Goal: Communication & Community: Answer question/provide support

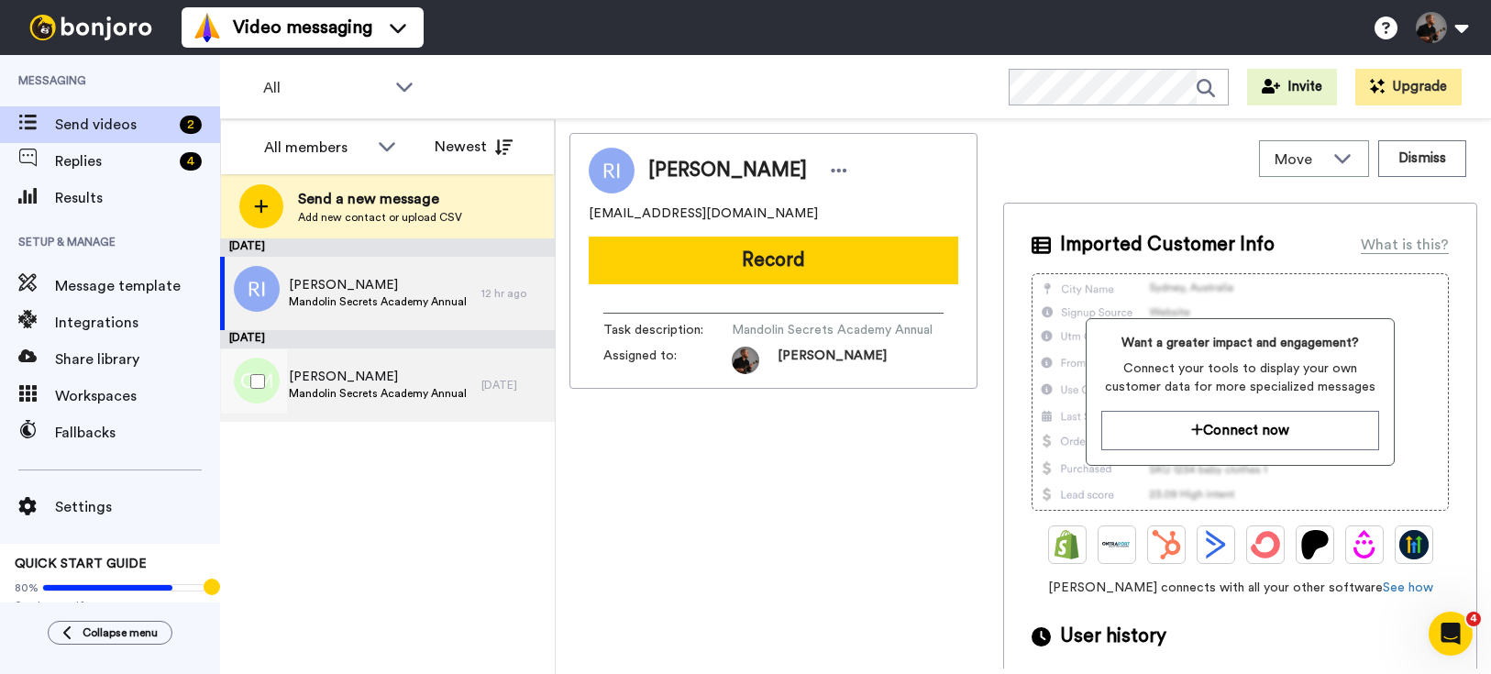
click at [419, 386] on span "Mandolin Secrets Academy Annual" at bounding box center [378, 393] width 178 height 15
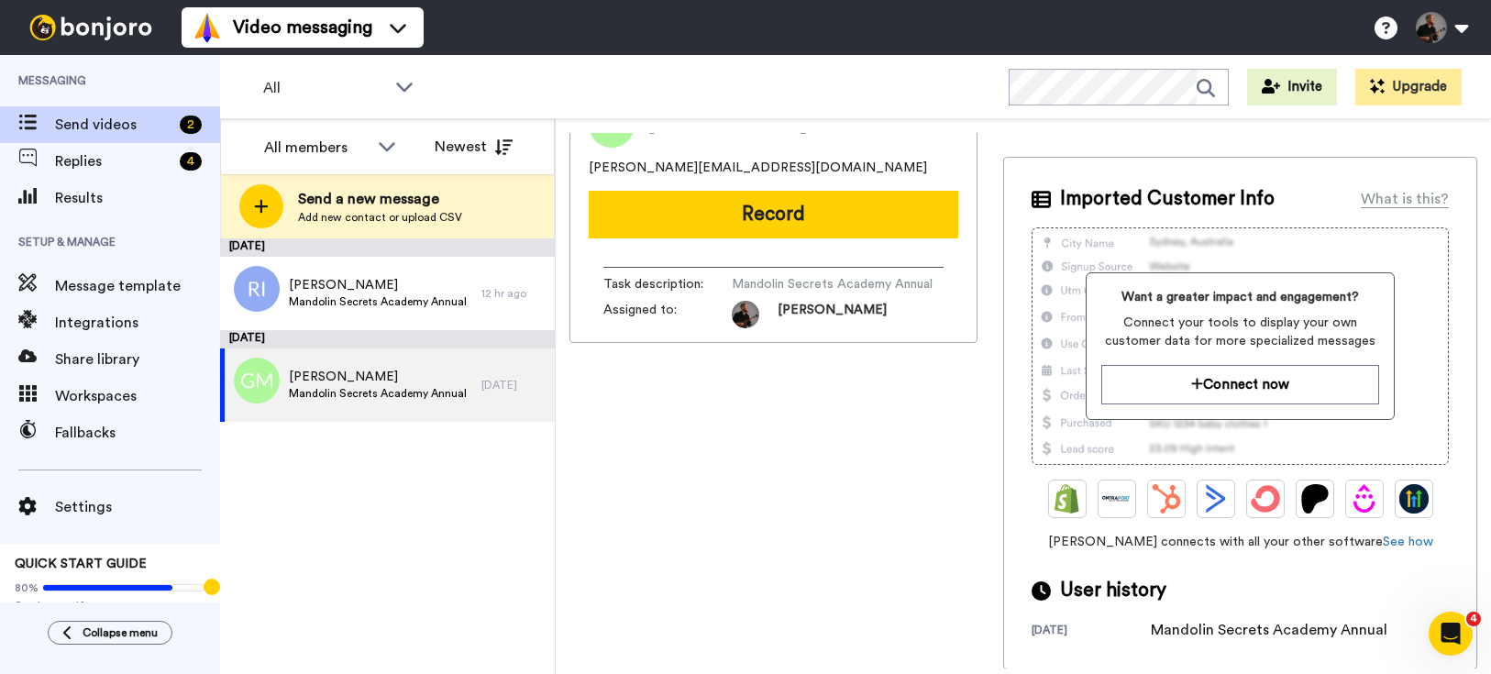
scroll to position [47, 0]
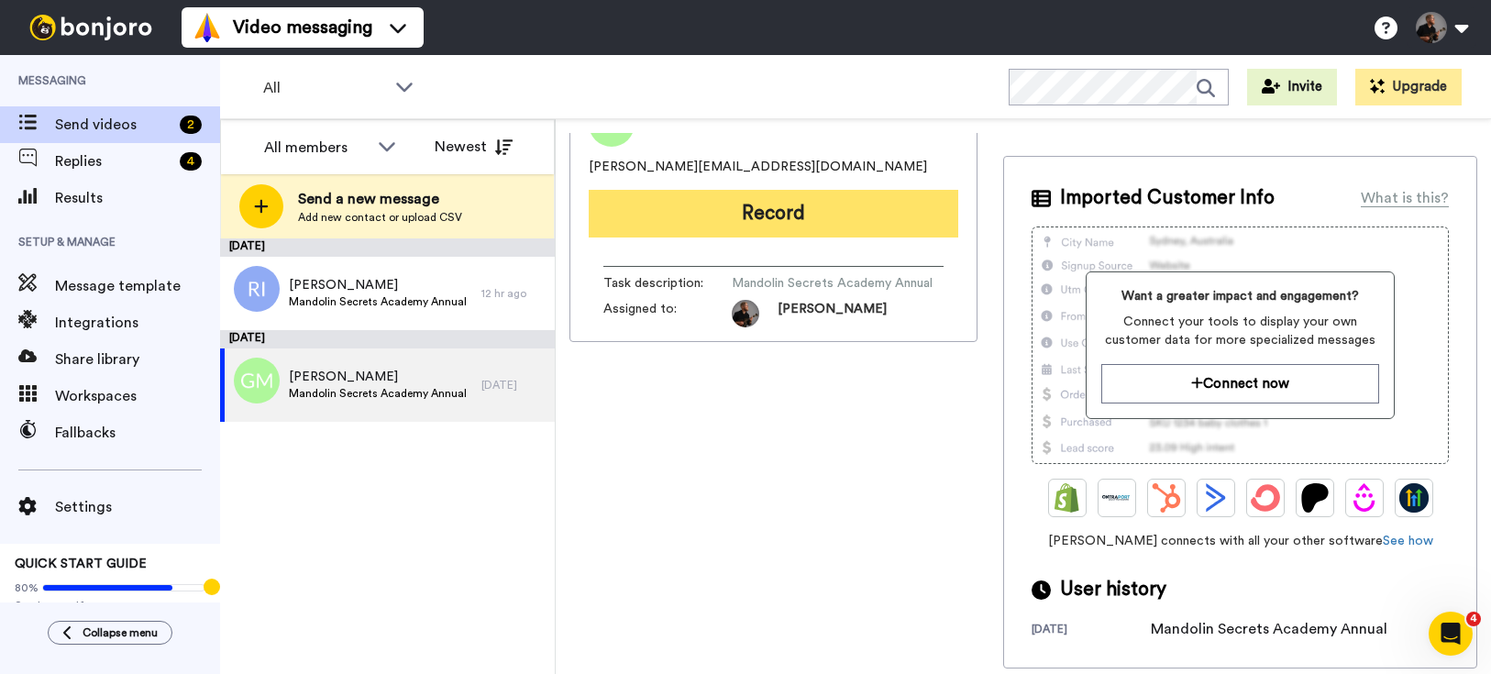
click at [788, 215] on button "Record" at bounding box center [773, 214] width 369 height 48
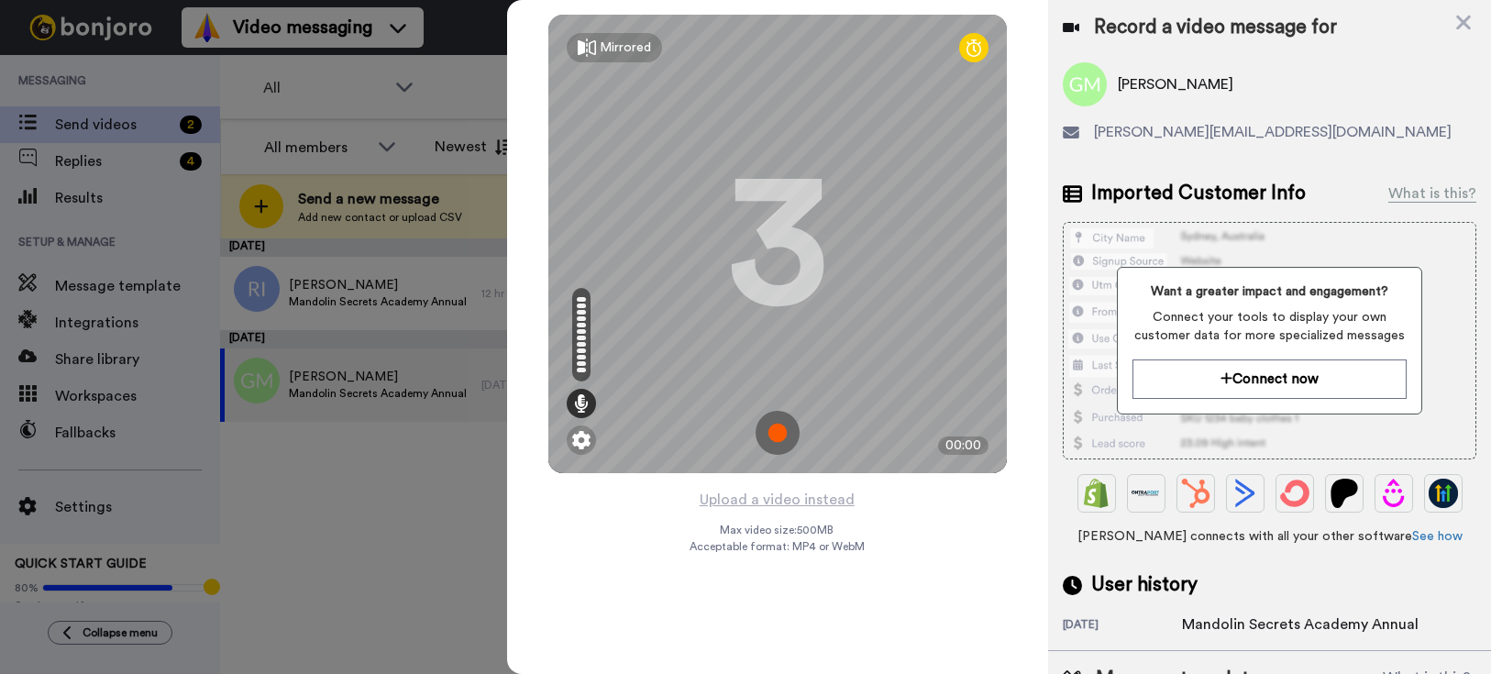
click at [789, 440] on img at bounding box center [777, 433] width 44 height 44
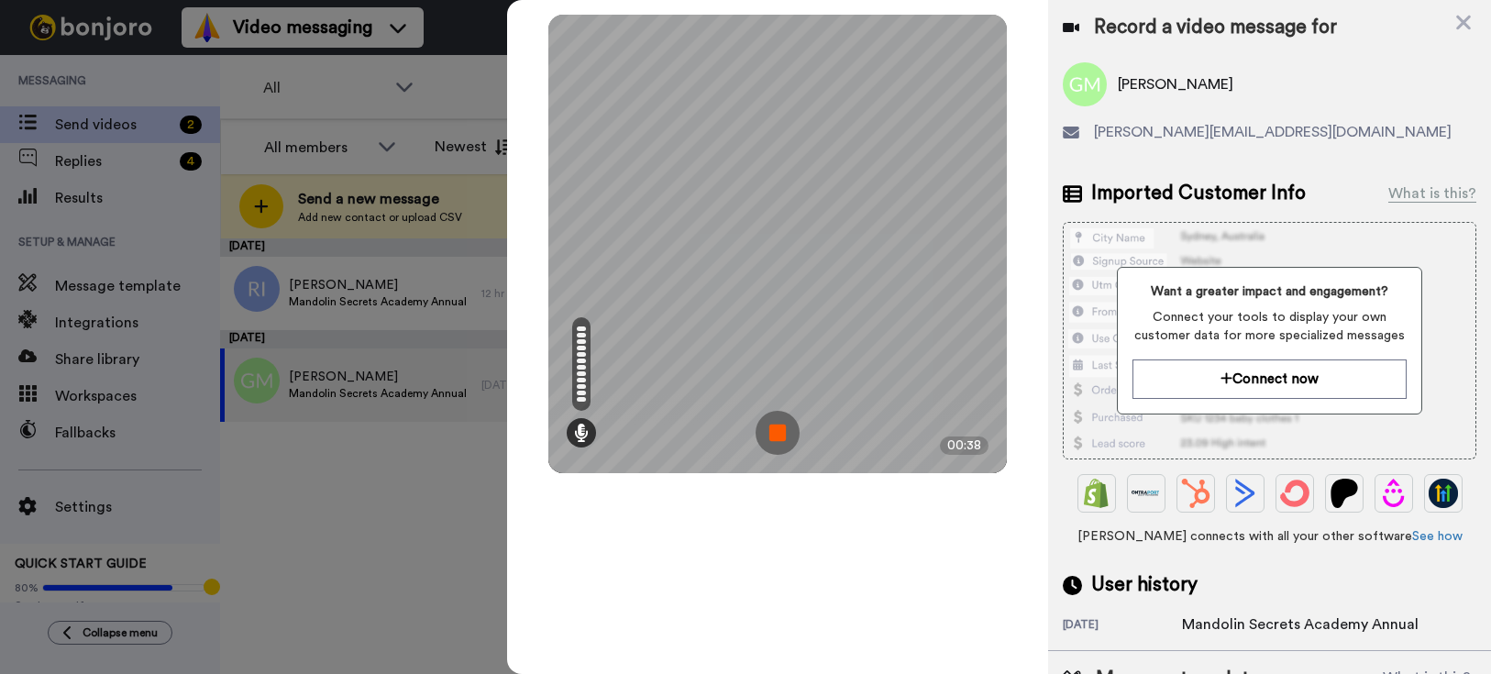
click at [769, 441] on img at bounding box center [777, 433] width 44 height 44
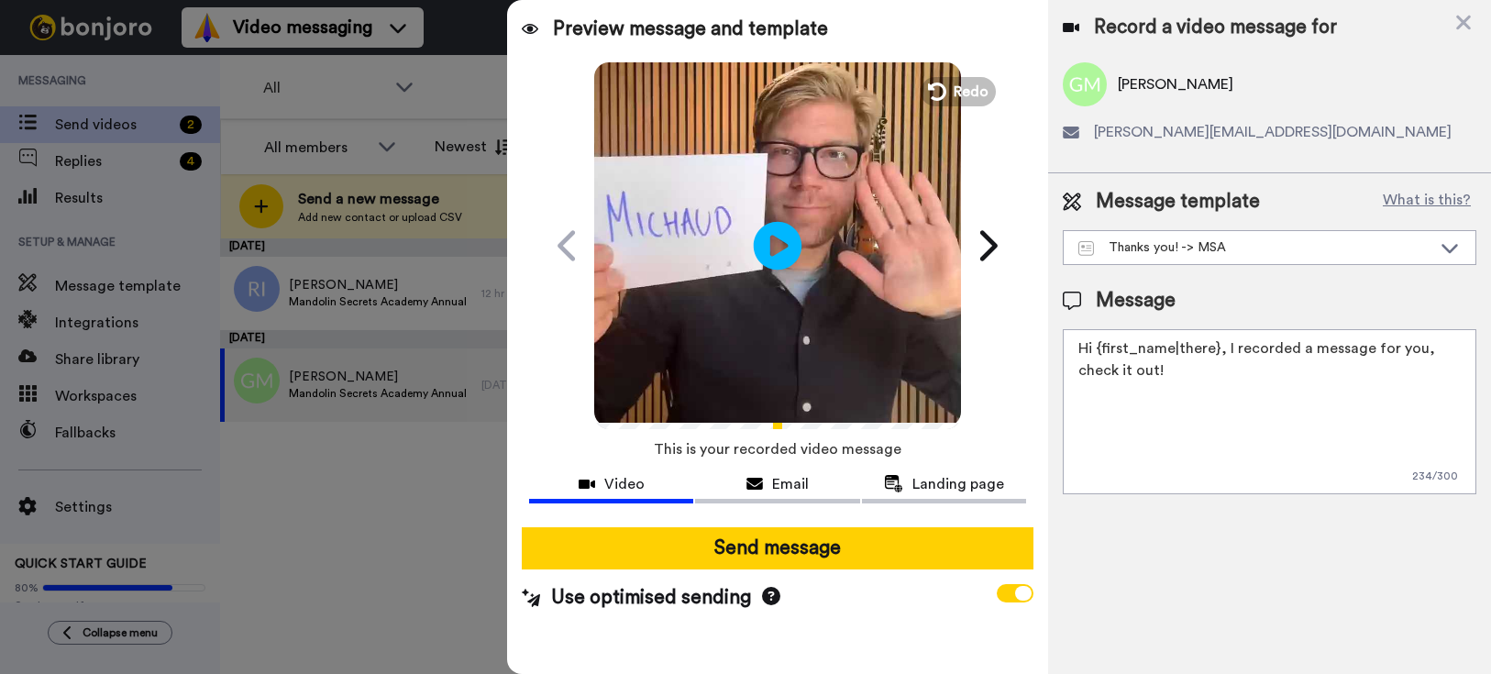
click at [766, 260] on icon at bounding box center [778, 245] width 49 height 49
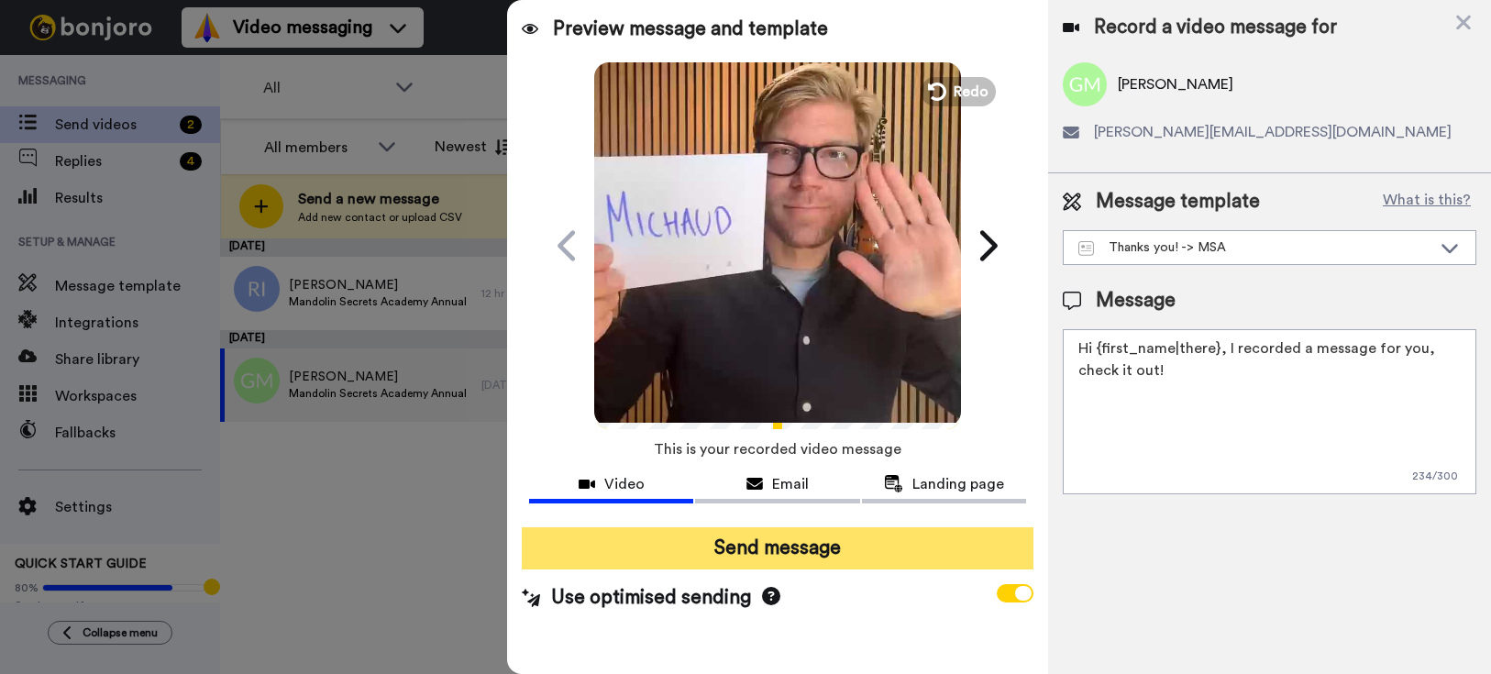
click at [771, 563] on button "Send message" at bounding box center [778, 548] width 512 height 42
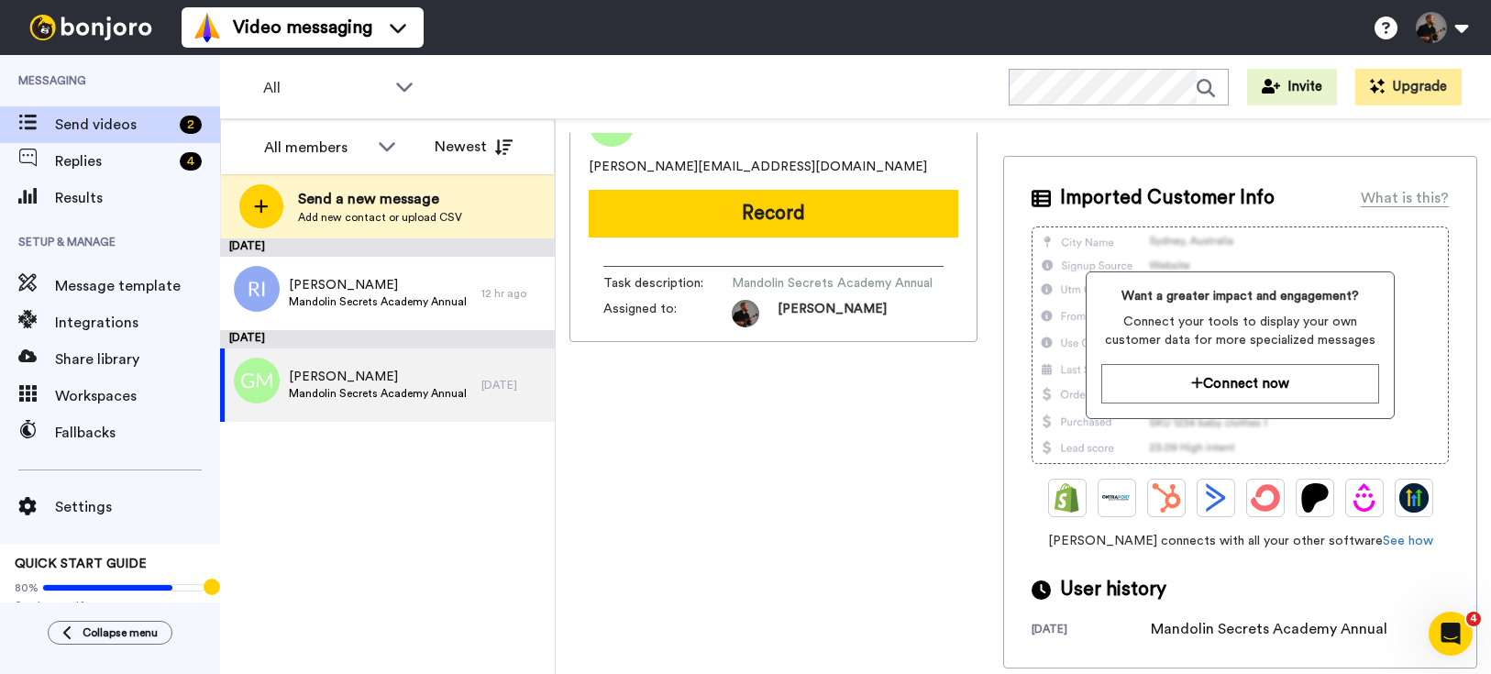
scroll to position [0, 0]
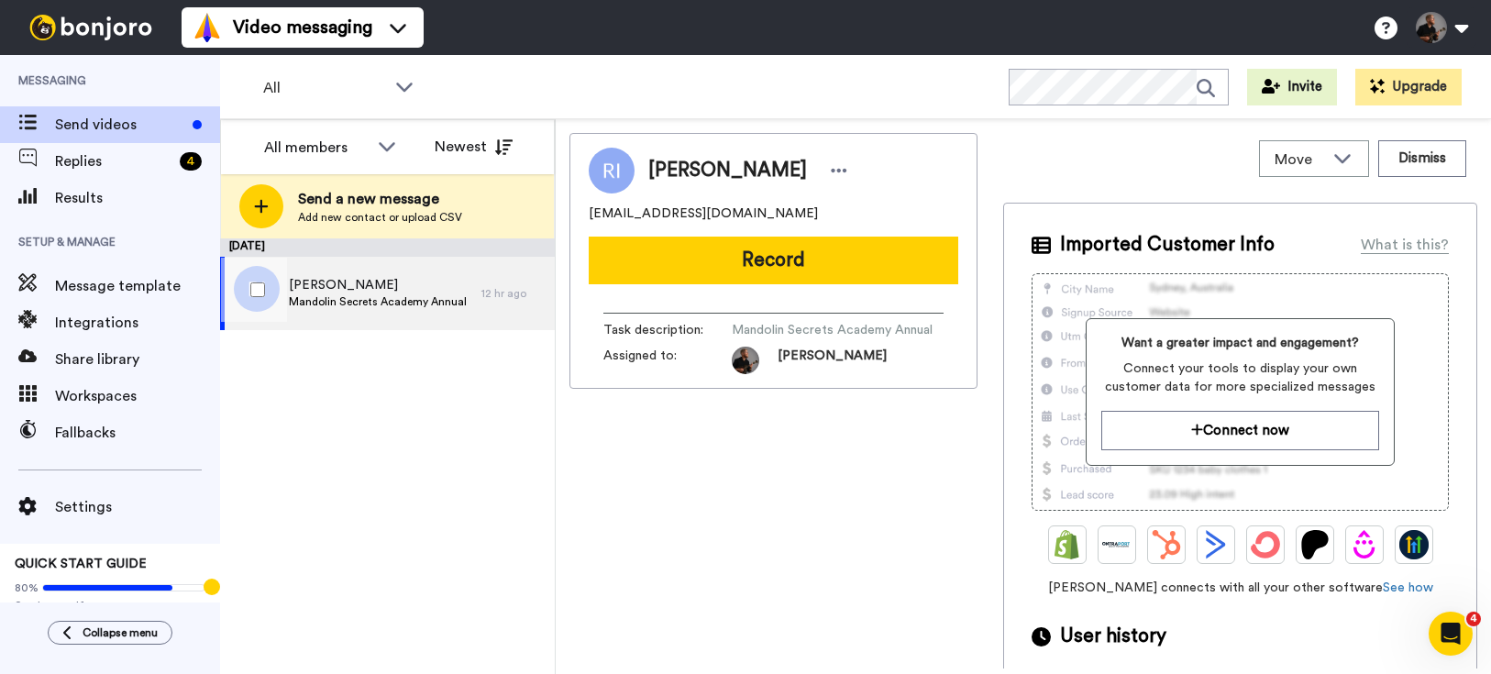
click at [386, 297] on span "Mandolin Secrets Academy Annual" at bounding box center [378, 301] width 178 height 15
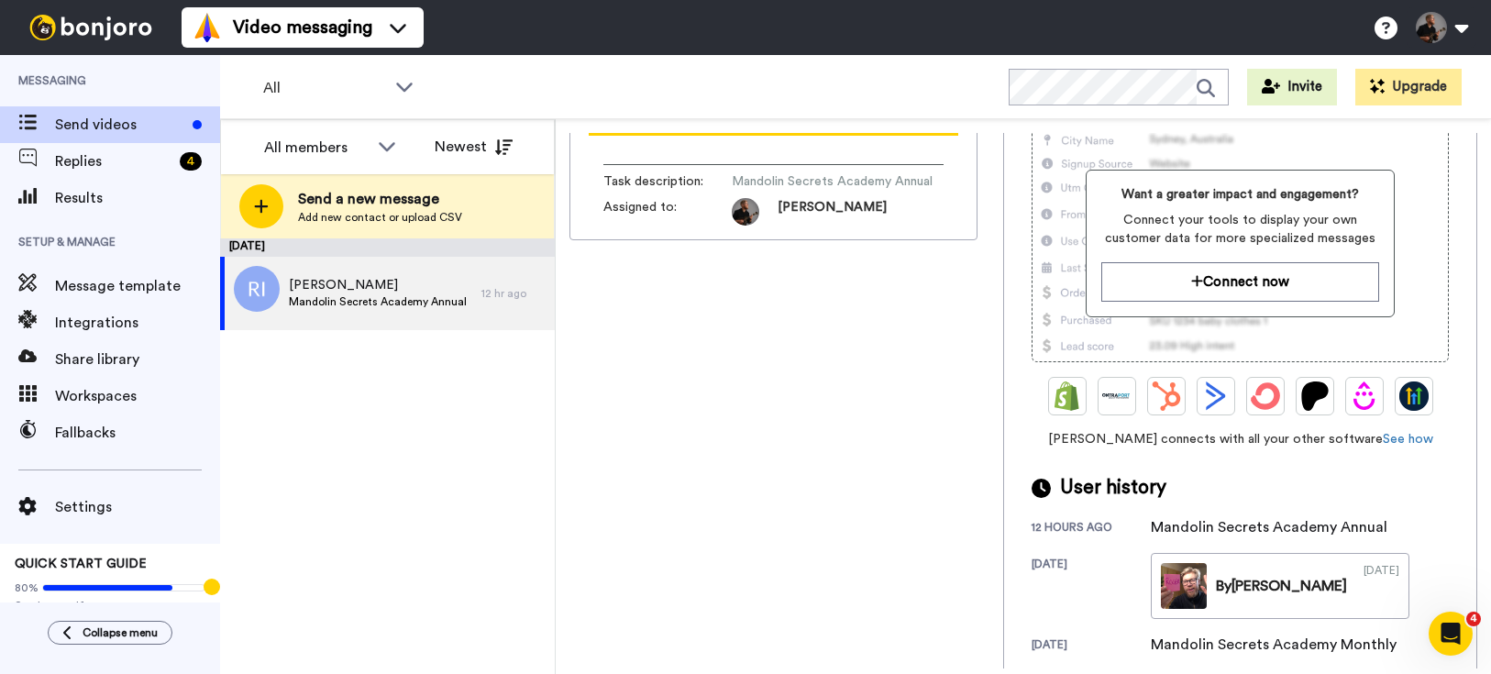
scroll to position [164, 0]
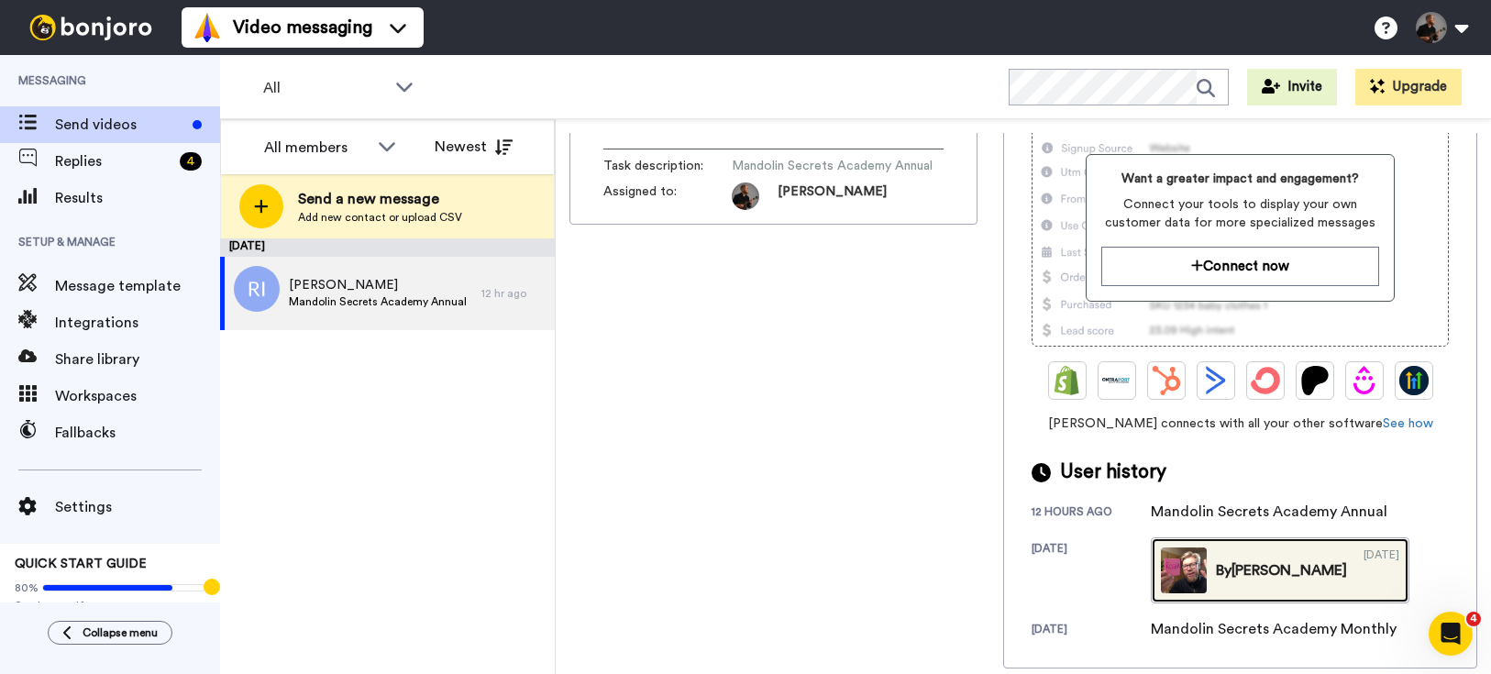
click at [1249, 556] on link "By Magnus 01/12/2023" at bounding box center [1279, 570] width 259 height 66
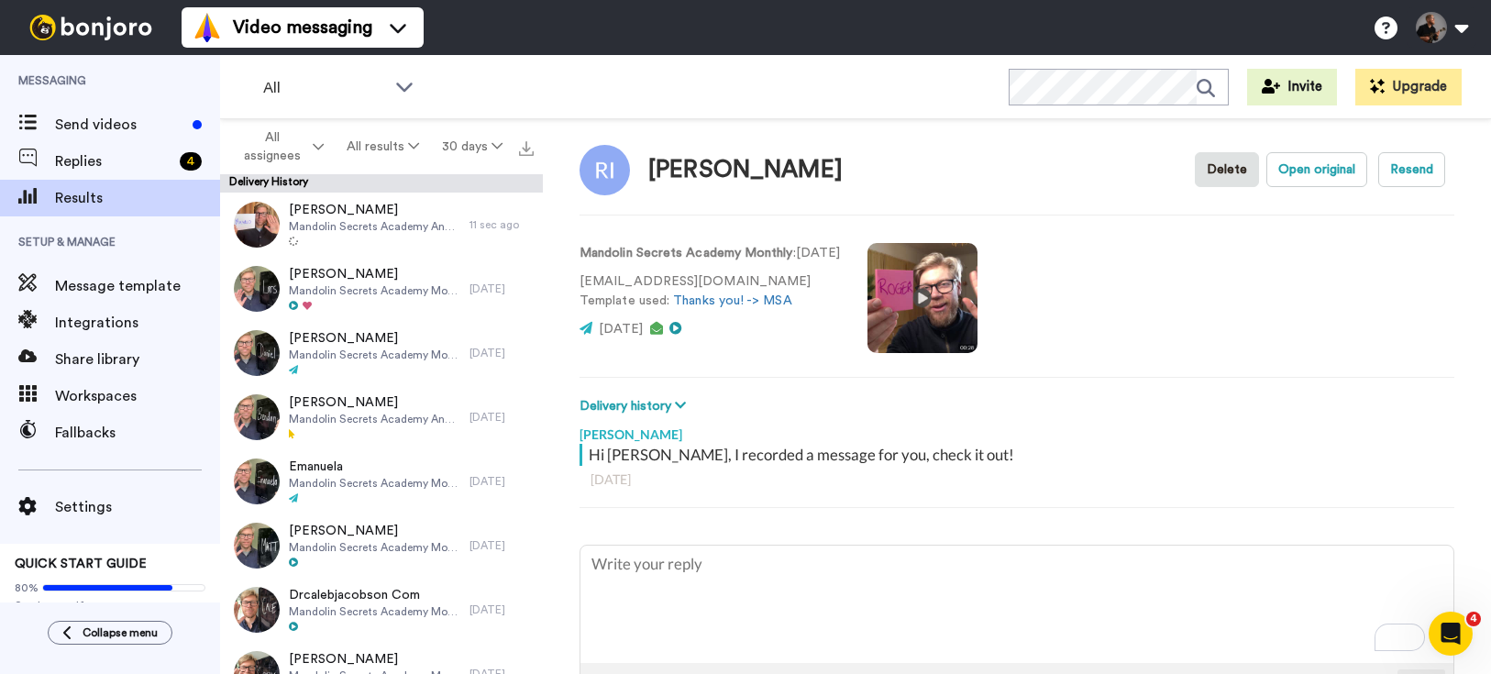
scroll to position [13, 0]
click at [931, 300] on video at bounding box center [922, 298] width 110 height 110
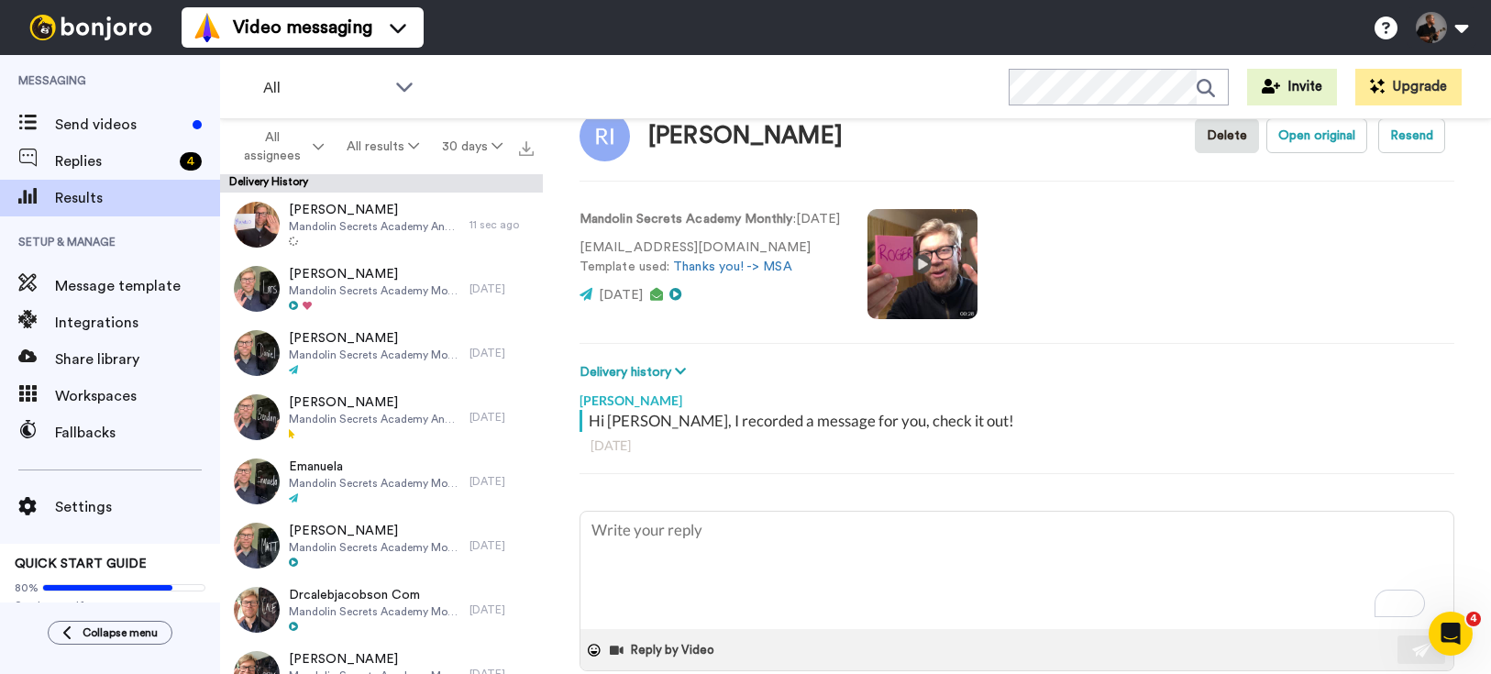
scroll to position [0, 0]
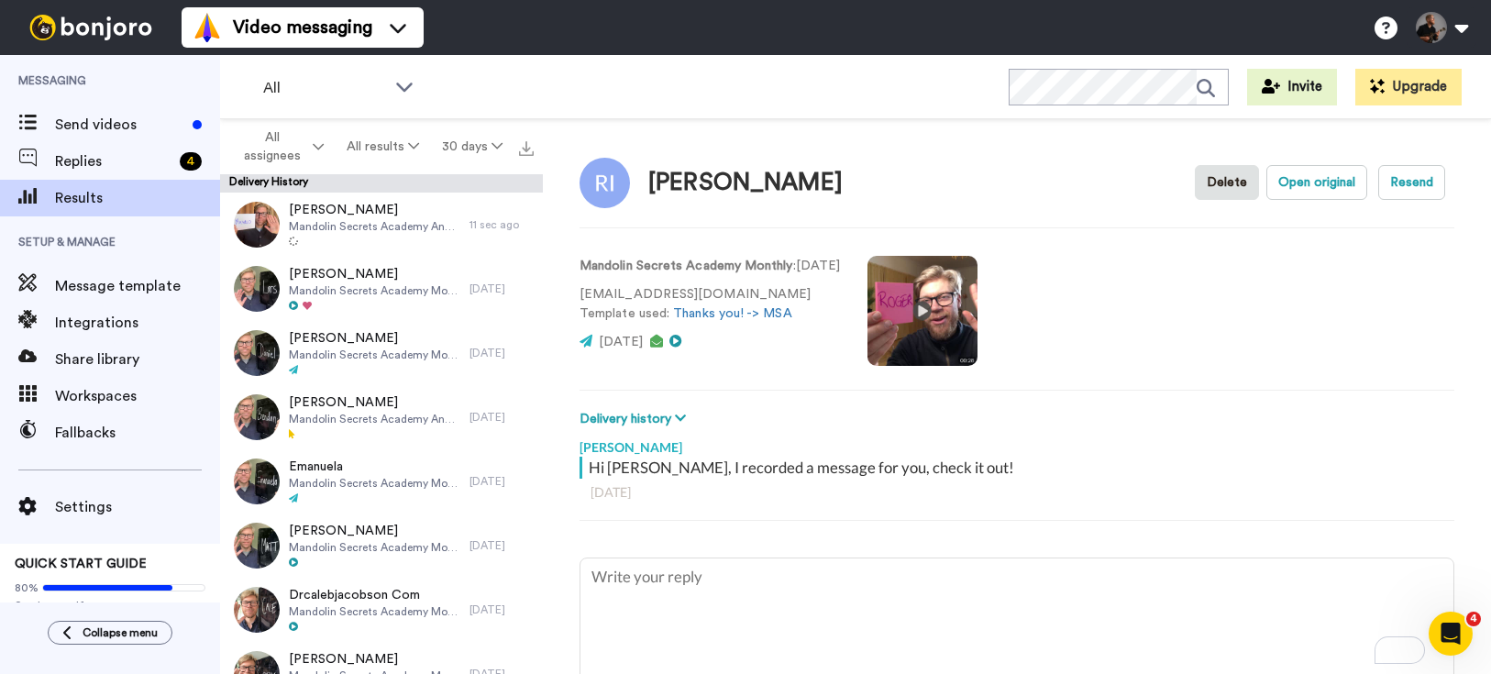
click at [894, 327] on video at bounding box center [922, 311] width 110 height 110
click at [108, 138] on div "Send videos" at bounding box center [110, 124] width 220 height 37
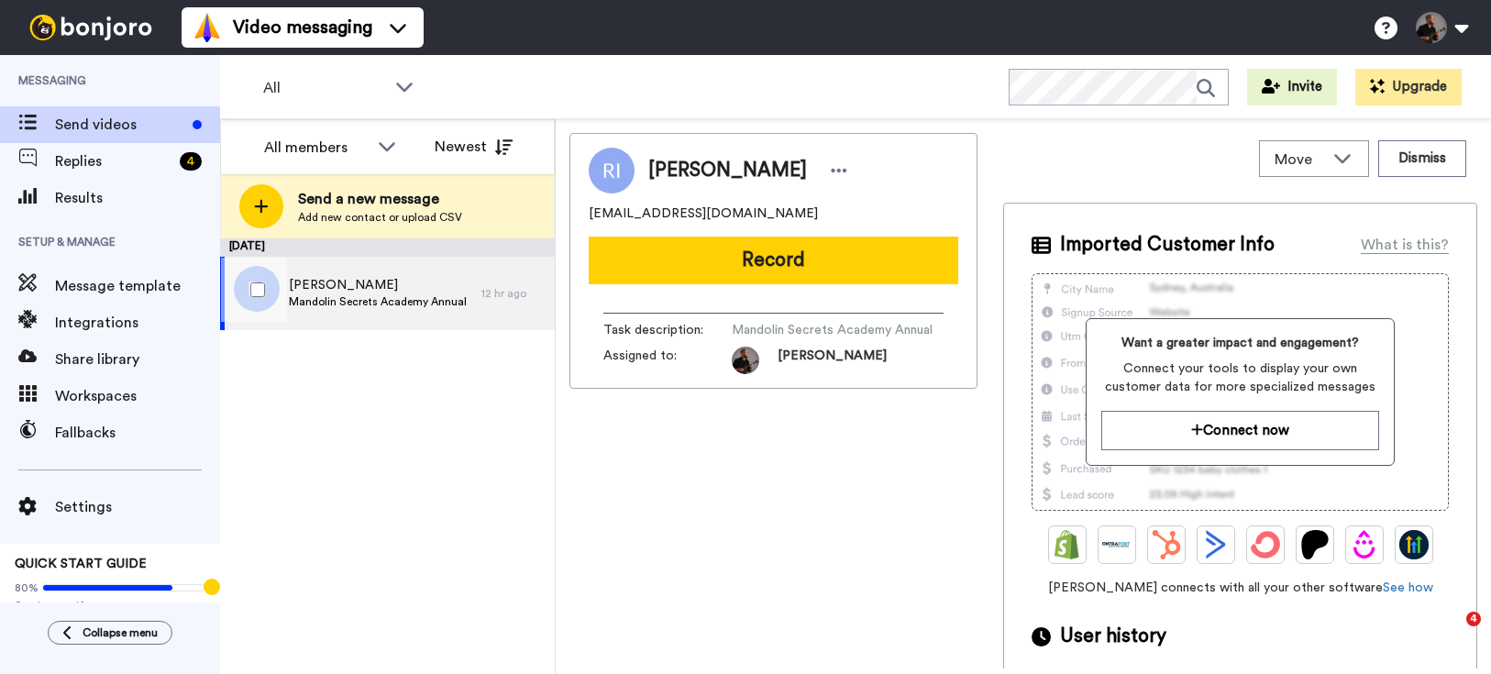
click at [401, 281] on span "[PERSON_NAME]" at bounding box center [378, 285] width 178 height 18
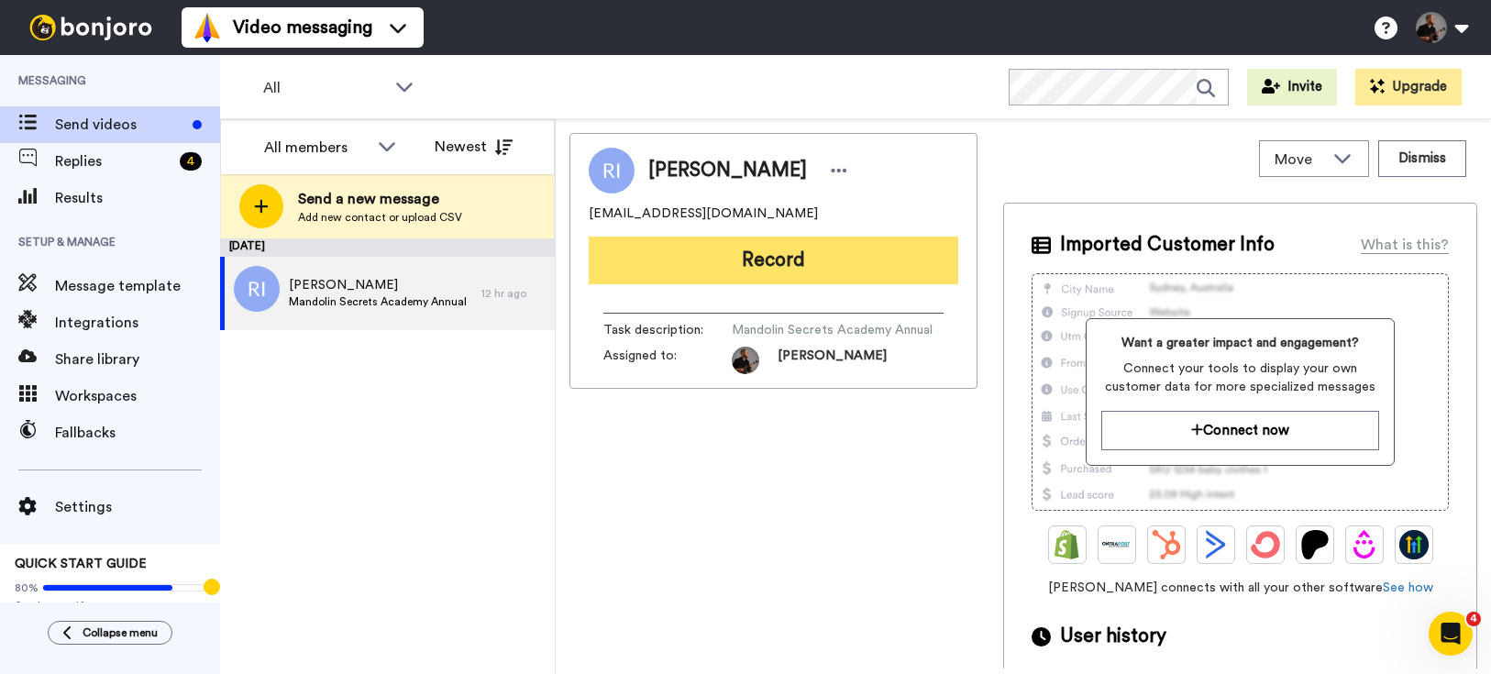
click at [845, 263] on button "Record" at bounding box center [773, 261] width 369 height 48
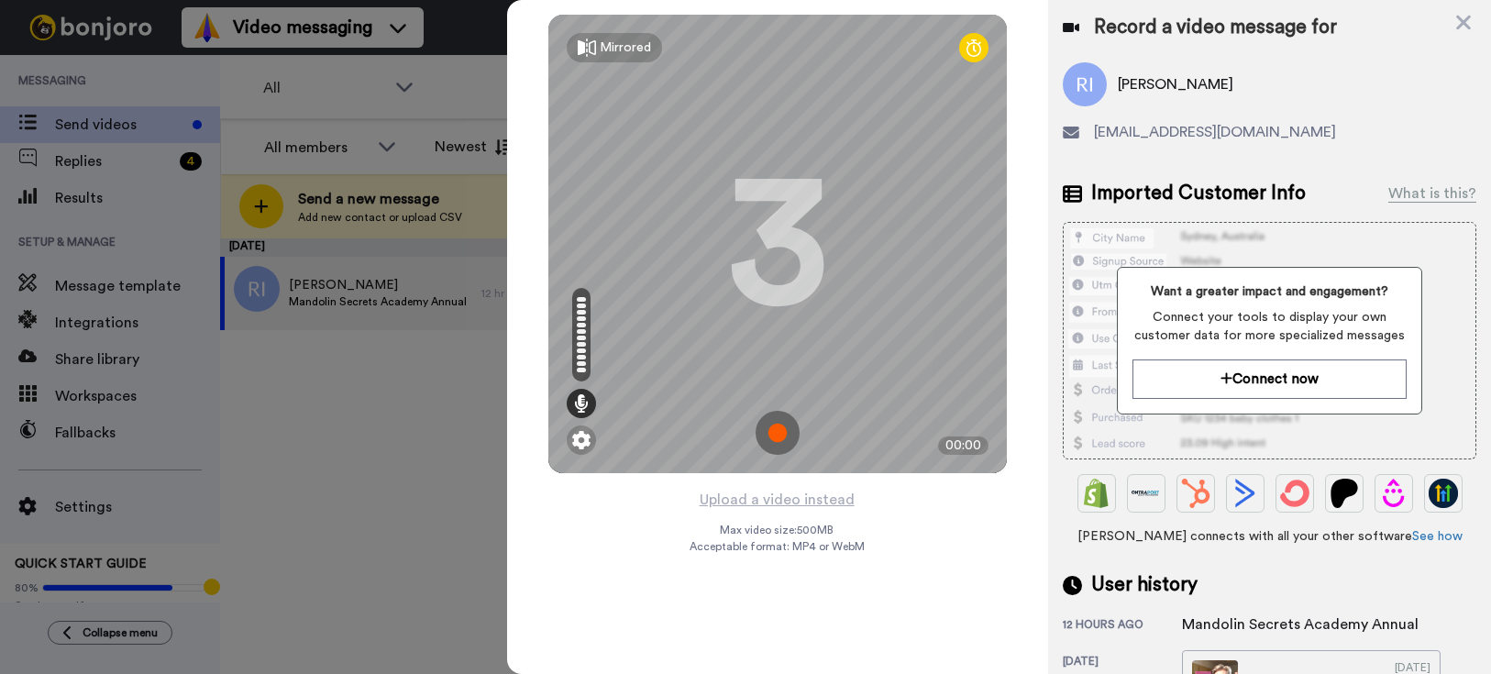
click at [774, 431] on img at bounding box center [777, 433] width 44 height 44
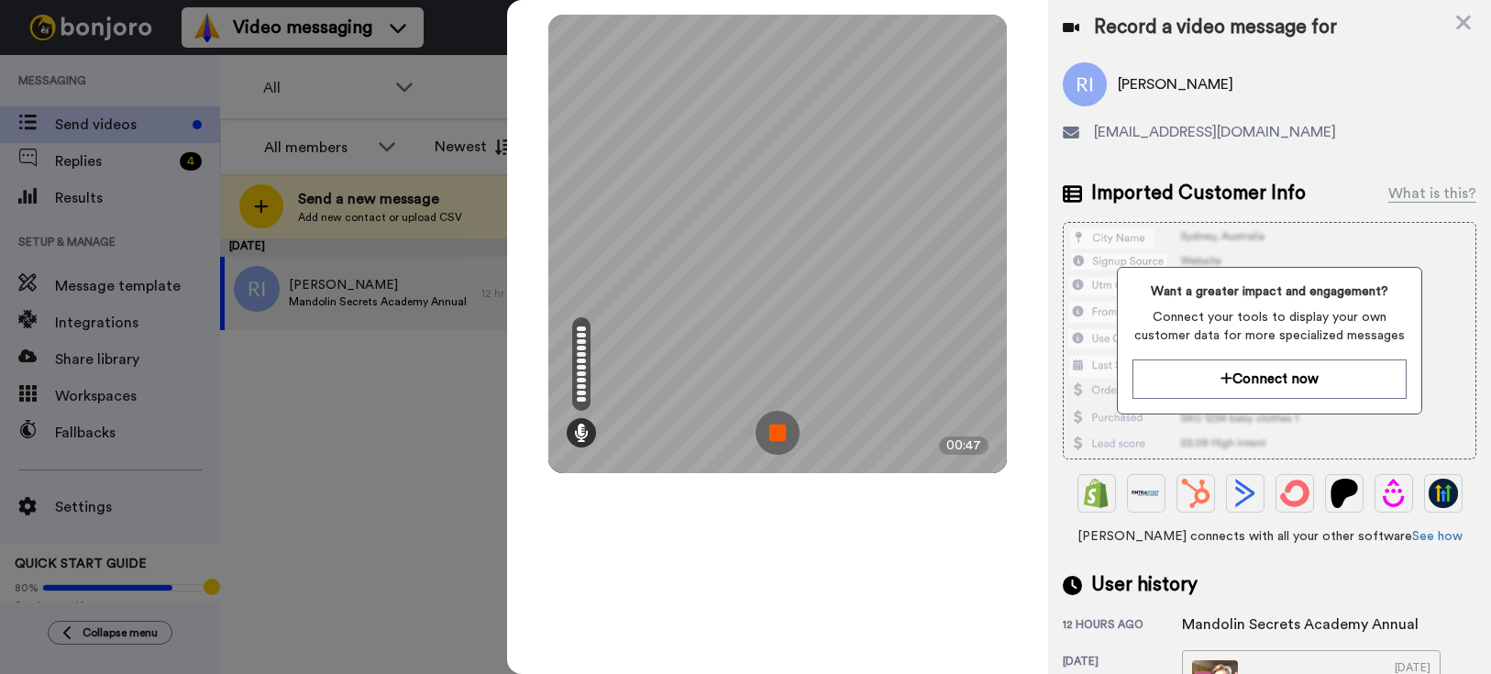
click at [778, 442] on img at bounding box center [777, 433] width 44 height 44
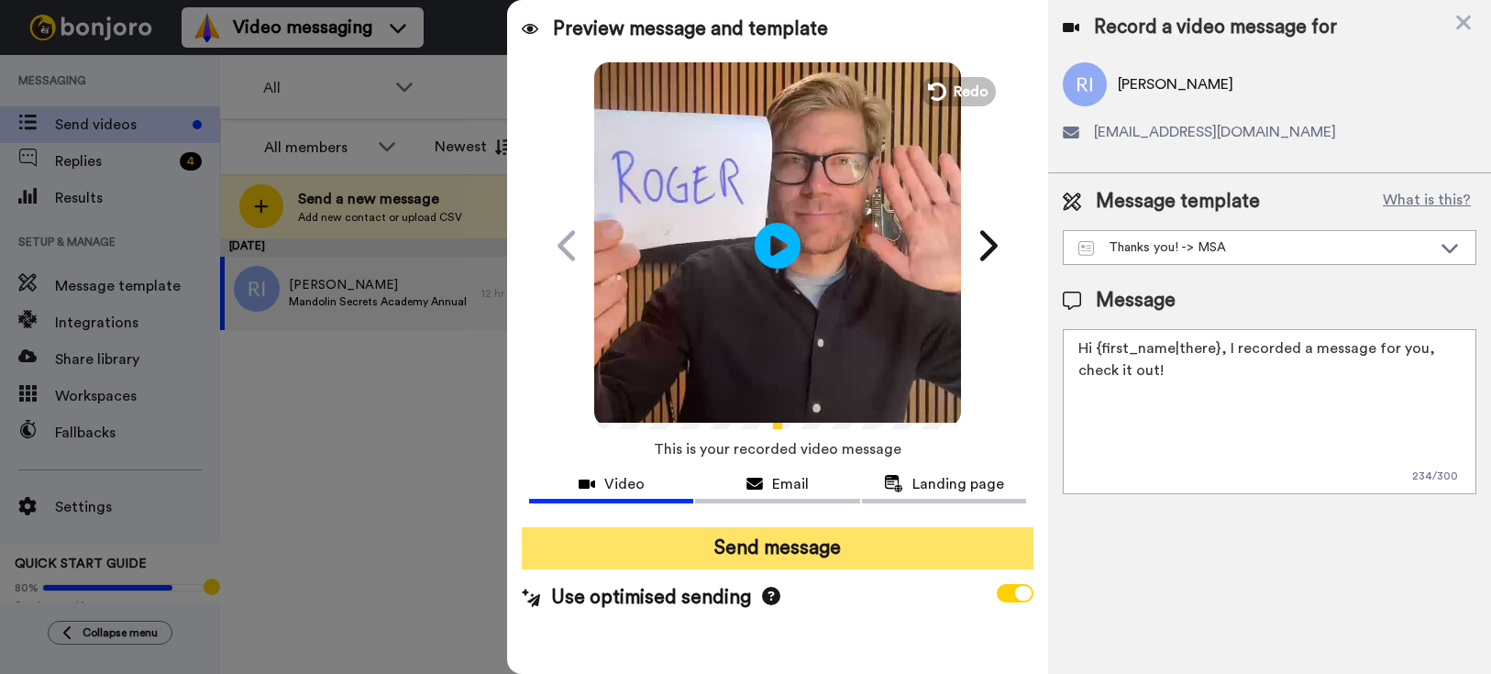
click at [790, 559] on button "Send message" at bounding box center [778, 548] width 512 height 42
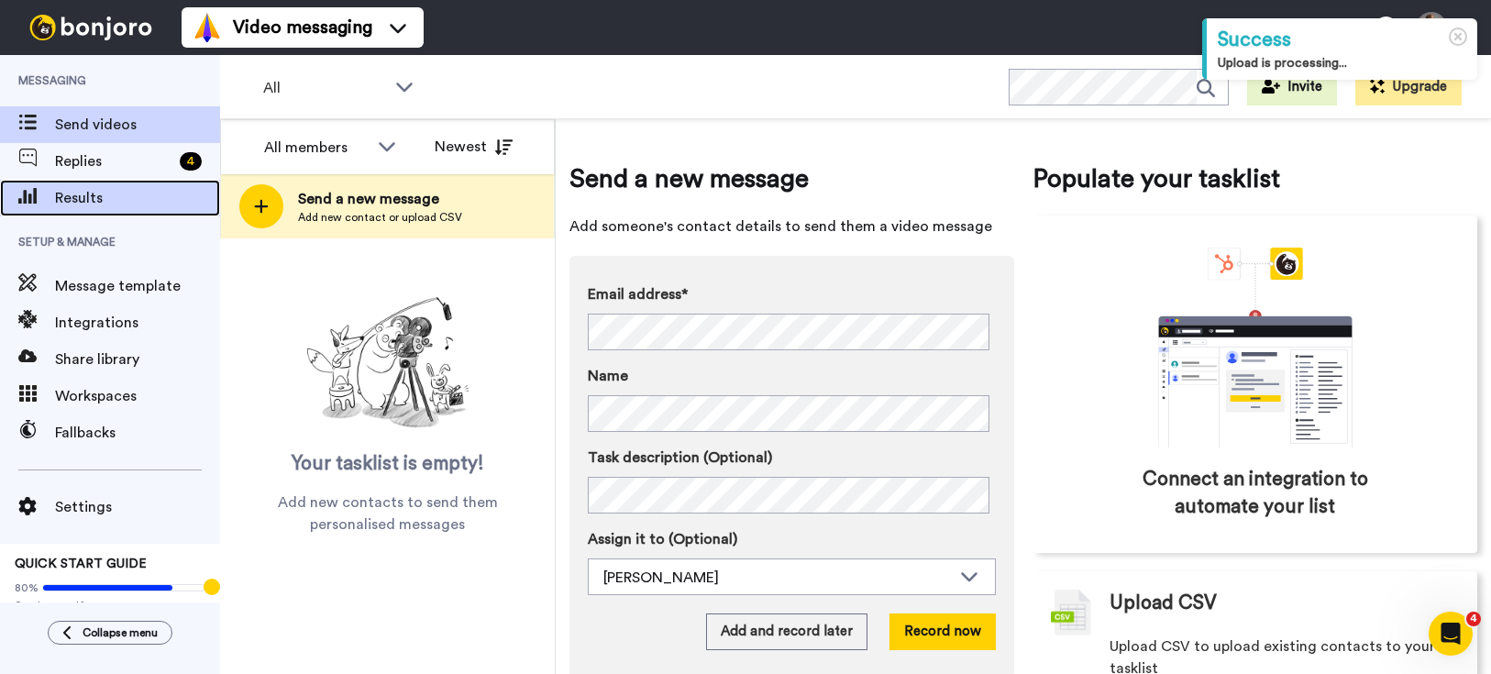
click at [132, 181] on div "Results" at bounding box center [110, 198] width 220 height 37
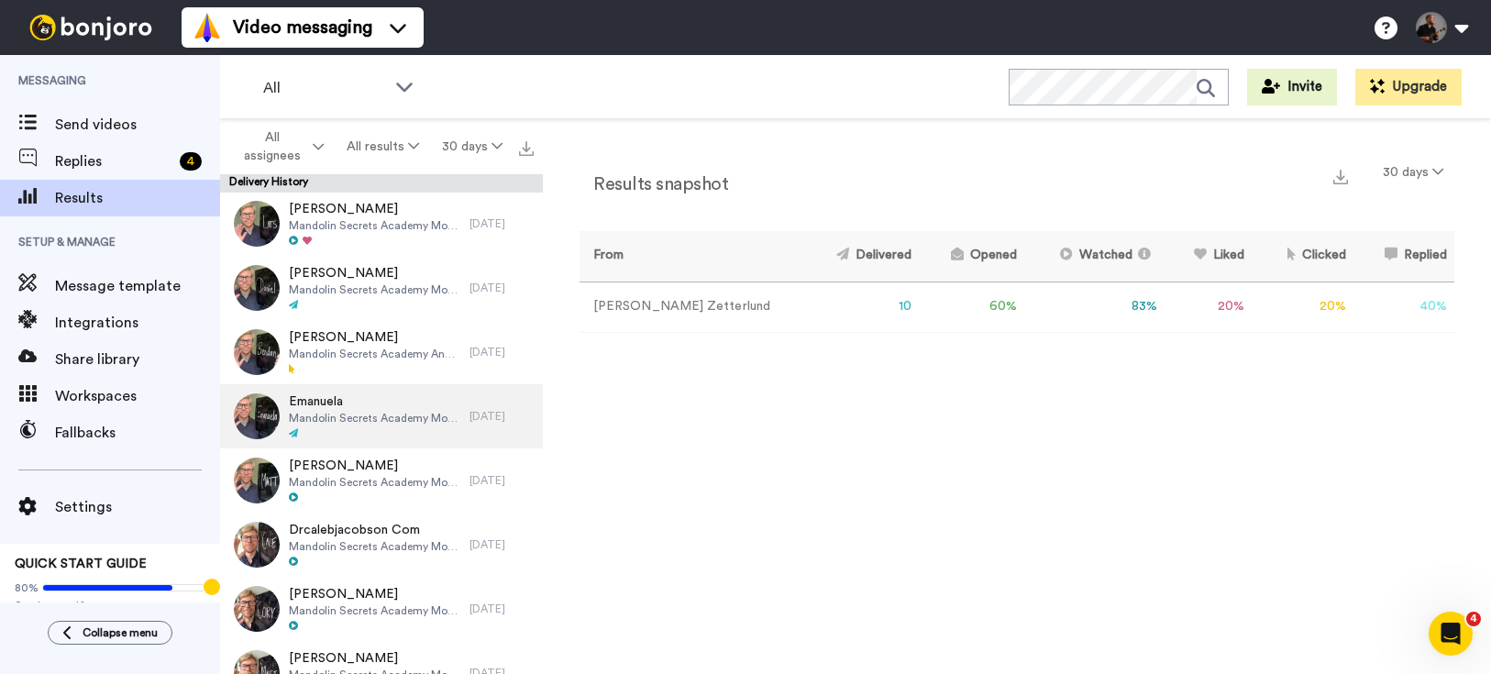
scroll to position [126, 0]
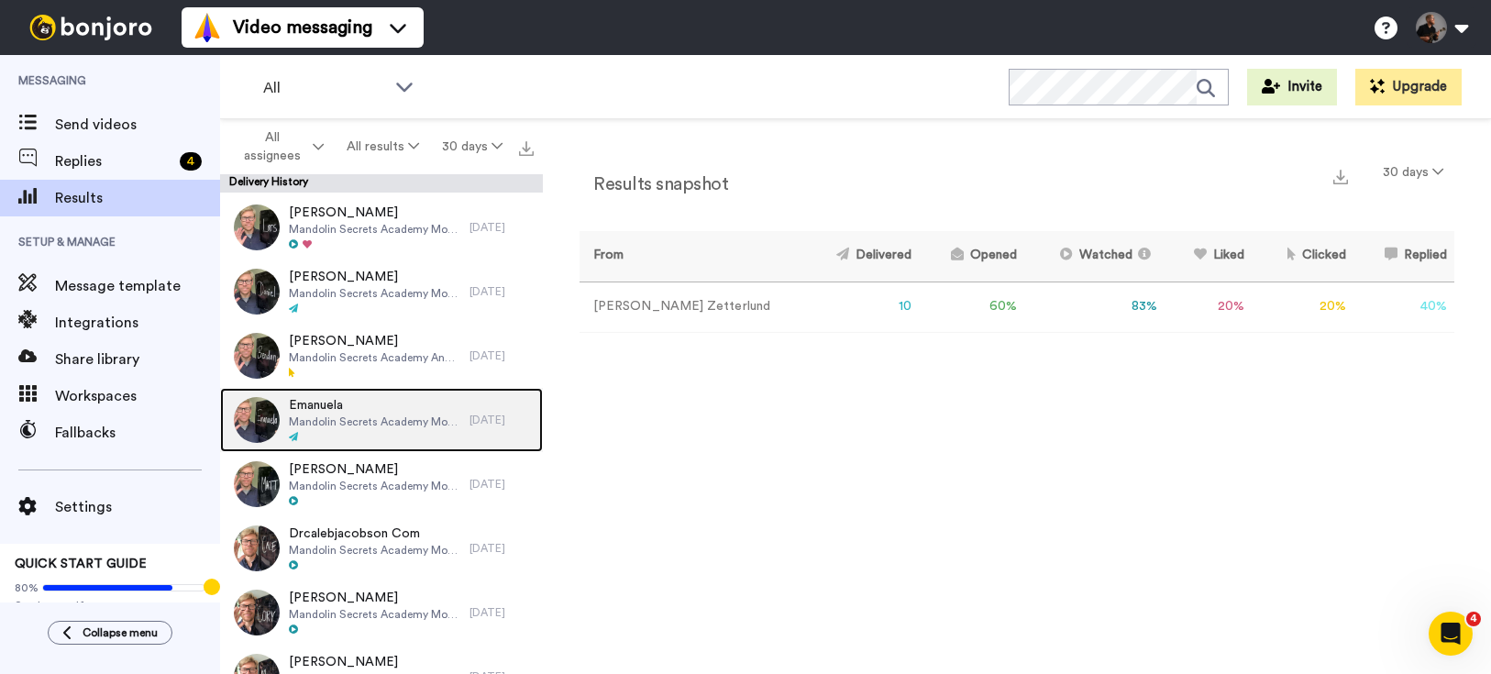
click at [420, 416] on span "Mandolin Secrets Academy Monthly" at bounding box center [374, 421] width 171 height 15
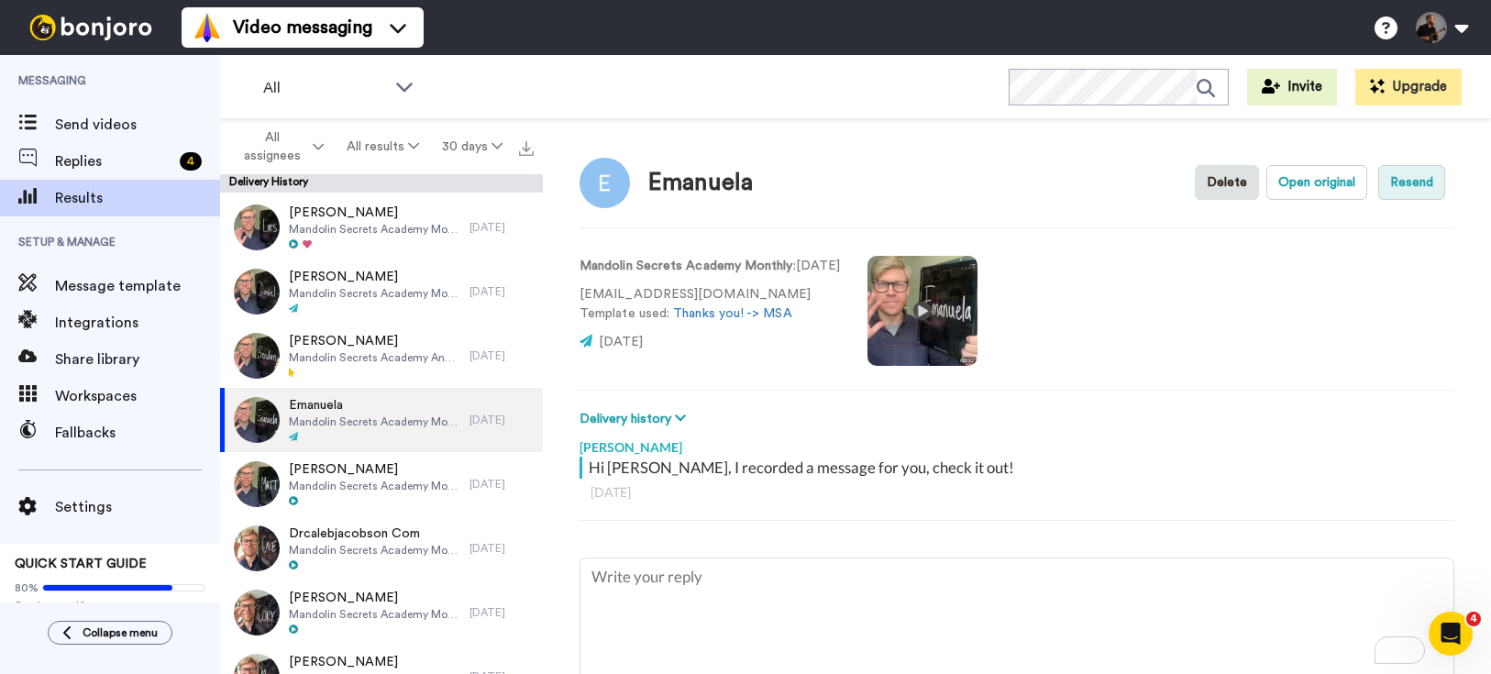
click at [1379, 182] on button "Resend" at bounding box center [1411, 182] width 67 height 35
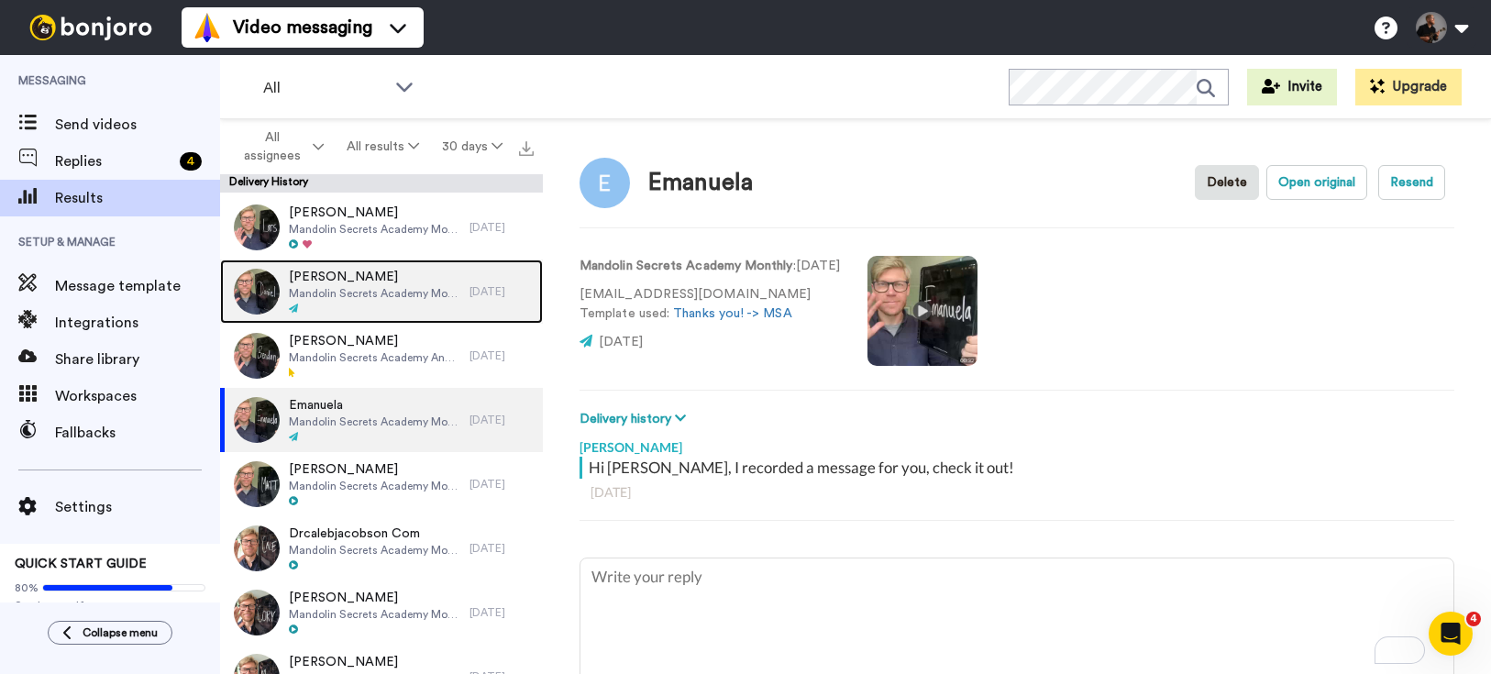
click at [413, 294] on span "Mandolin Secrets Academy Monthly" at bounding box center [374, 293] width 171 height 15
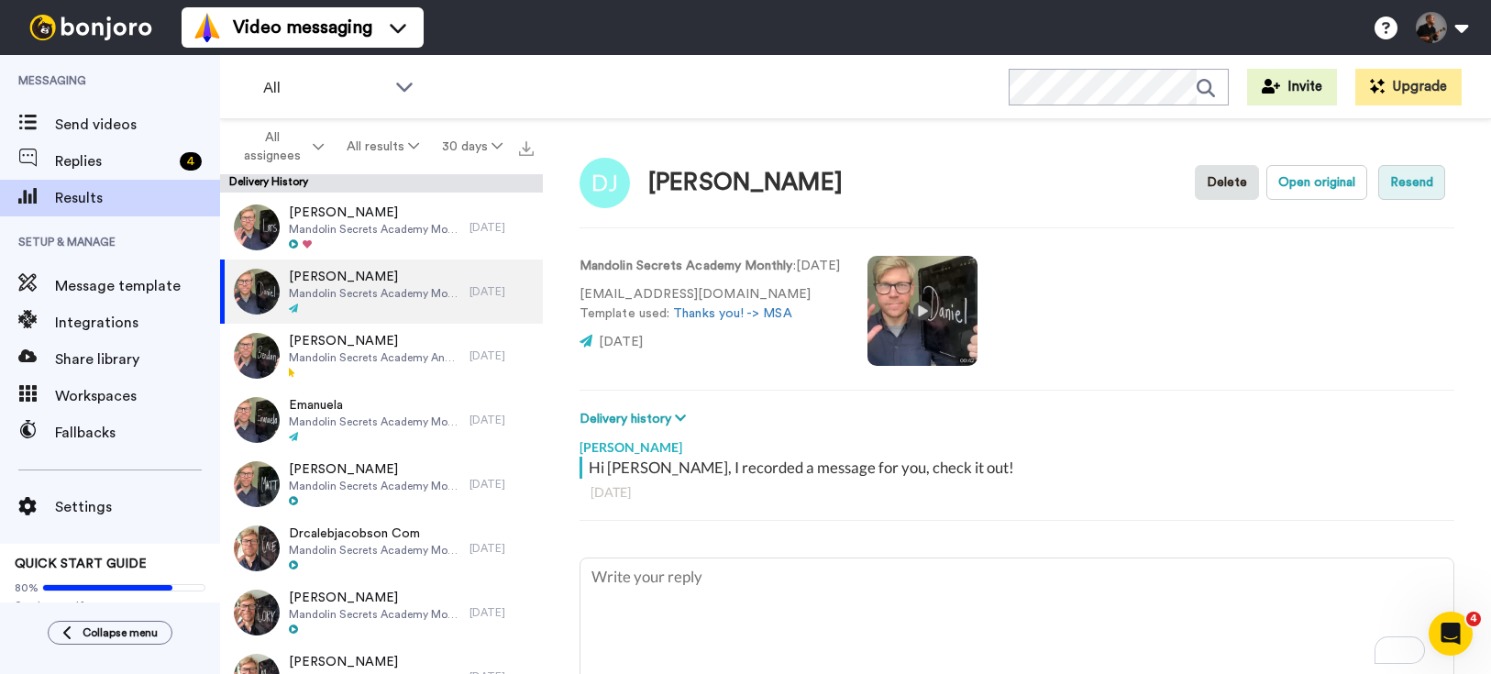
click at [1409, 174] on button "Resend" at bounding box center [1411, 182] width 67 height 35
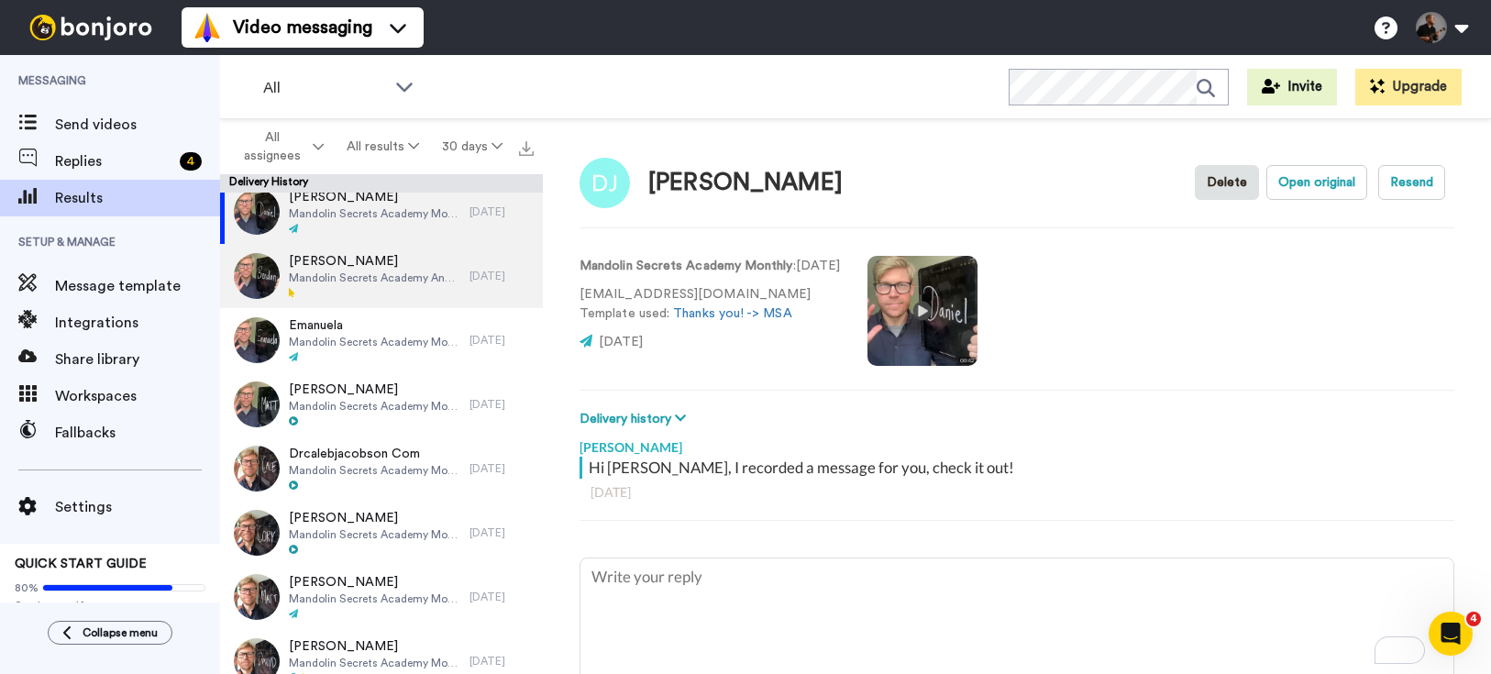
scroll to position [214, 0]
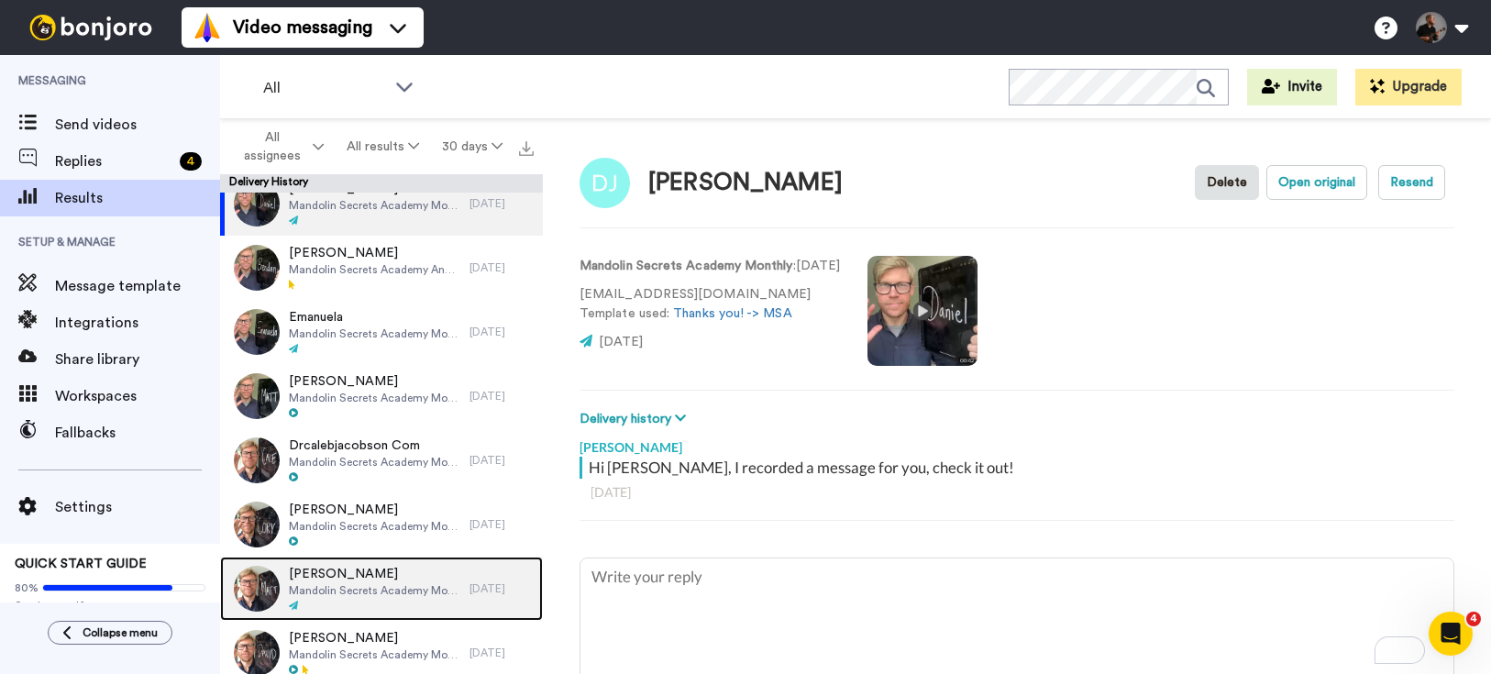
click at [395, 579] on span "Matt Miles" at bounding box center [374, 574] width 171 height 18
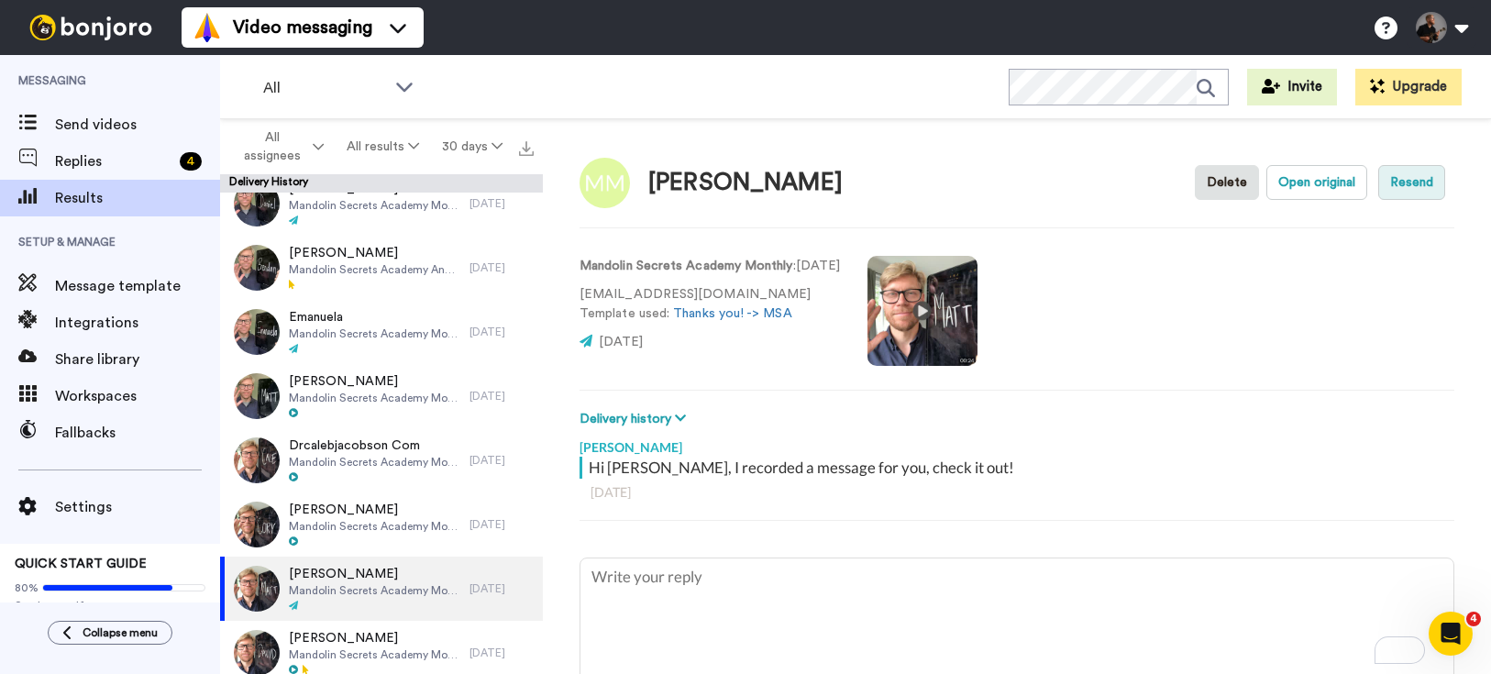
click at [1404, 191] on button "Resend" at bounding box center [1411, 182] width 67 height 35
type textarea "x"
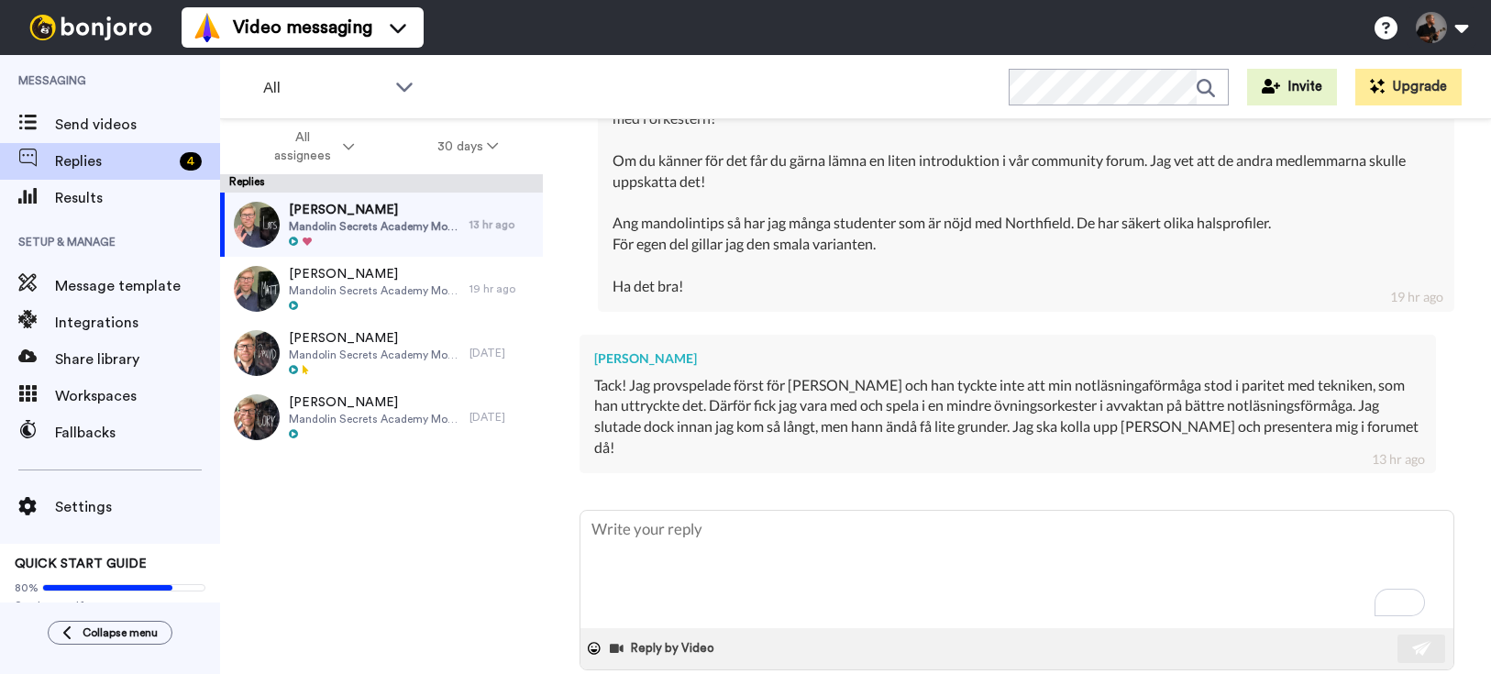
scroll to position [803, 0]
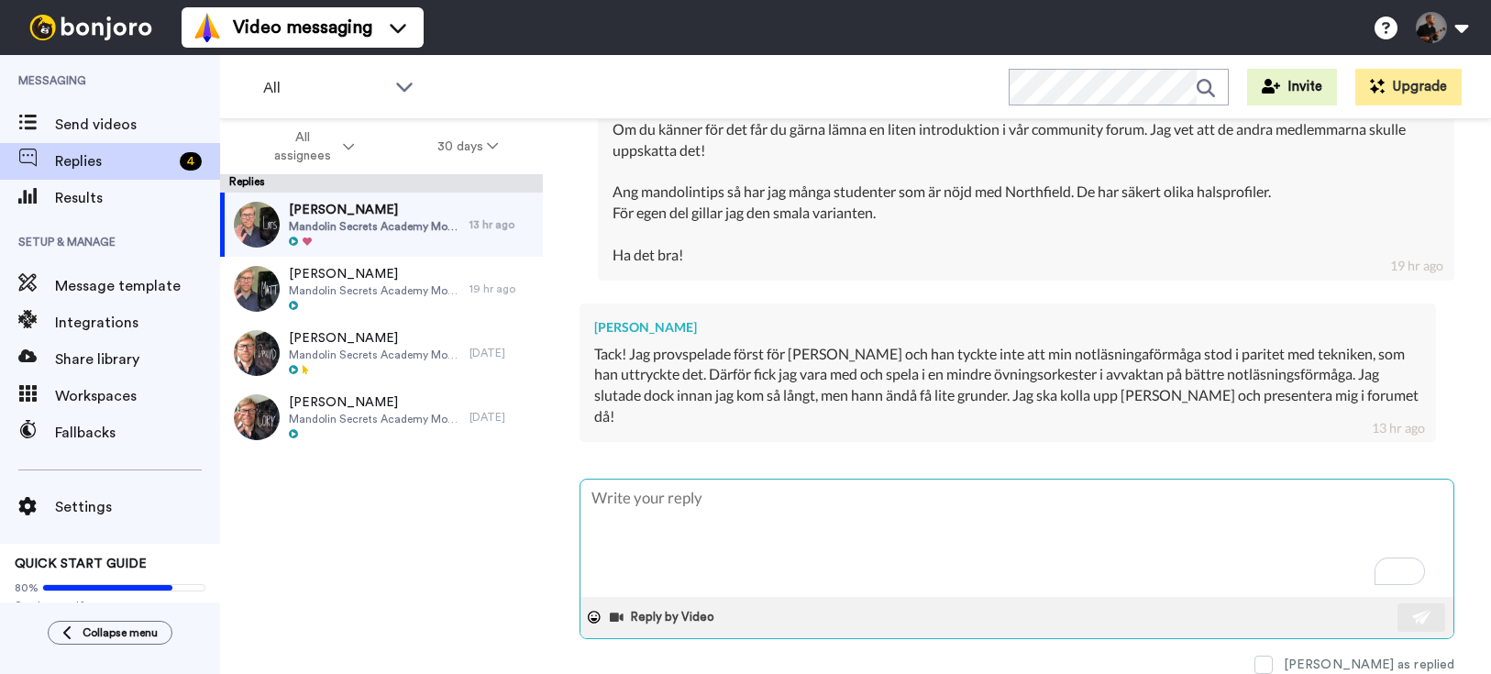
click at [734, 519] on textarea "To enrich screen reader interactions, please activate Accessibility in Grammarl…" at bounding box center [1016, 537] width 873 height 117
type textarea "x"
type textarea "O"
type textarea "x"
type textarea "Ok"
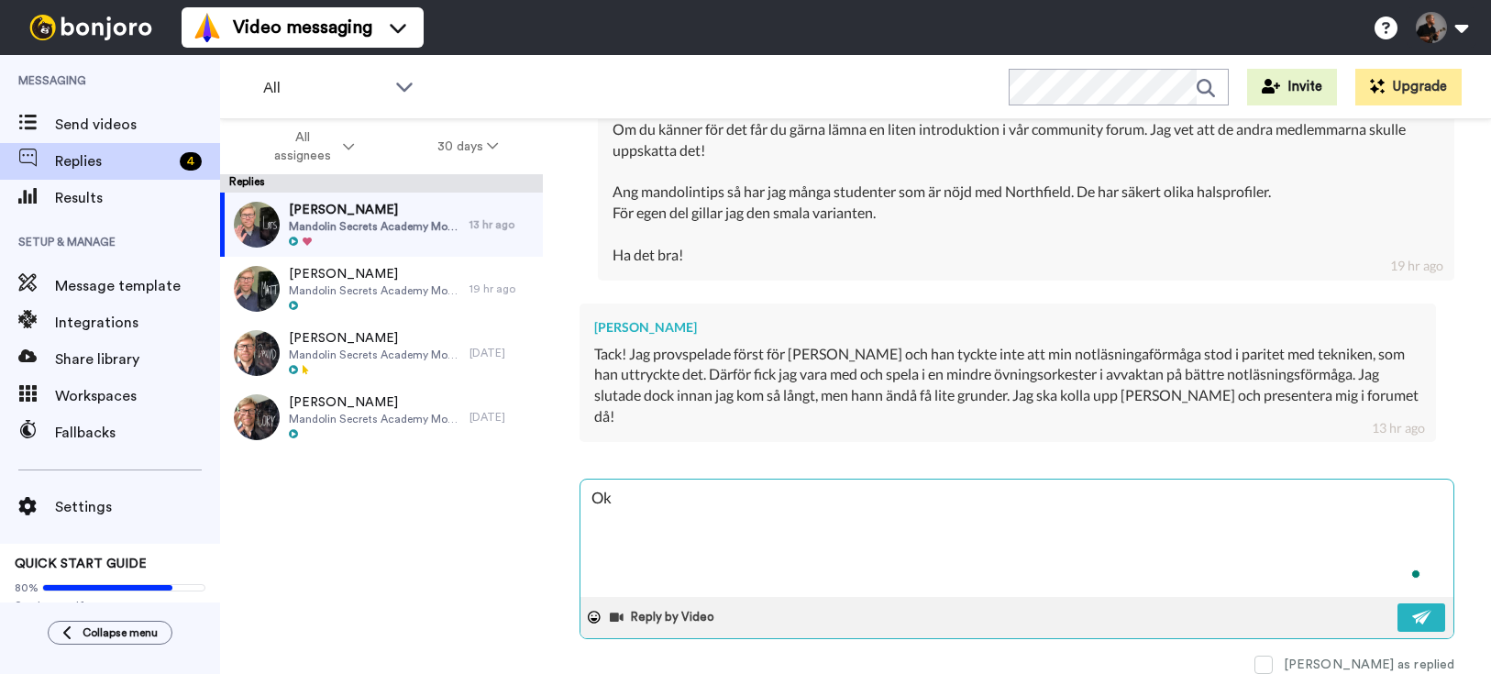
type textarea "x"
type textarea "Oke"
type textarea "x"
type textarea "Okej"
type textarea "x"
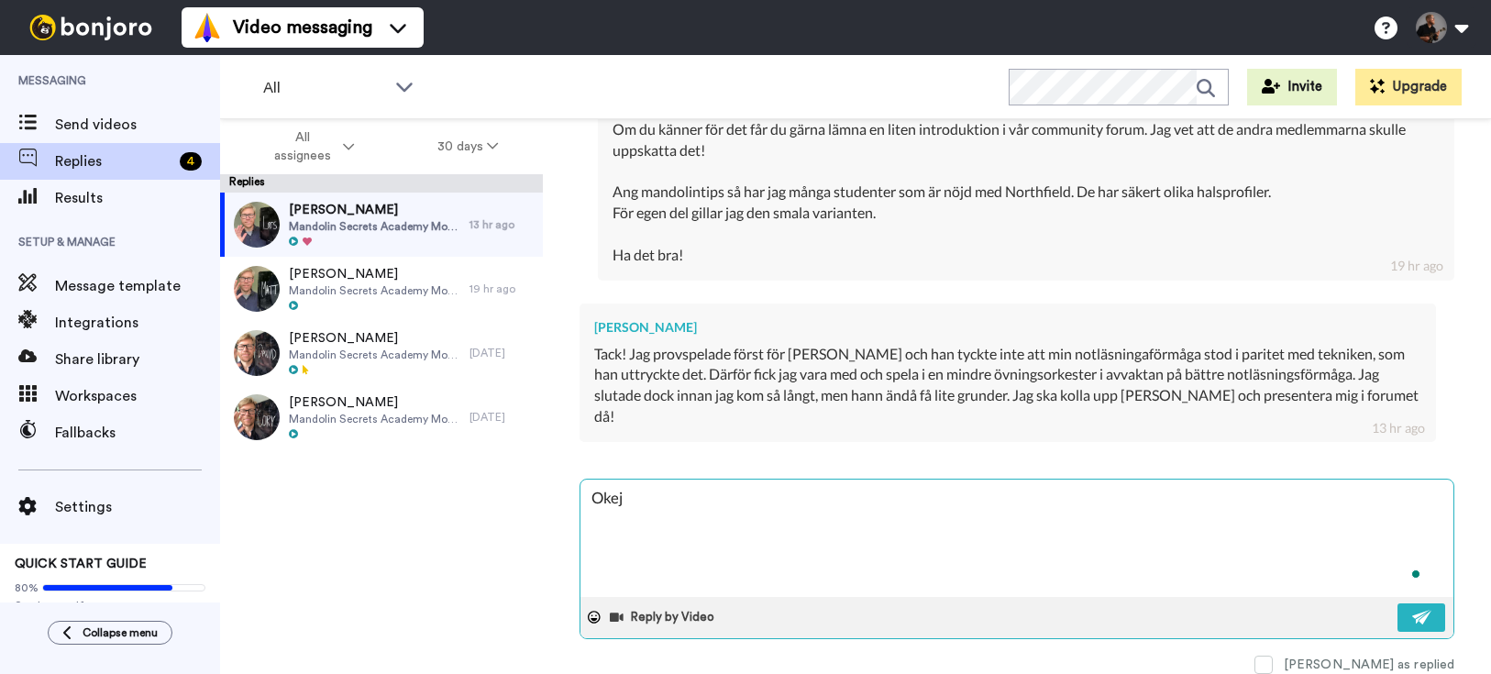
type textarea "Okej,"
type textarea "x"
type textarea "Okej,"
type textarea "x"
type textarea "Okej, j"
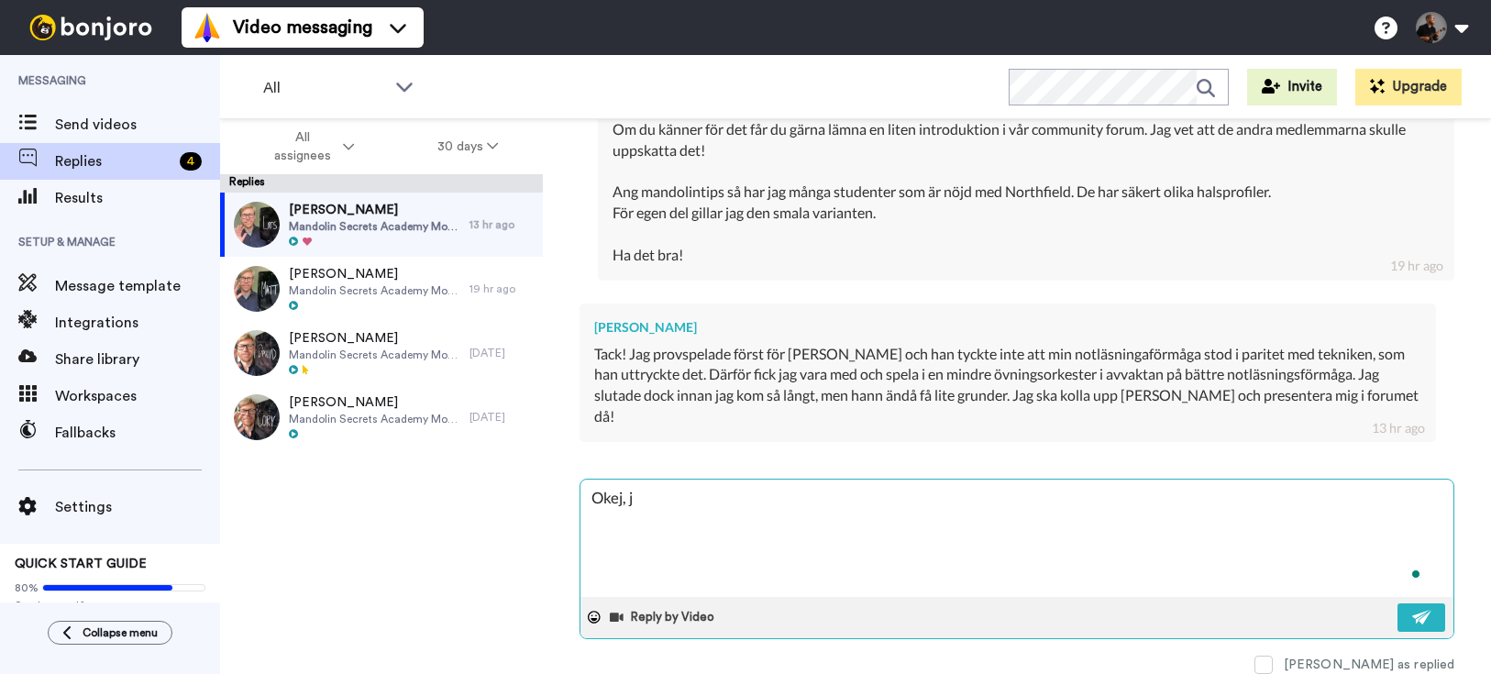
type textarea "x"
type textarea "Okej, ja"
type textarea "x"
type textarea "Okej, jag"
type textarea "x"
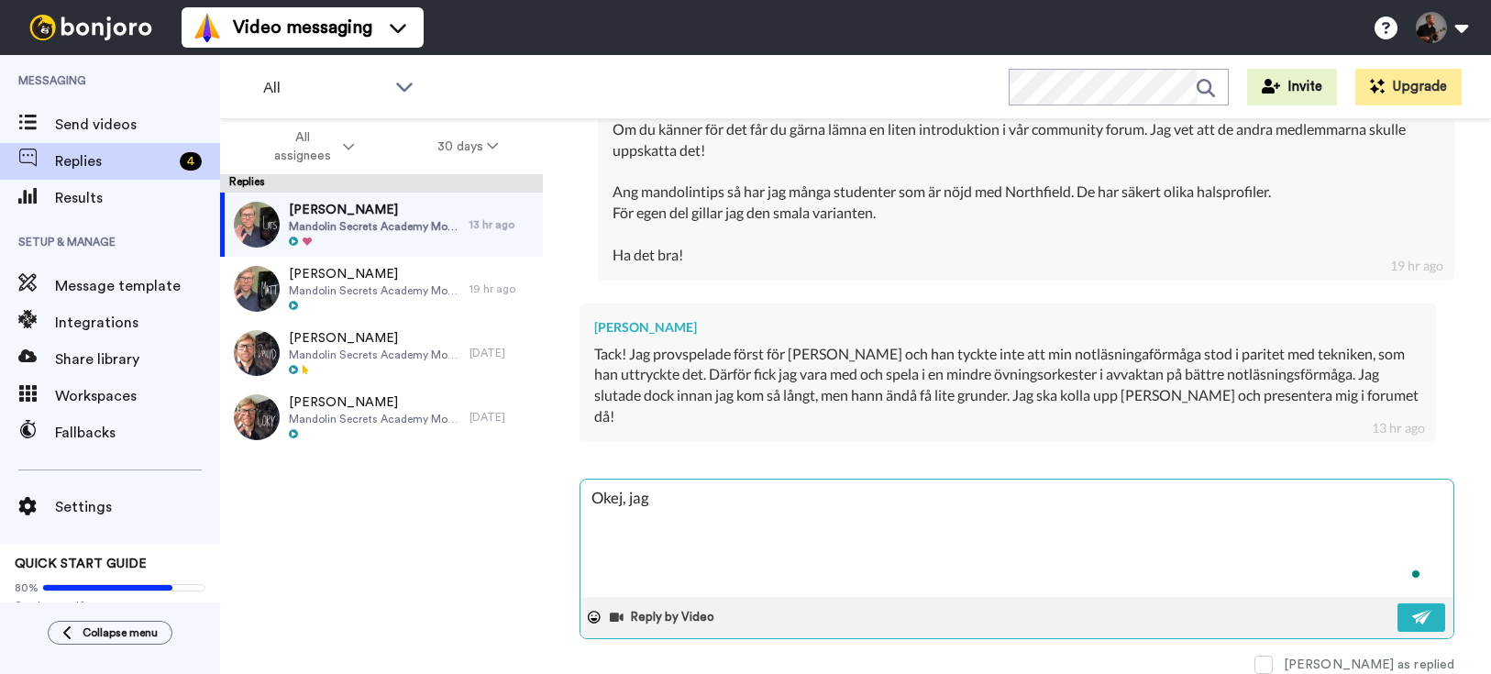
type textarea "Okej, jag f"
type textarea "x"
type textarea "Okej, jag fr"
type textarea "x"
type textarea "Okej, jag frs"
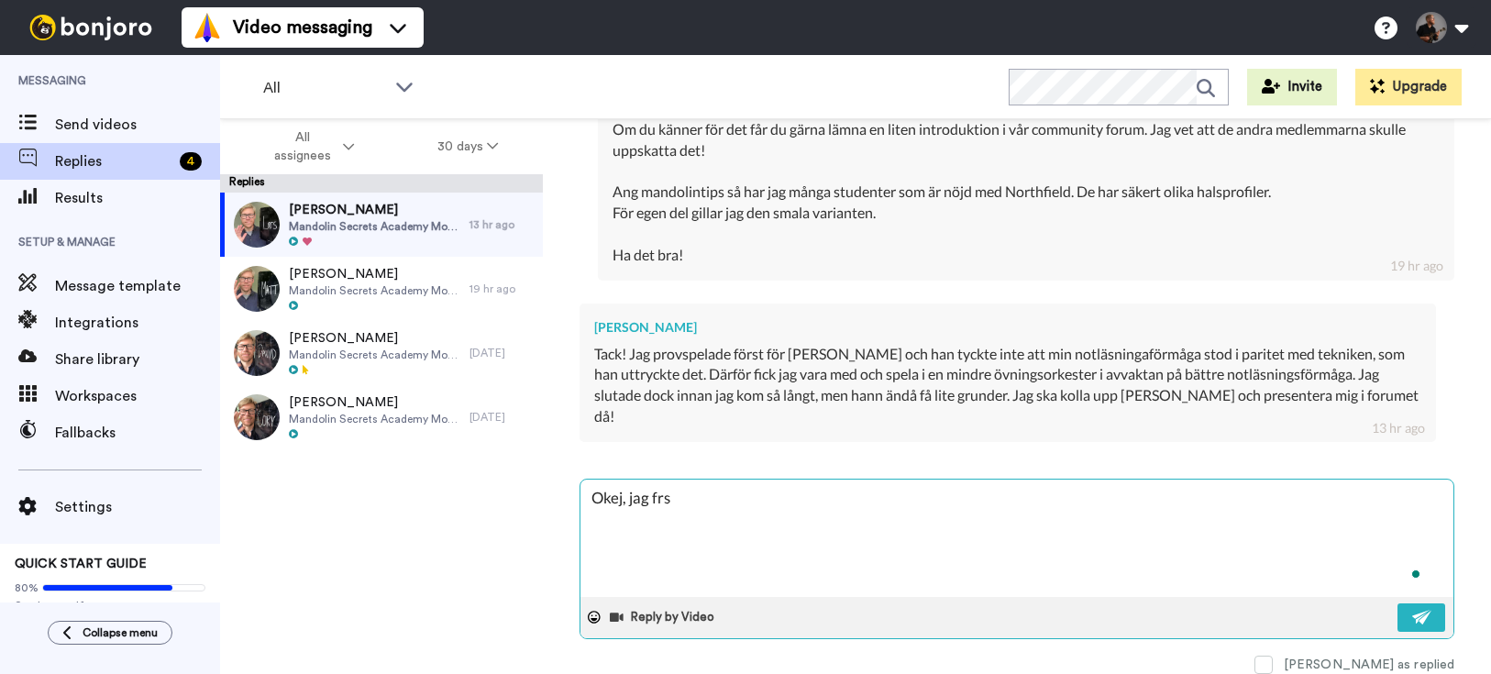
type textarea "x"
type textarea "Okej, jag frst"
type textarea "x"
type textarea "Okej, jag frstå"
type textarea "x"
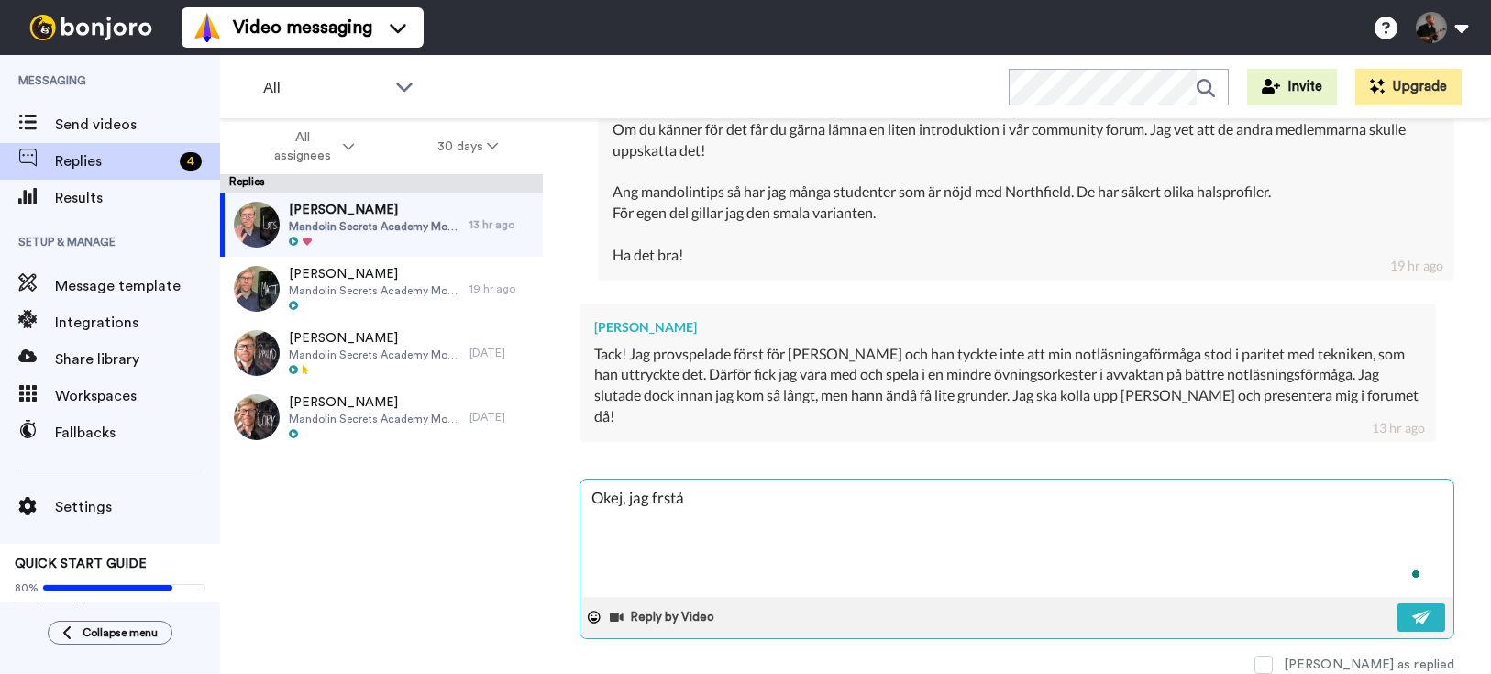
type textarea "Okej, jag frstår"
type textarea "x"
type textarea "Okej, jag frstår!"
type textarea "x"
type textarea "Okej, jag frstår"
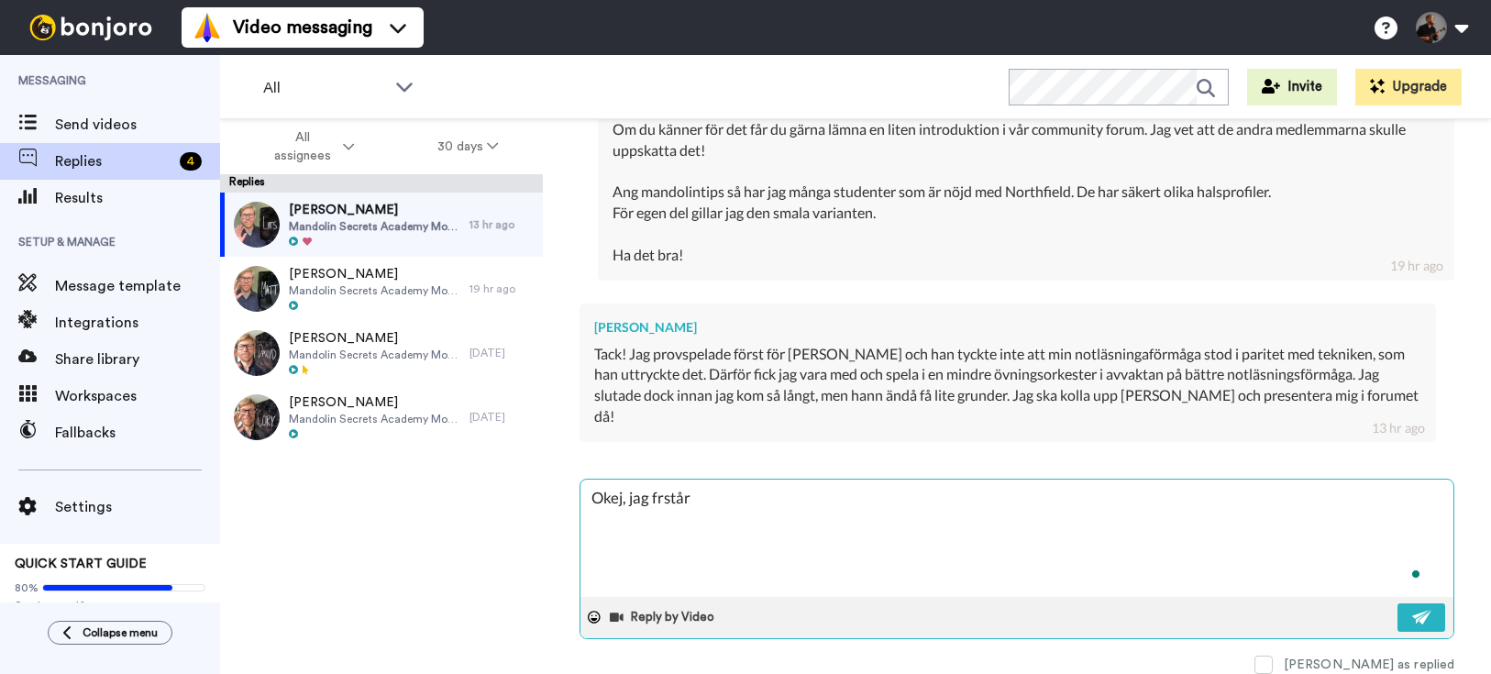
type textarea "x"
type textarea "Okej, jag frstå"
type textarea "x"
type textarea "Okej, jag frst"
type textarea "x"
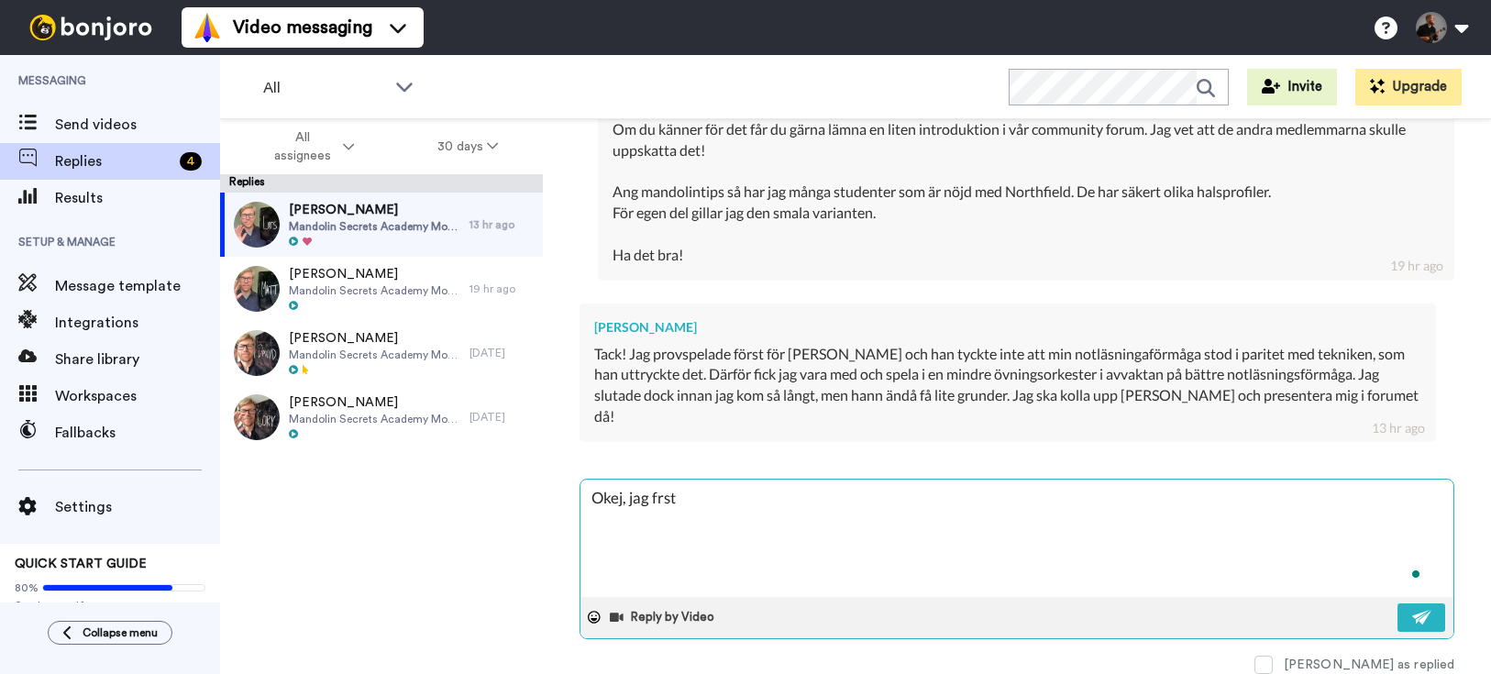
type textarea "Okej, jag frs"
type textarea "x"
type textarea "Okej, jag fr"
type textarea "x"
type textarea "Okej, jag f"
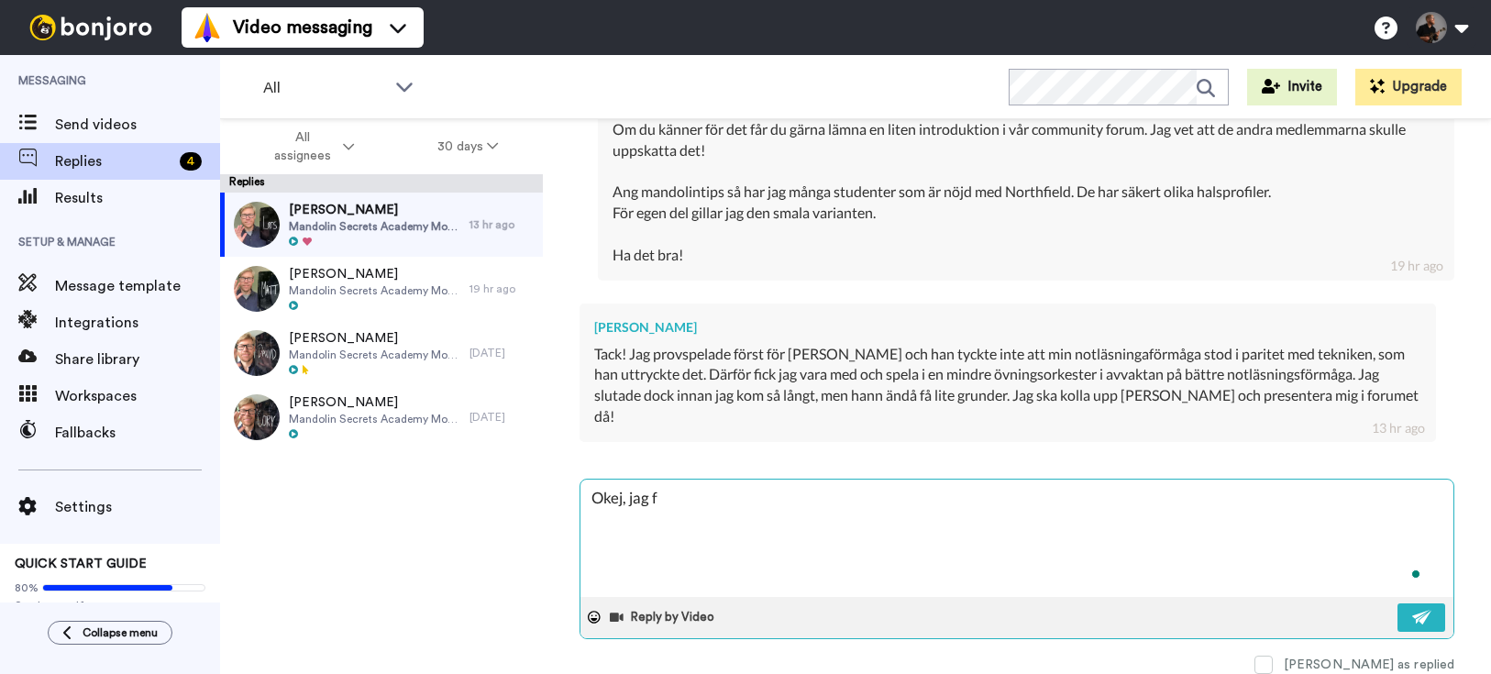
type textarea "x"
type textarea "Okej, jag fö"
type textarea "x"
type textarea "Okej, jag för"
type textarea "x"
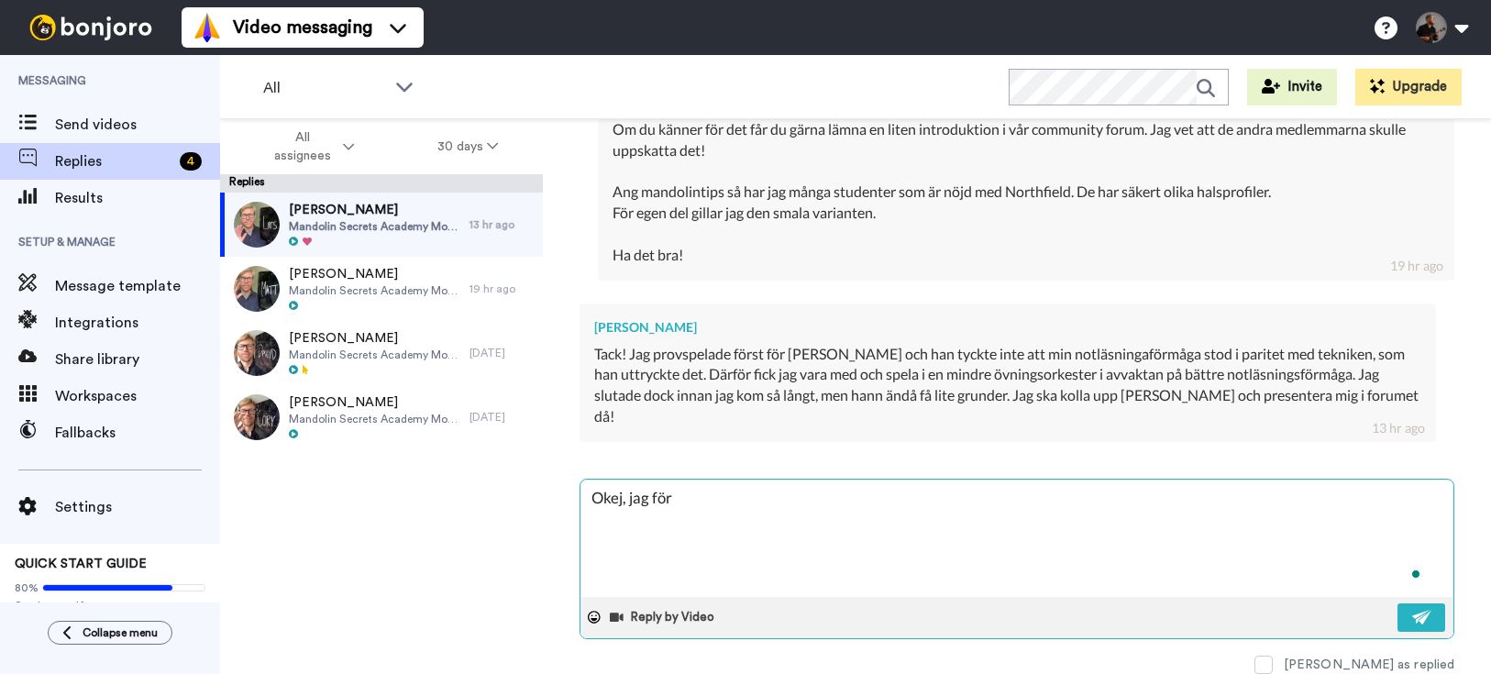
type textarea "Okej, jag förs"
type textarea "x"
type textarea "Okej, jag först"
type textarea "x"
type textarea "Okej, jag förstå"
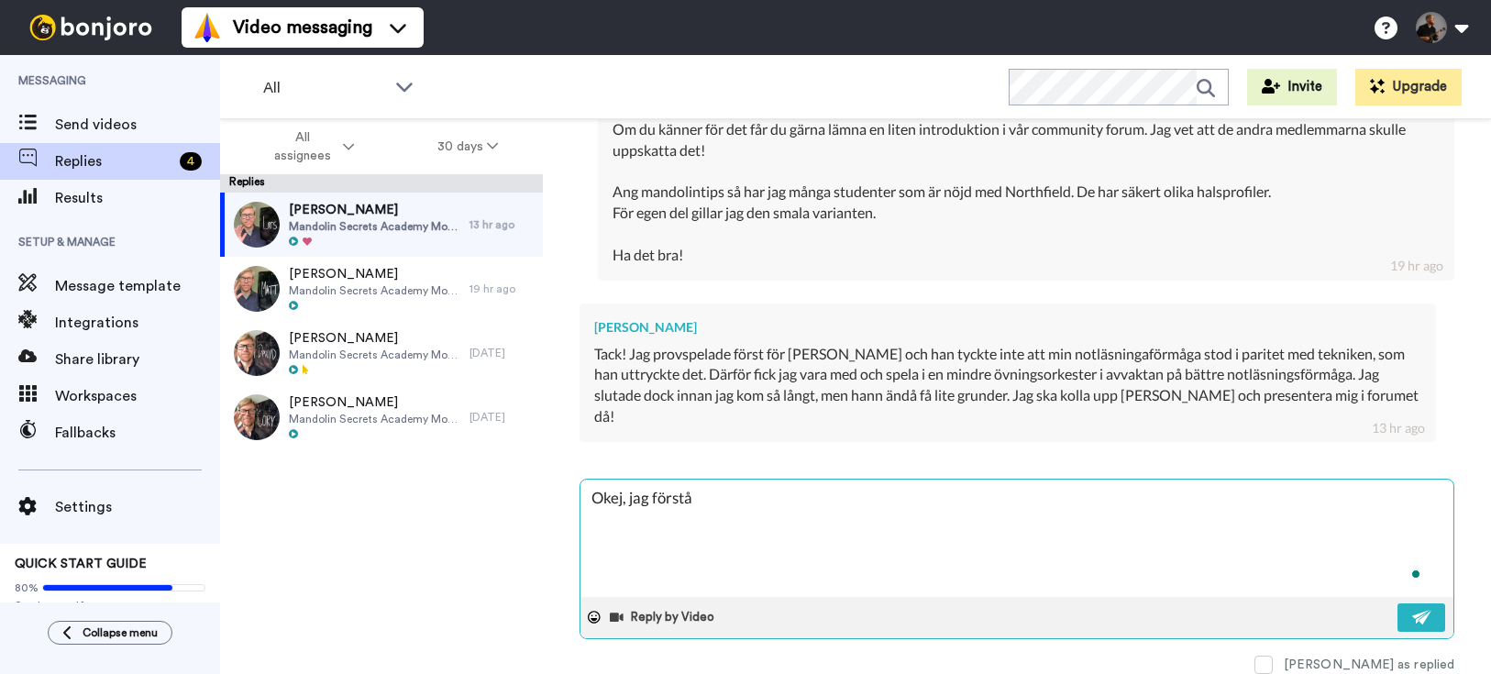
type textarea "x"
type textarea "Okej, jag förstår"
type textarea "x"
type textarea "Okej, jag förstår!"
type textarea "x"
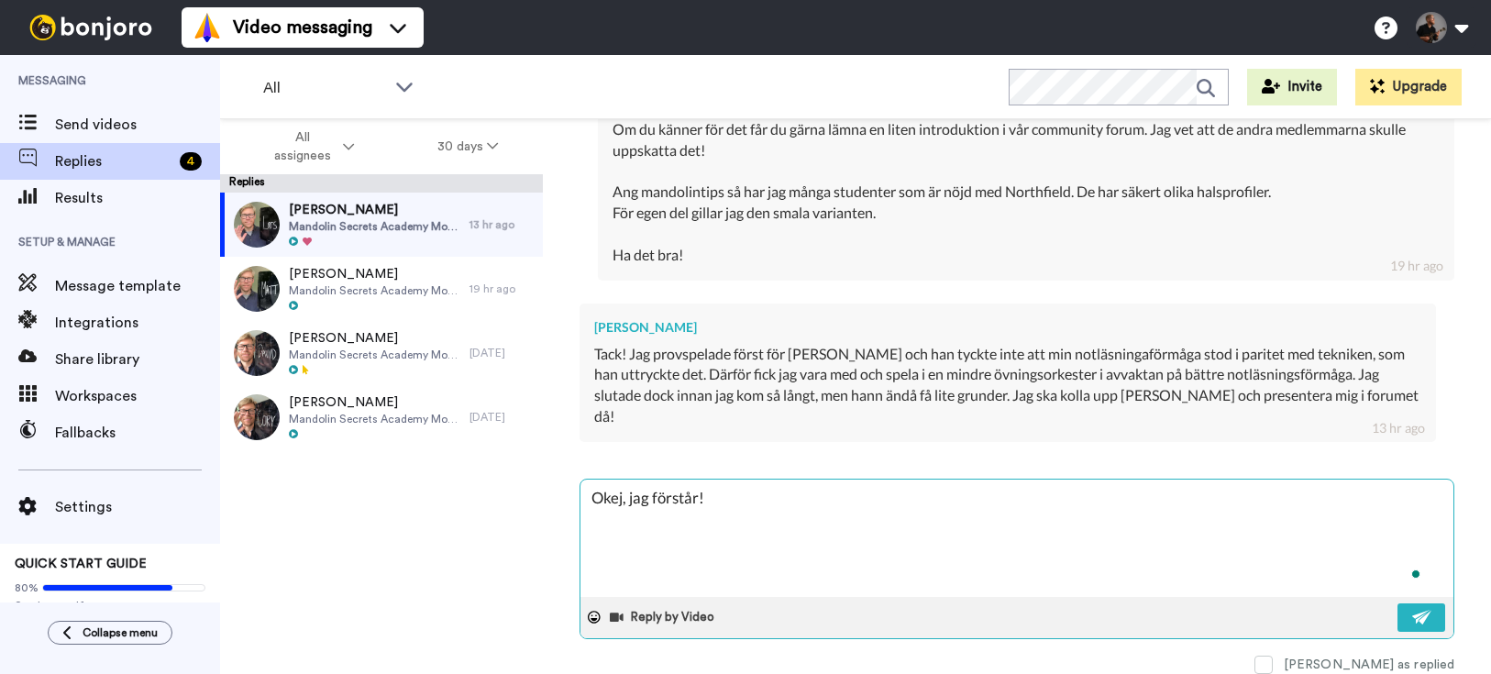
type textarea "Okej, jag förstår!"
type textarea "x"
type textarea "Okej, jag förstår! J"
type textarea "x"
type textarea "Okej, jag förstår! Jag"
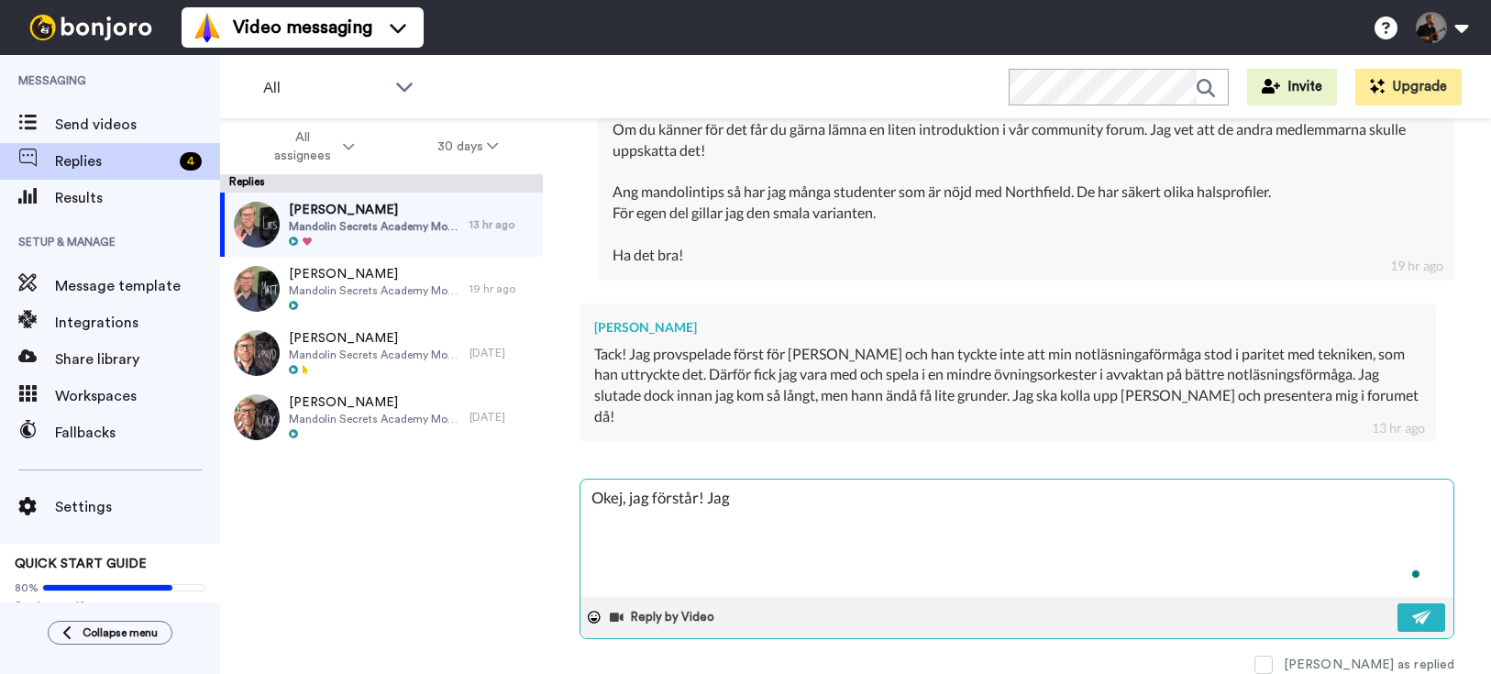
type textarea "x"
type textarea "Okej, jag förstår! Jag"
type textarea "x"
type textarea "Okej, jag förstår! Jag t"
type textarea "x"
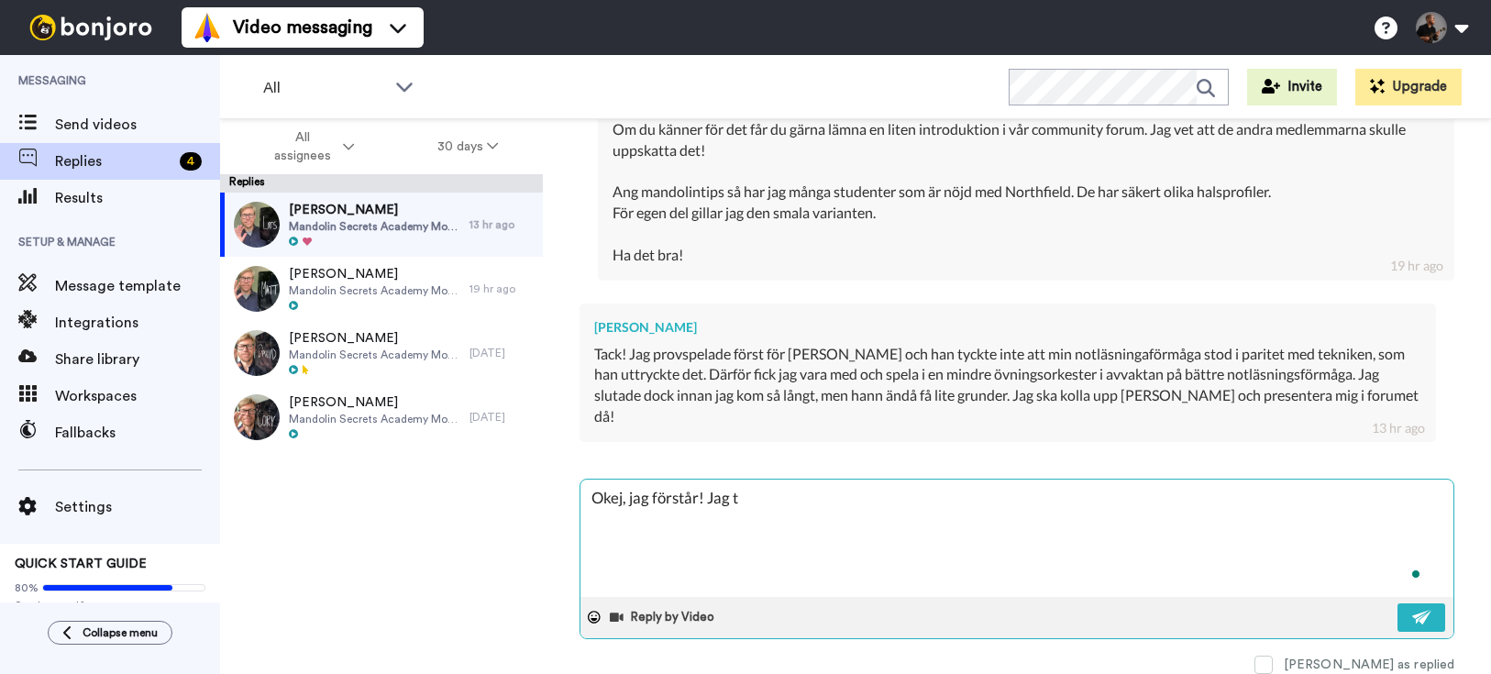
type textarea "Okej, jag förstår! Jag tr"
type textarea "x"
type textarea "Okej, jag förstår! Jag tro"
type textarea "x"
type textarea "Okej, jag förstår! Jag tror"
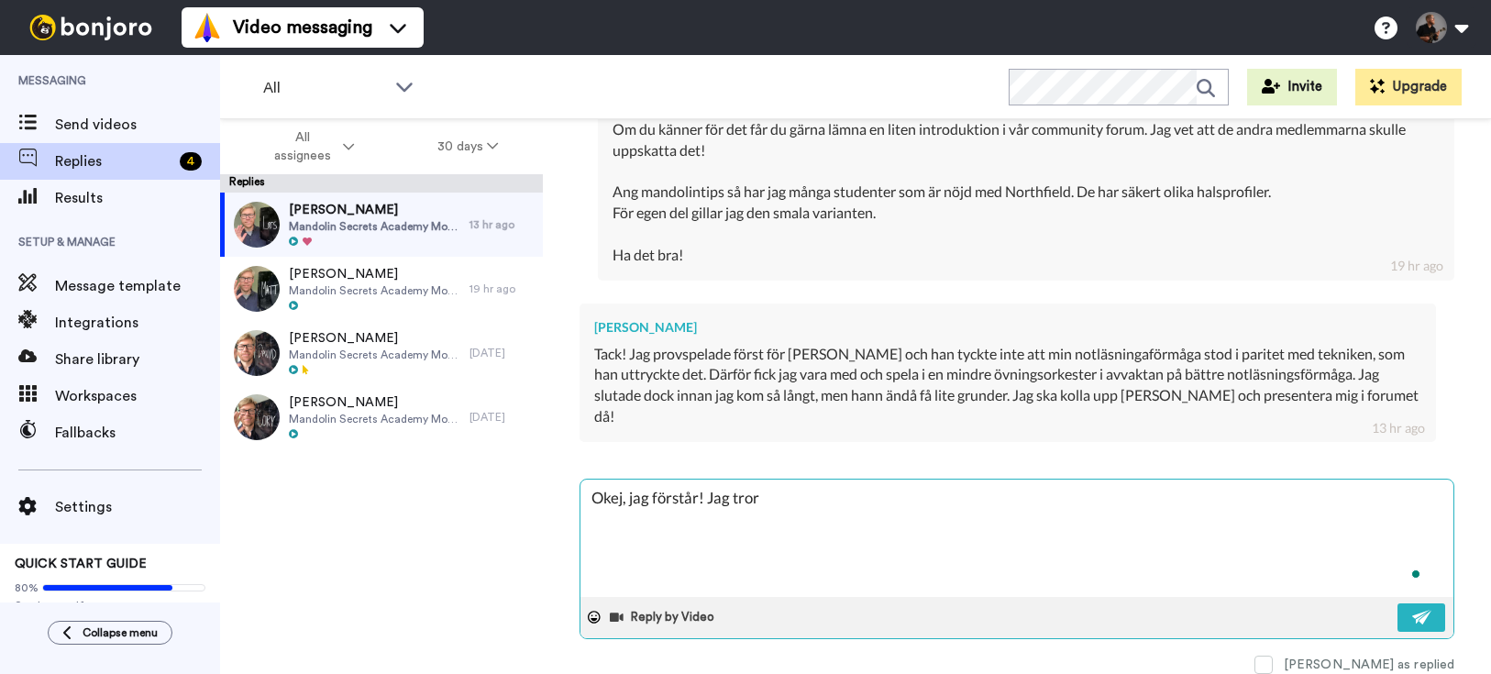
type textarea "x"
type textarea "Okej, jag förstår! Jag tror"
type textarea "x"
type textarea "Okej, jag förstår! Jag tror E"
type textarea "x"
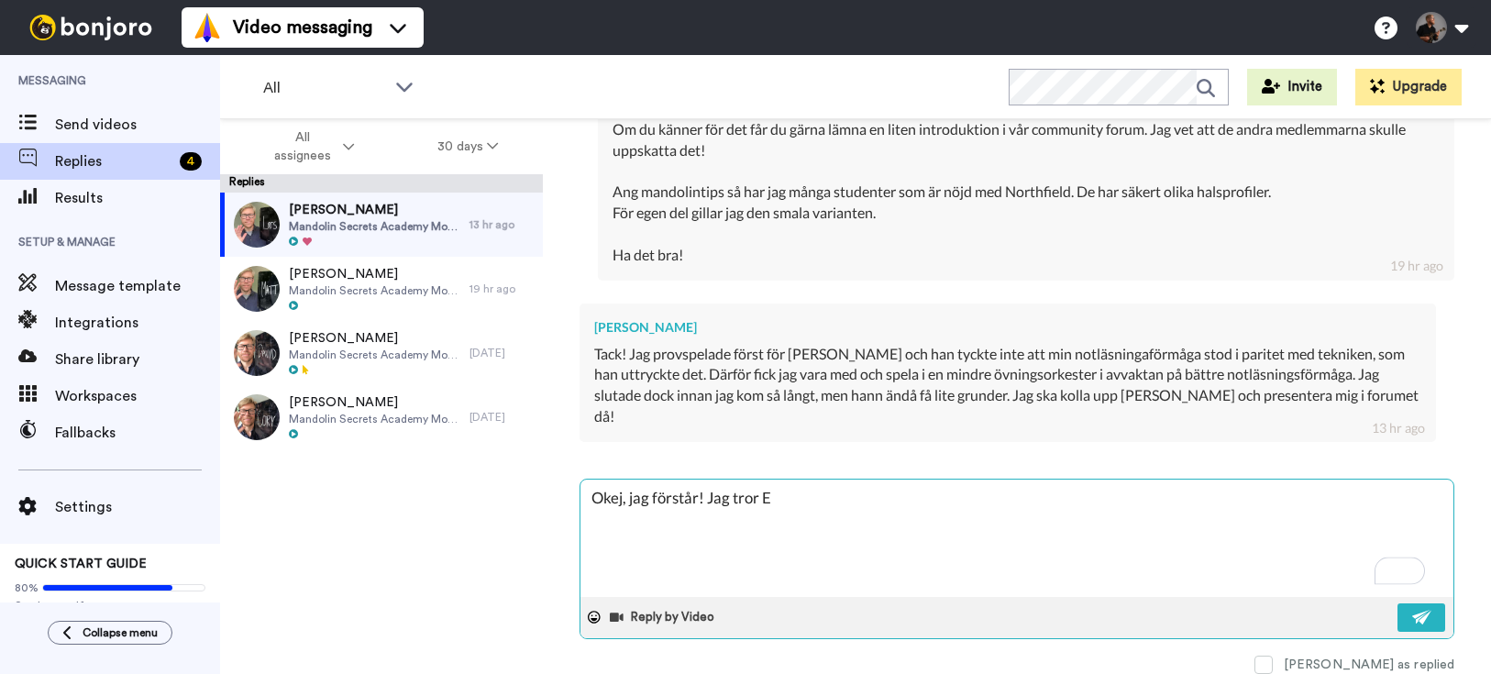
type textarea "Okej, jag förstår! Jag tror Er"
type textarea "x"
type textarea "Okej, jag förstår! Jag tror [PERSON_NAME]"
type textarea "x"
type textarea "Okej, jag förstår! Jag tror Erns"
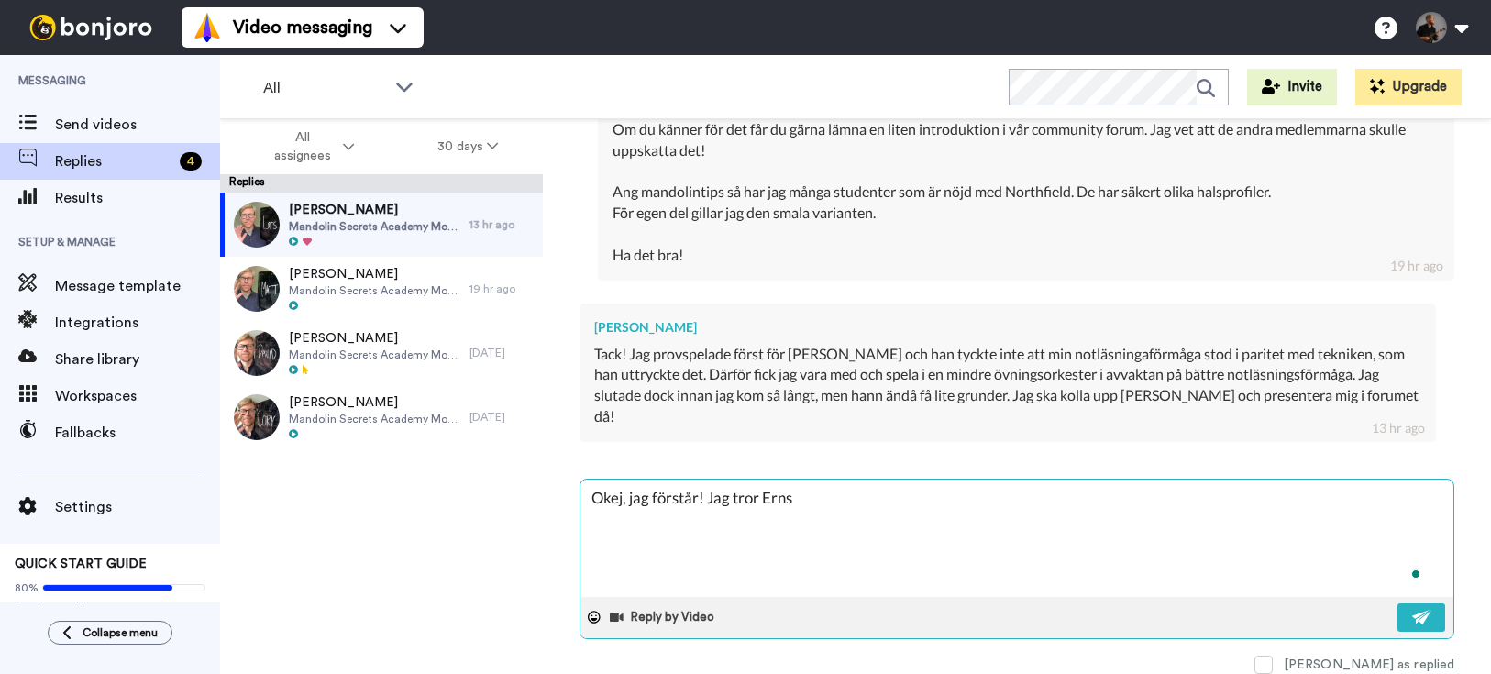
type textarea "x"
type textarea "Okej, jag förstår! Jag tror [PERSON_NAME]"
type textarea "x"
type textarea "Okej, jag förstår! Jag tror [PERSON_NAME]"
type textarea "x"
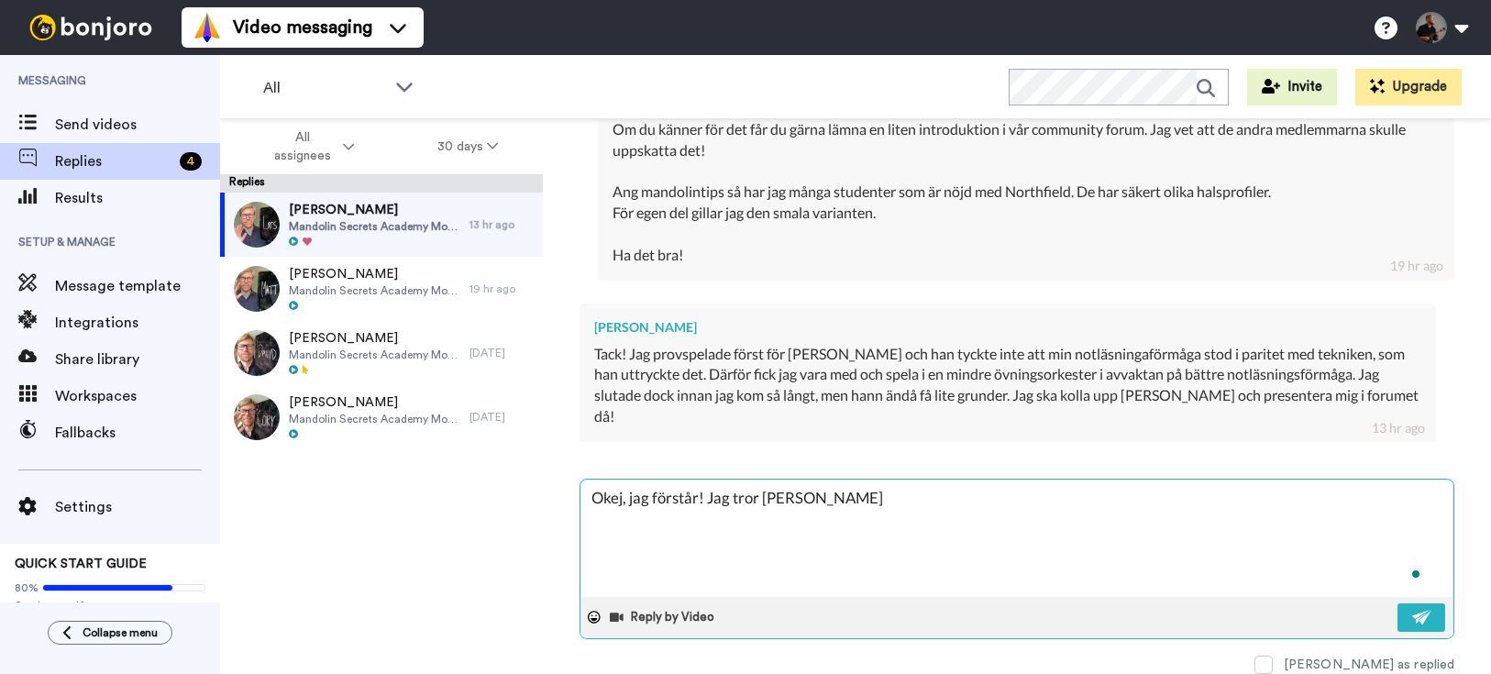
type textarea "Okej, jag förstår! Jag tror [PERSON_NAME] s"
type textarea "x"
type textarea "Okej, jag förstår! Jag tror [PERSON_NAME] sk"
type textarea "x"
type textarea "Okej, jag förstår! Jag tror [PERSON_NAME] sku"
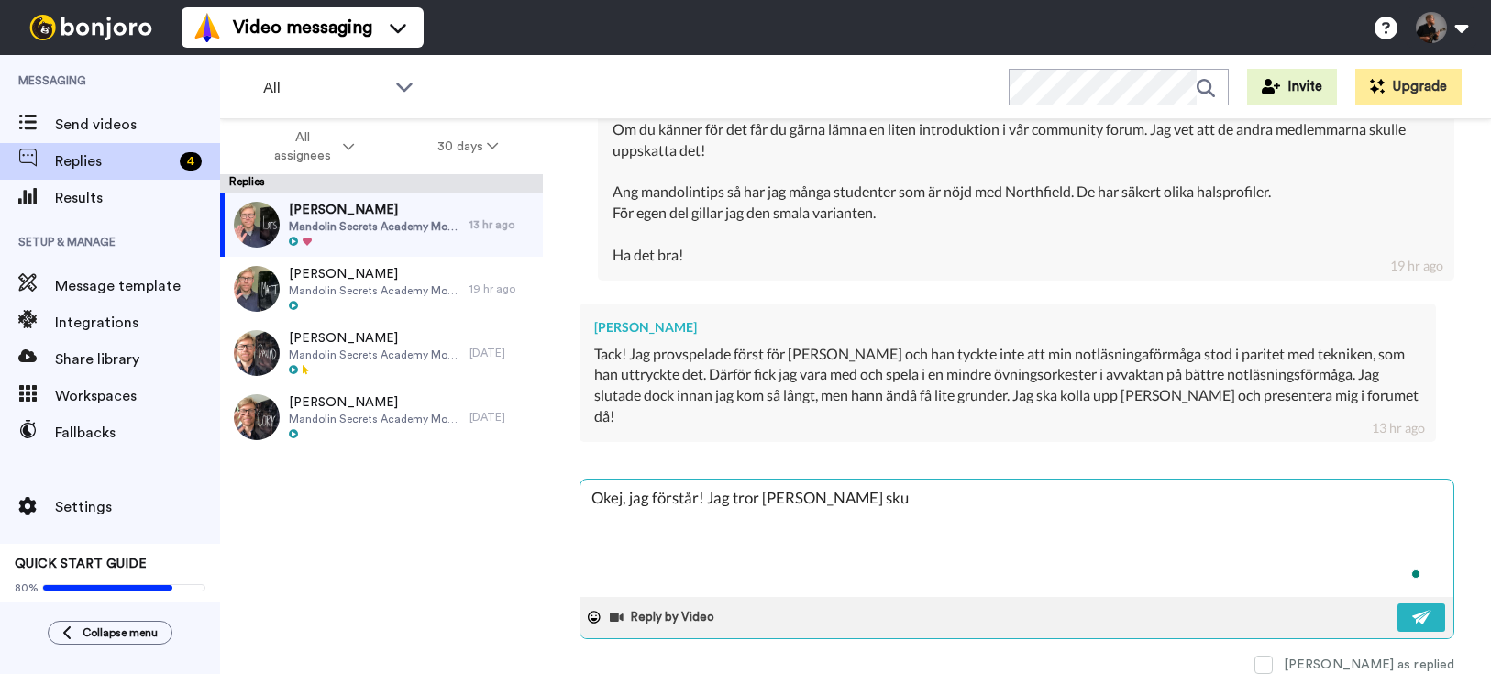
type textarea "x"
type textarea "Okej, jag förstår! Jag tror [PERSON_NAME] skul"
type textarea "x"
type textarea "Okej, jag förstår! Jag tror [PERSON_NAME] skull"
type textarea "x"
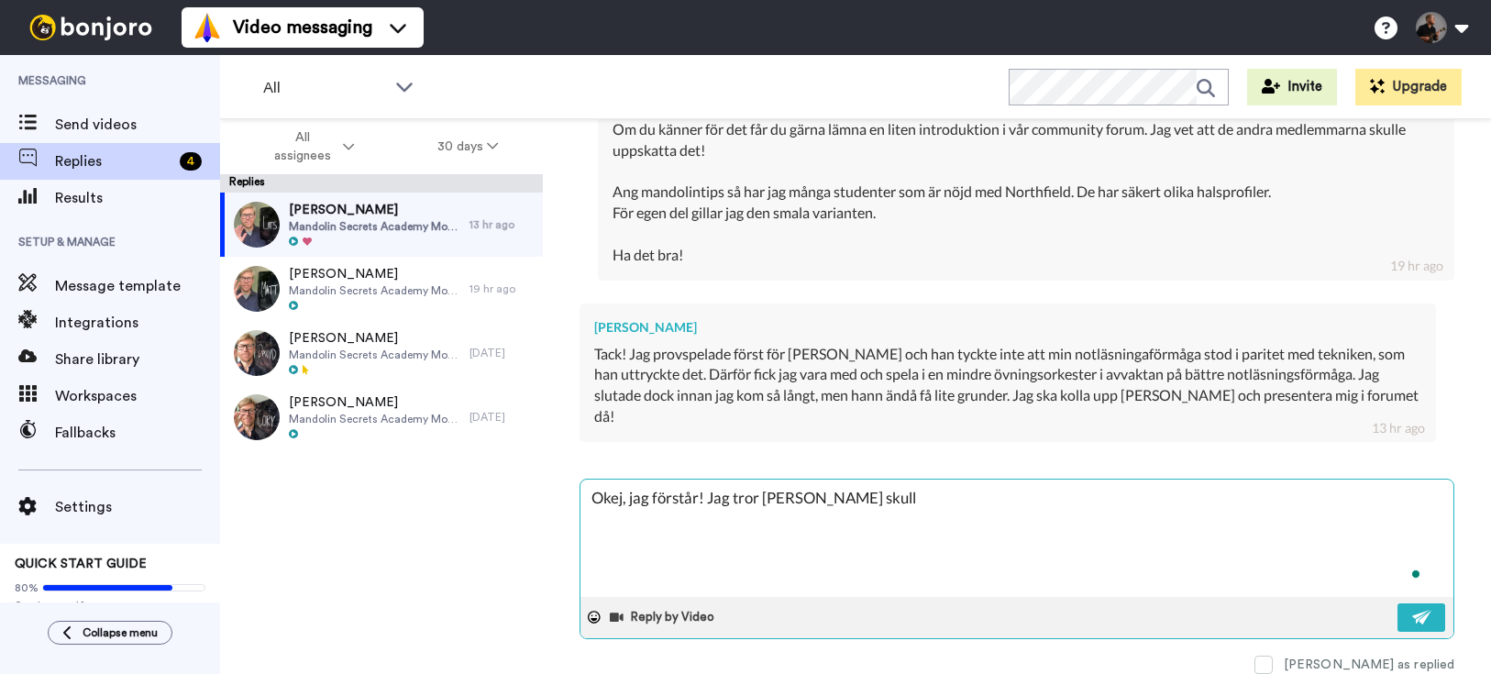
type textarea "Okej, jag förstår! Jag tror [PERSON_NAME] skulle"
type textarea "x"
type textarea "Okej, jag förstår! Jag tror [PERSON_NAME] skulle"
type textarea "x"
type textarea "Okej, jag förstår! Jag tror [PERSON_NAME] skulle h"
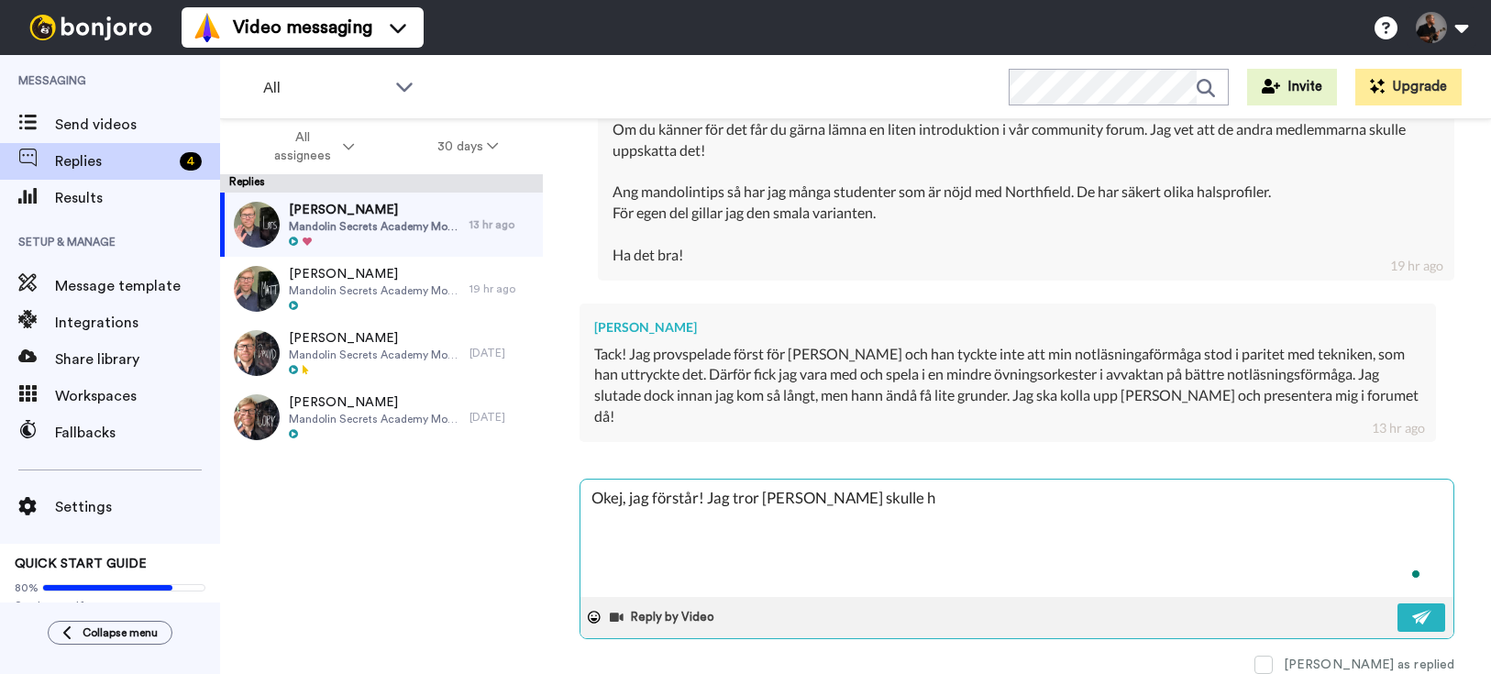
type textarea "x"
type textarea "Okej, jag förstår! Jag tror [PERSON_NAME] skulle ha"
type textarea "x"
type textarea "Okej, jag förstår! Jag tror [PERSON_NAME] skulle ha"
type textarea "x"
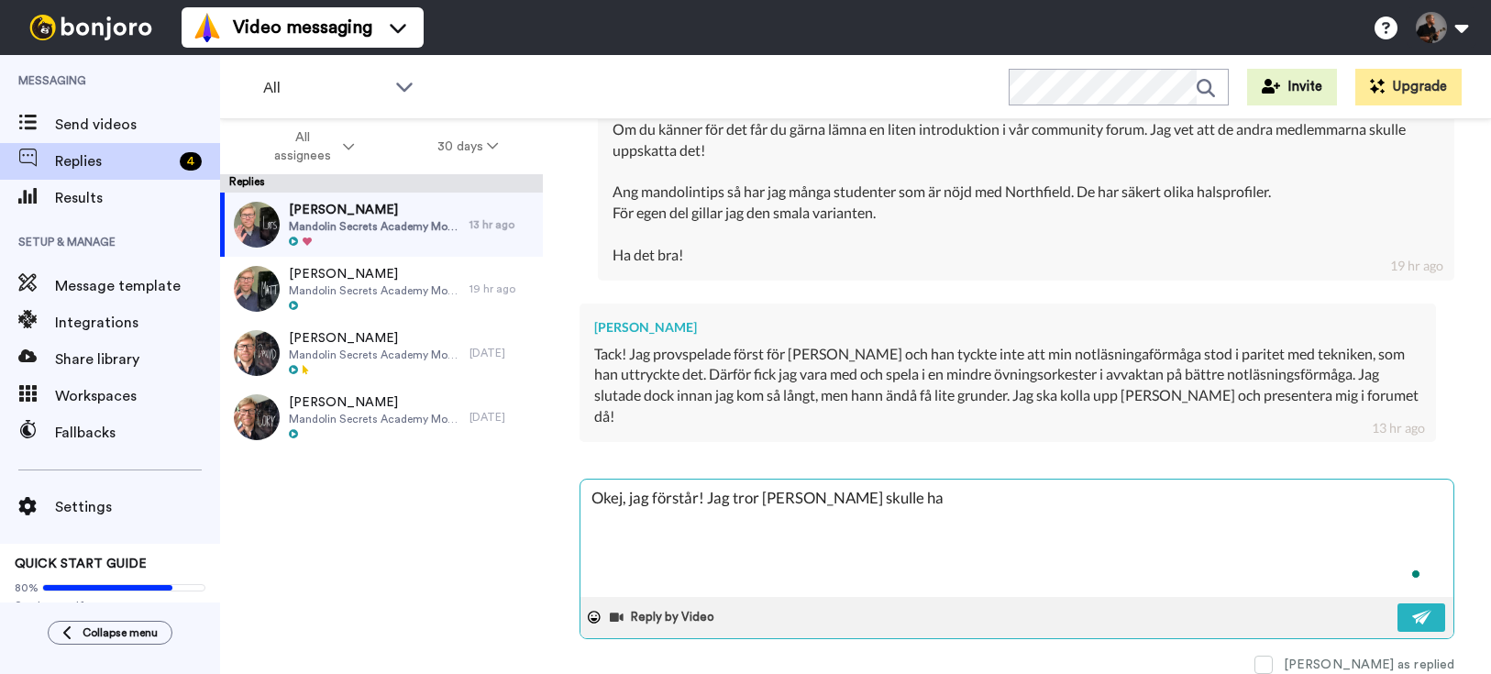
type textarea "Okej, jag förstår! Jag tror [PERSON_NAME] skulle ha s"
type textarea "x"
type textarea "Okej, jag förstår! Jag tror [PERSON_NAME] skulle ha sa"
type textarea "x"
type textarea "Okej, jag förstår! Jag tror [PERSON_NAME] skulle ha sag"
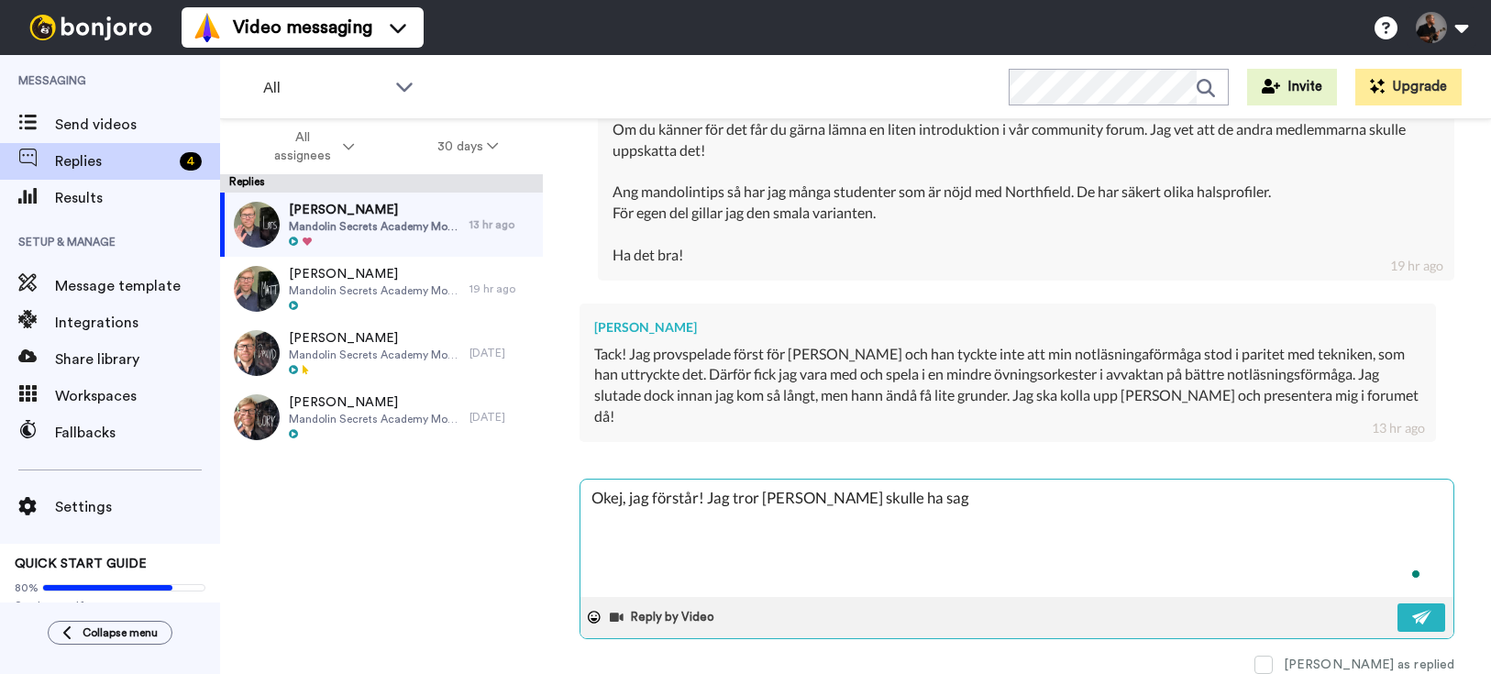
type textarea "x"
type textarea "Okej, jag förstår! Jag tror [PERSON_NAME] skulle ha sagt"
type textarea "x"
type textarea "Okej, jag förstår! Jag tror [PERSON_NAME] skulle ha sagt"
type textarea "x"
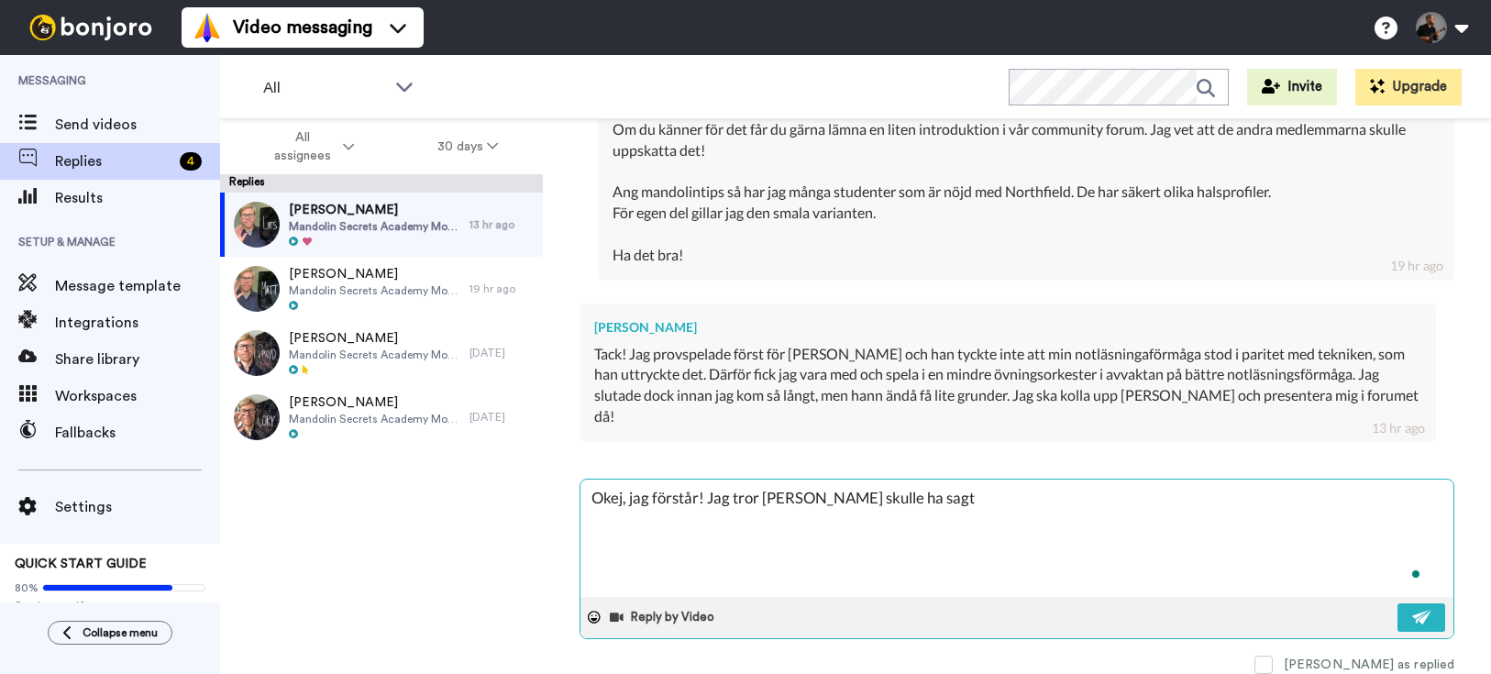
type textarea "Okej, jag förstår! Jag tror [PERSON_NAME] skulle ha sagt d"
type textarea "x"
type textarea "Okej, jag förstår! Jag tror [PERSON_NAME] skulle ha sagt de"
type textarea "x"
type textarea "Okej, jag förstår! Jag tror [PERSON_NAME] skulle ha sagt det"
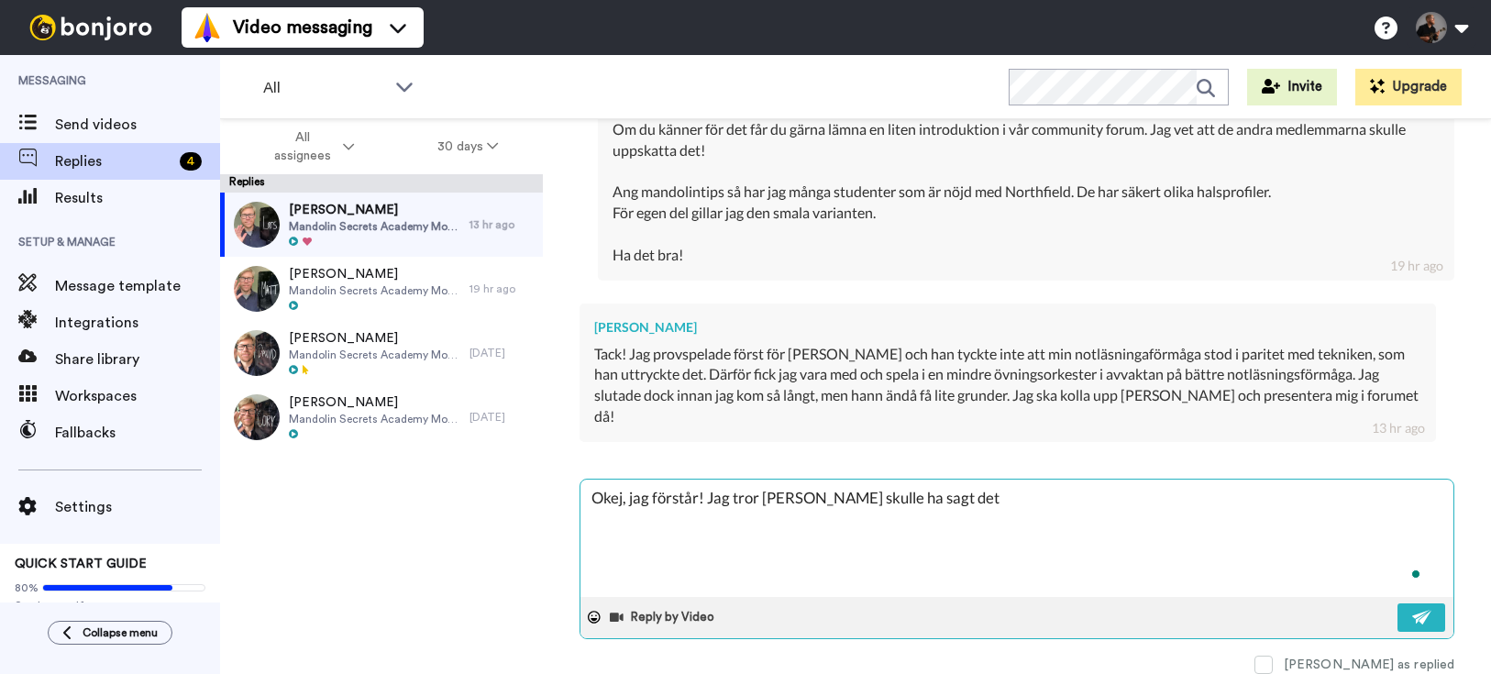
type textarea "x"
type textarea "Okej, jag förstår! Jag tror [PERSON_NAME] skulle ha sagt det"
type textarea "x"
type textarea "Okej, jag förstår! Jag tror [PERSON_NAME] skulle ha sagt det s"
type textarea "x"
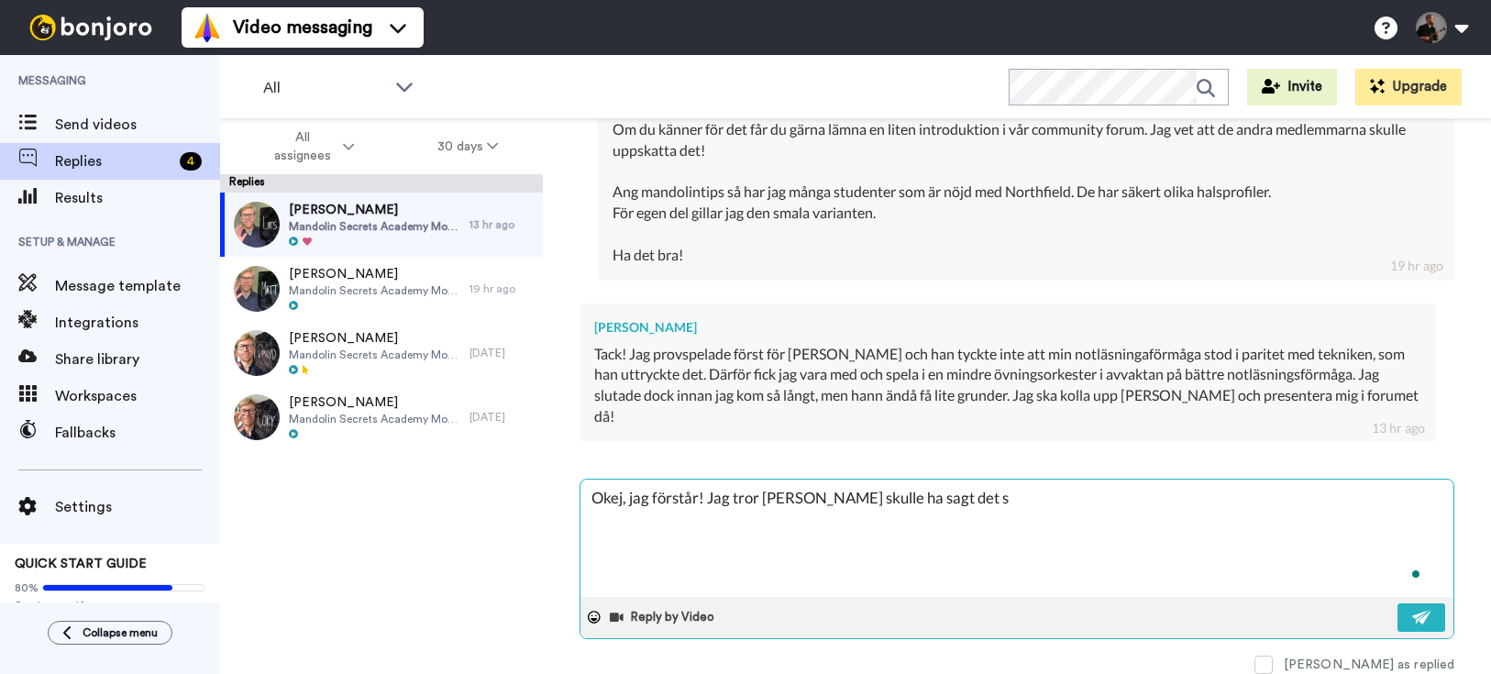
type textarea "Okej, jag förstår! Jag tror [PERSON_NAME] skulle ha sagt det sa"
type textarea "x"
type textarea "Okej, jag förstår! Jag tror [PERSON_NAME] skulle ha sagt det sam"
type textarea "x"
type textarea "Okej, jag förstår! Jag tror [PERSON_NAME] skulle ha sagt det samm"
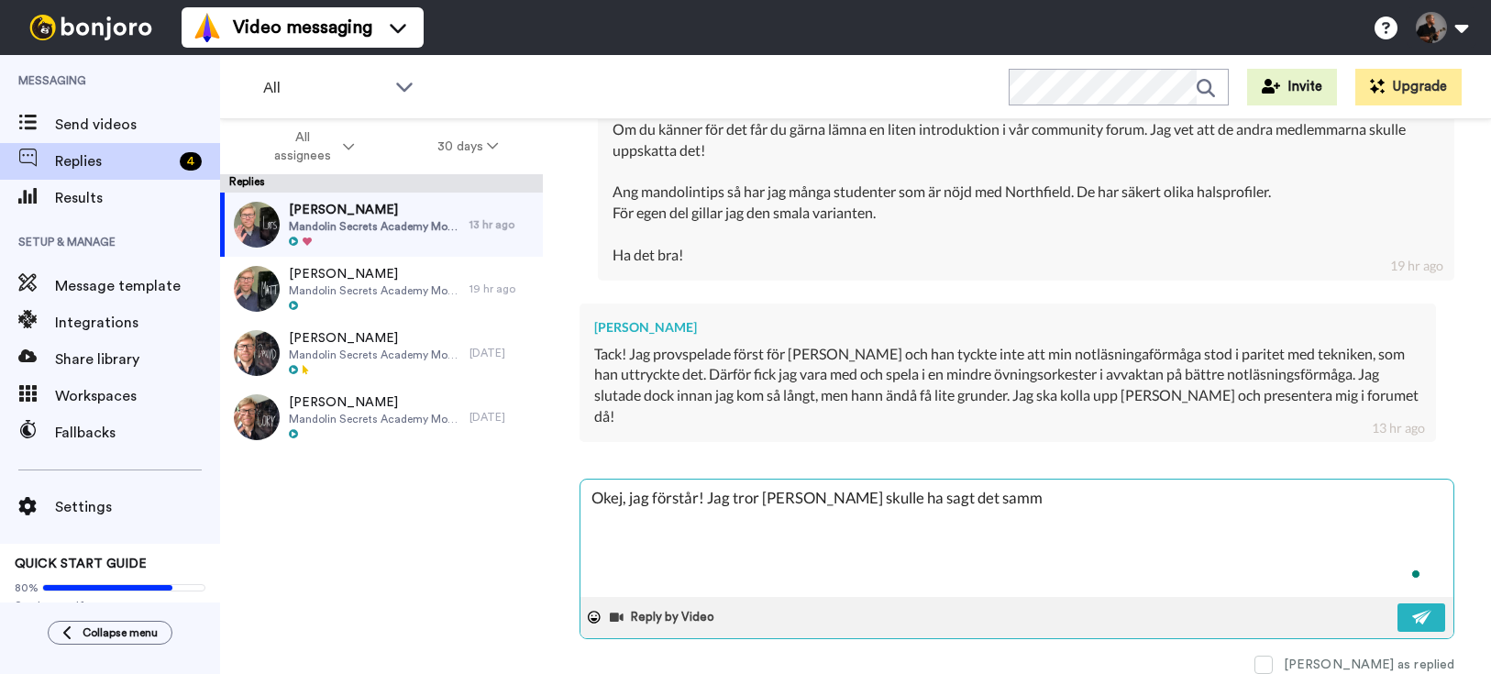
type textarea "x"
type textarea "Okej, jag förstår! Jag tror [PERSON_NAME] skulle ha sagt det samma"
type textarea "x"
type textarea "Okej, jag förstår! Jag tror [PERSON_NAME] skulle ha sagt det samma"
type textarea "x"
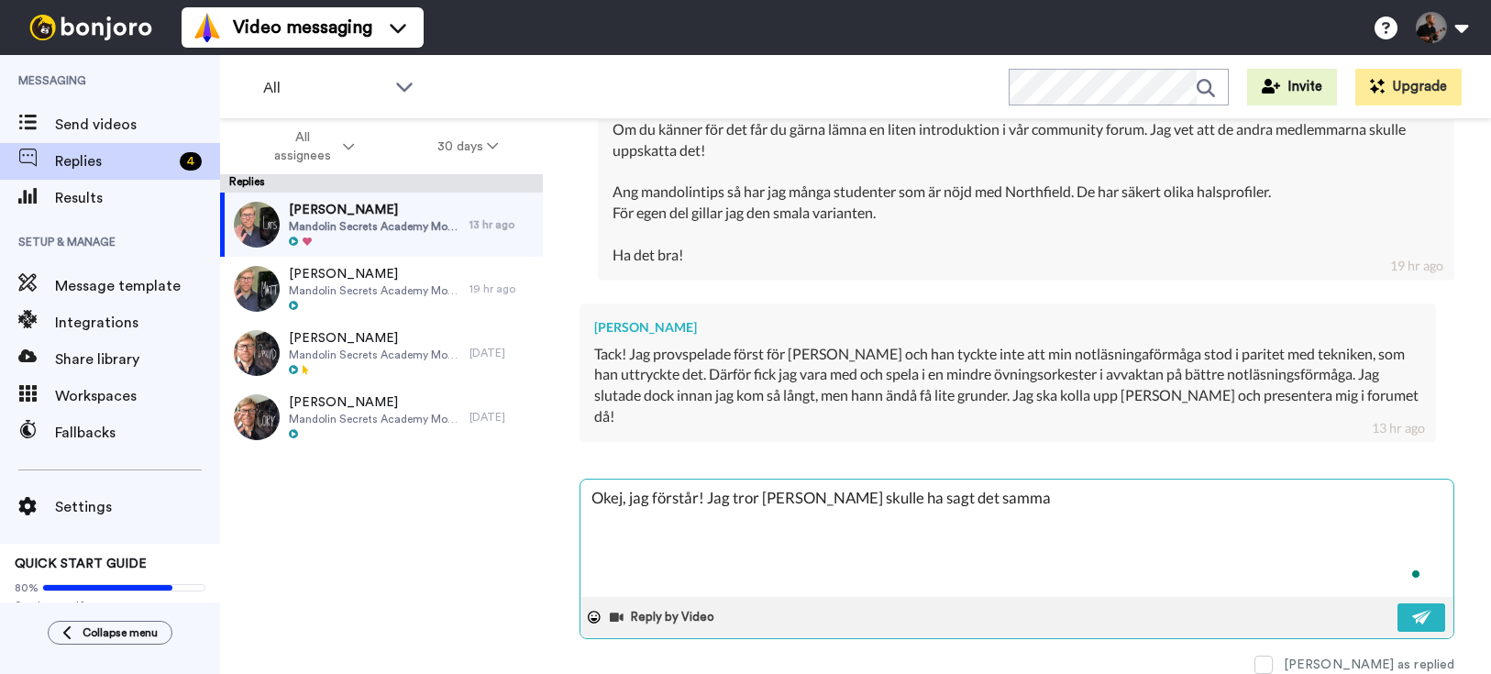
type textarea "Okej, jag förstår! Jag tror [PERSON_NAME] skulle ha sagt det samma"
type textarea "x"
type textarea "Okej, jag förstår! Jag tror [PERSON_NAME] skulle ha sagt det samm"
type textarea "x"
type textarea "Okej, jag förstår! Jag tror [PERSON_NAME] skulle ha sagt det sam"
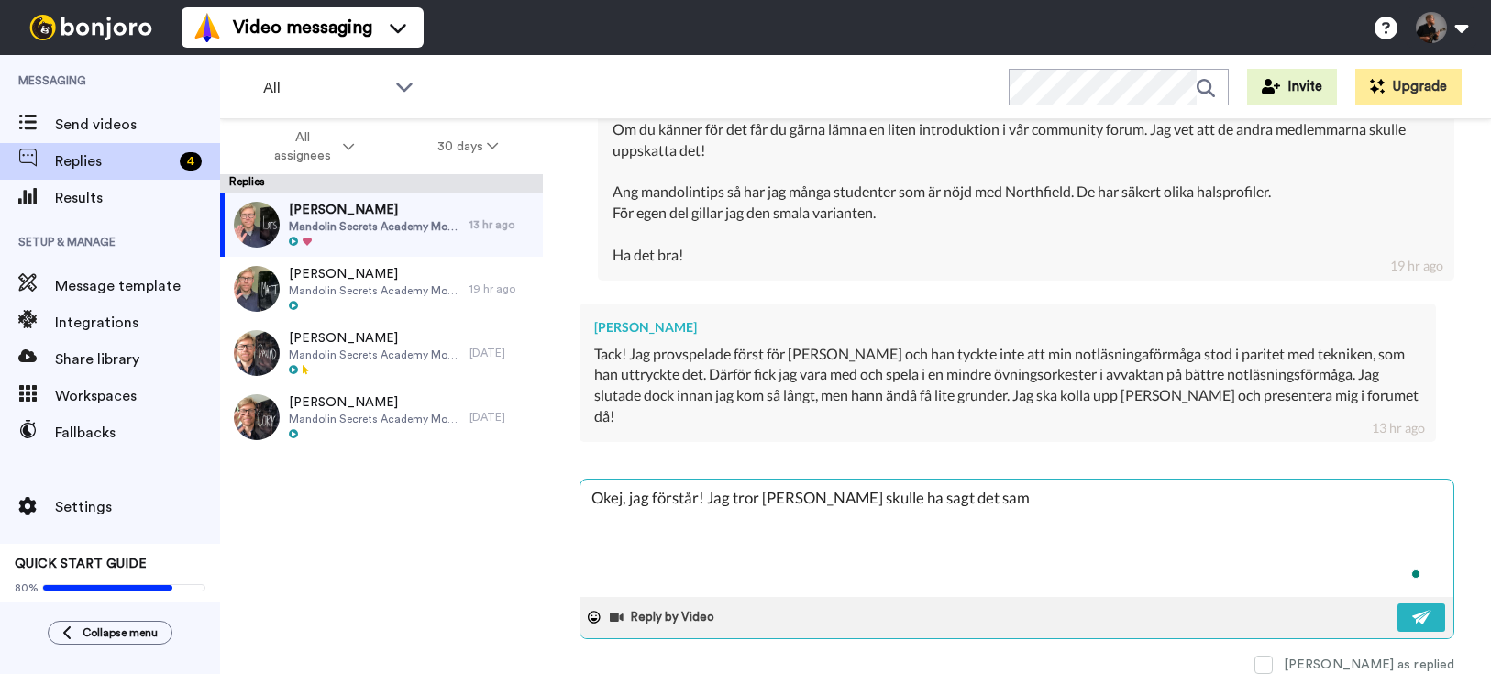
type textarea "x"
type textarea "Okej, jag förstår! Jag tror [PERSON_NAME] skulle ha sagt det sa"
type textarea "x"
type textarea "Okej, jag förstår! Jag tror [PERSON_NAME] skulle ha sagt det s"
type textarea "x"
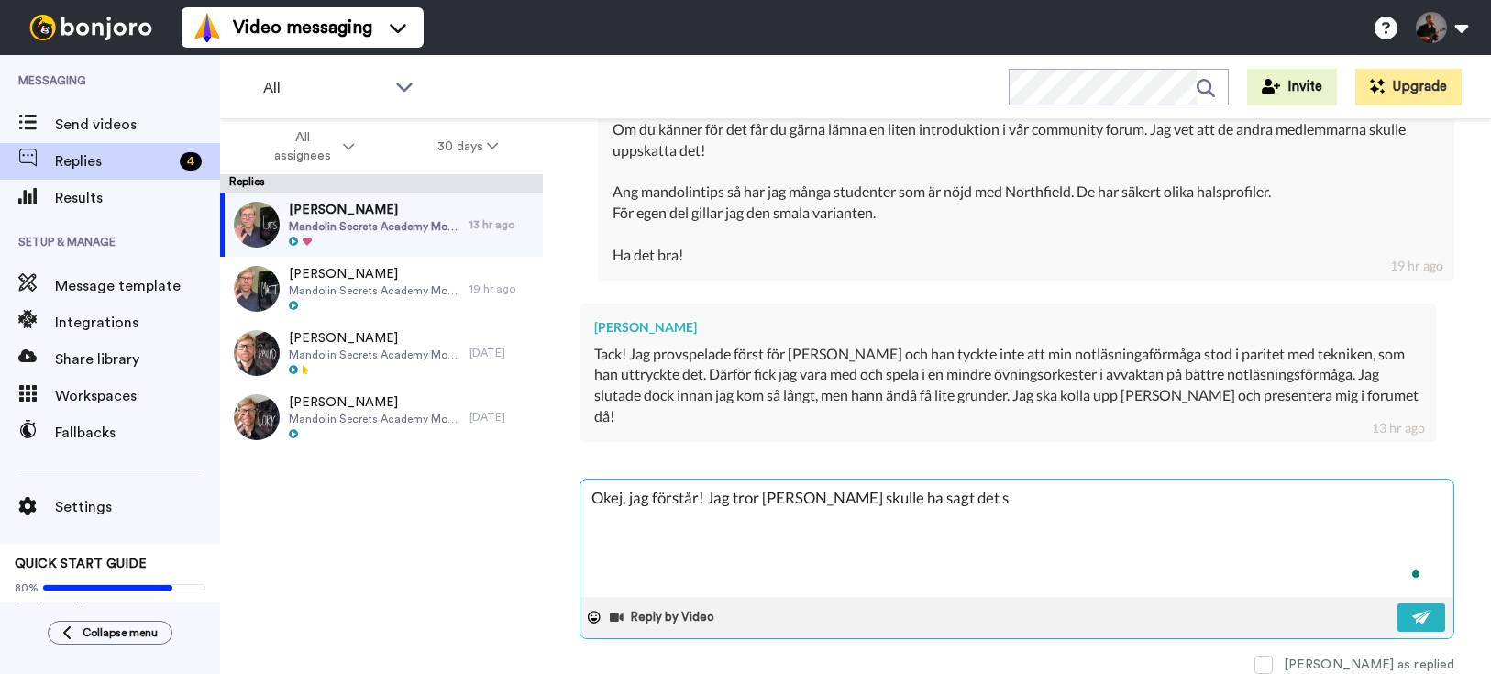
type textarea "Okej, jag förstår! Jag tror [PERSON_NAME] skulle ha sagt det"
type textarea "x"
type textarea "Okej, jag förstår! Jag tror [PERSON_NAME] skulle ha sagt det"
type textarea "x"
type textarea "Okej, jag förstår! Jag tror [PERSON_NAME] skulle ha sagt dets"
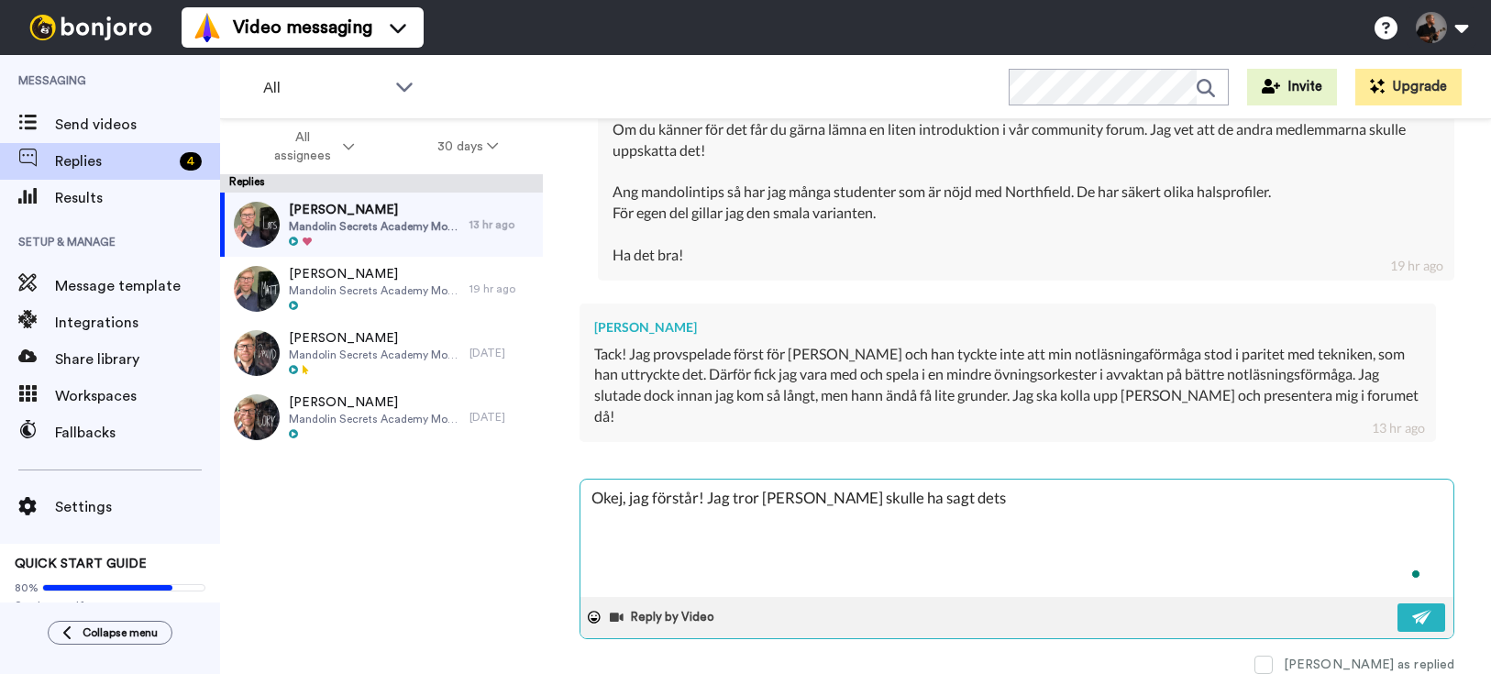
type textarea "x"
type textarea "Okej, jag förstår! Jag tror [PERSON_NAME] skulle ha sagt detsa"
type textarea "x"
type textarea "Okej, jag förstår! Jag tror [PERSON_NAME] skulle ha sagt detsam"
type textarea "x"
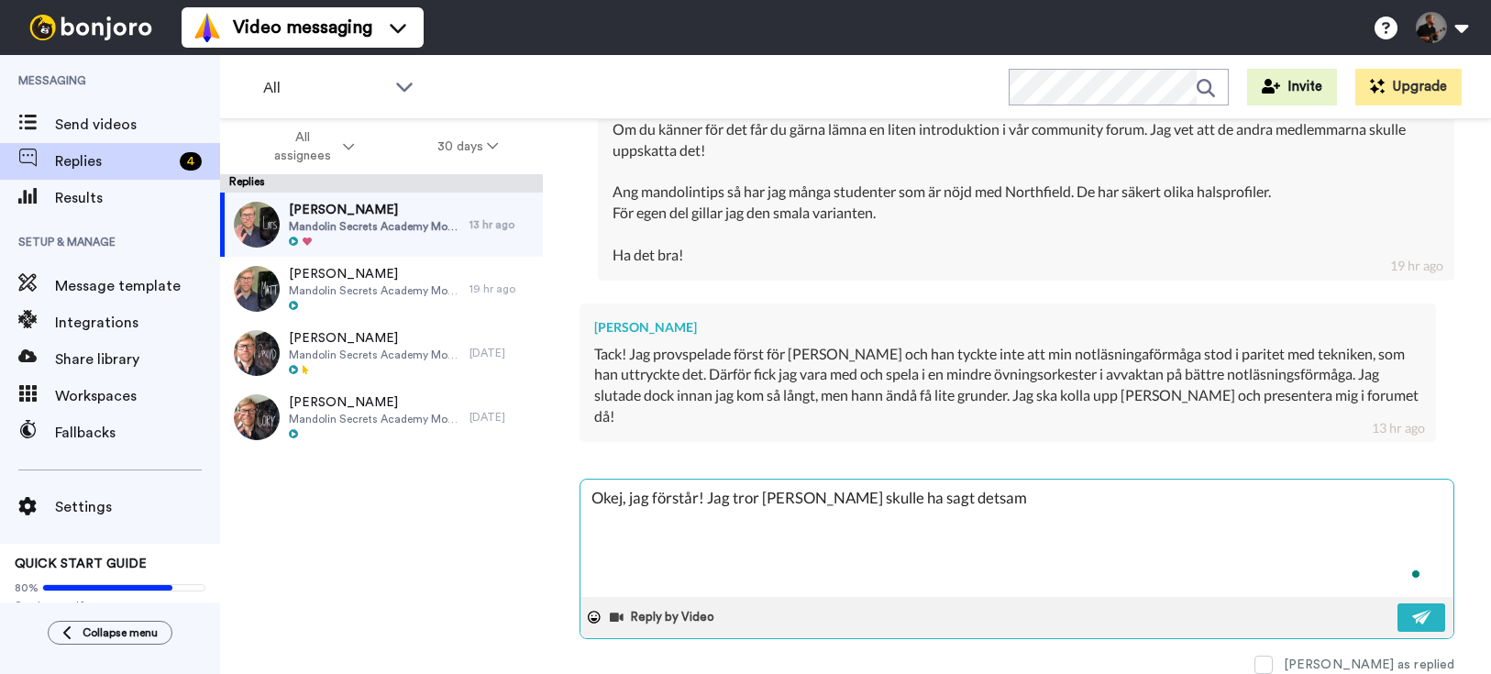
type textarea "Okej, jag förstår! Jag tror [PERSON_NAME] skulle ha sagt detsamm"
type textarea "x"
type textarea "Okej, jag förstår! Jag tror [PERSON_NAME] skulle ha sagt detsamm"
type textarea "x"
type textarea "Okej, jag förstår! Jag tror [PERSON_NAME] skulle ha sagt detsamm t"
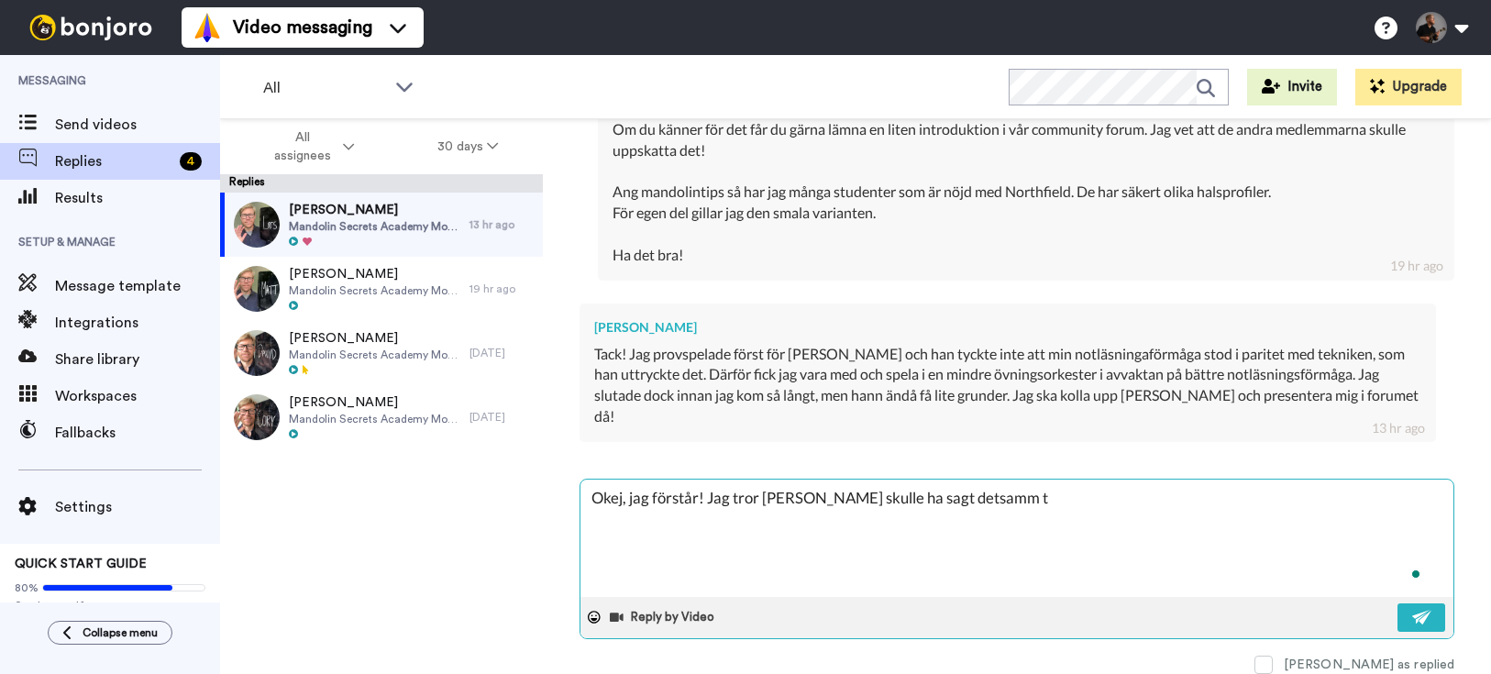
type textarea "x"
type textarea "Okej, jag förstår! Jag tror [PERSON_NAME] skulle ha sagt detsamm"
type textarea "x"
type textarea "Okej, jag förstår! Jag tror [PERSON_NAME] skulle ha sagt detsamm"
type textarea "x"
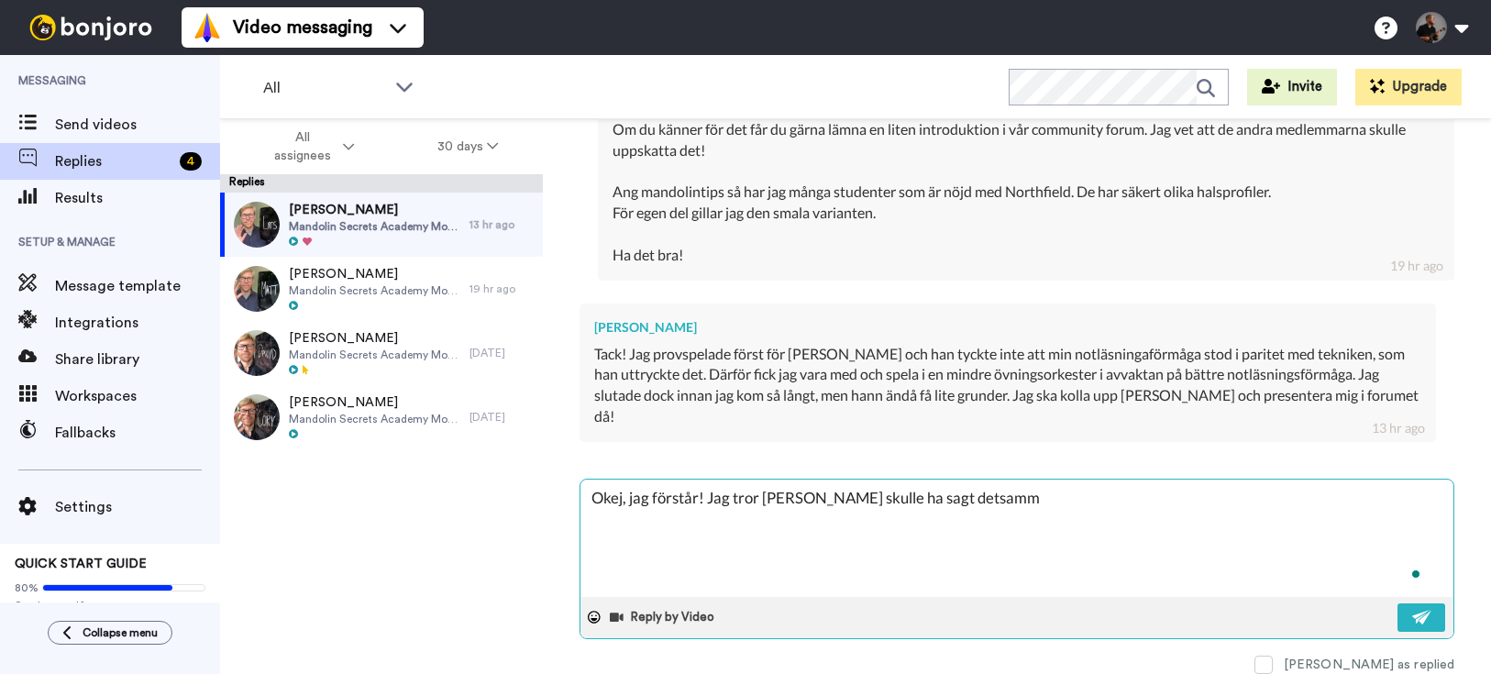
type textarea "Okej, jag förstår! Jag tror [PERSON_NAME] skulle ha sagt detsamma"
type textarea "x"
type textarea "Okej, jag förstår! Jag tror [PERSON_NAME] skulle ha sagt detsamma"
type textarea "x"
type textarea "Okej, jag förstår! Jag tror [PERSON_NAME] skulle ha sagt detsamma t"
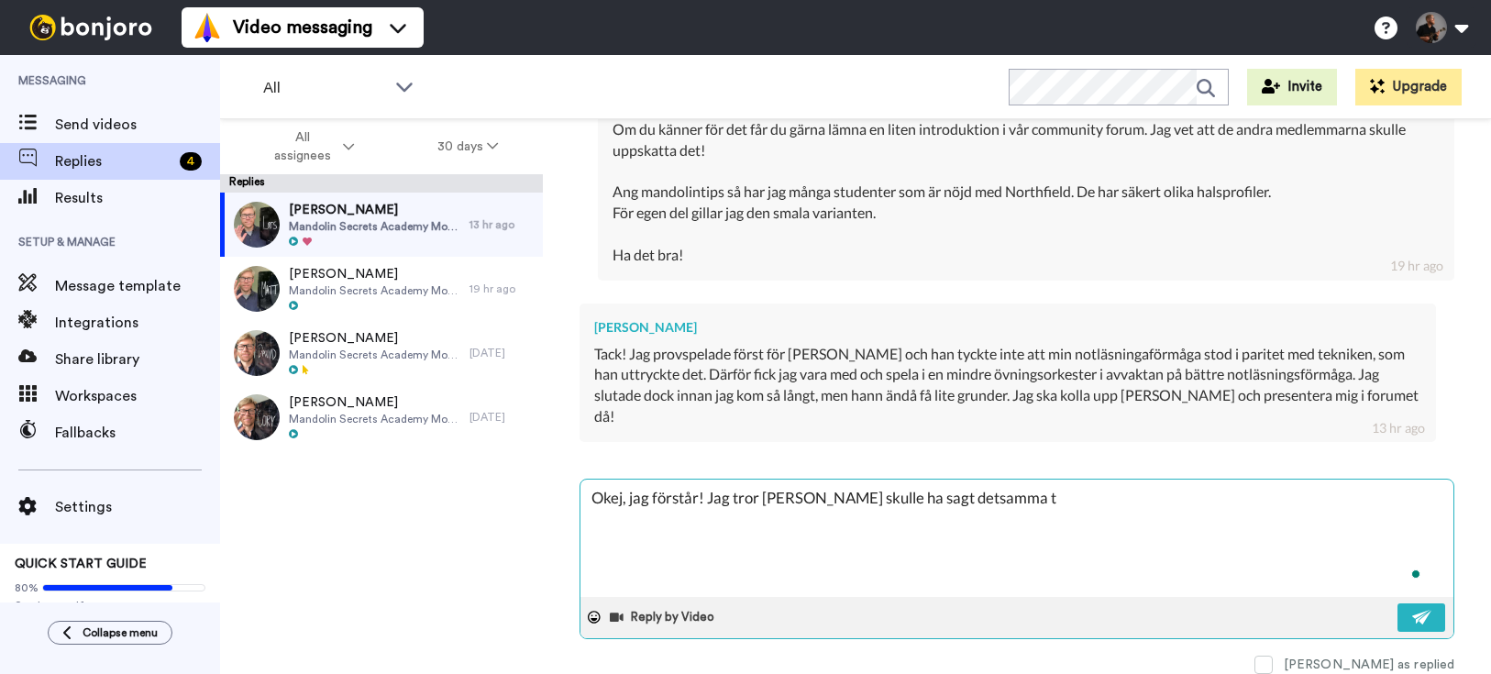
type textarea "x"
type textarea "Okej, jag förstår! Jag tror [PERSON_NAME] skulle ha sagt detsamma til"
type textarea "x"
type textarea "Okej, jag förstår! Jag tror [PERSON_NAME] skulle ha sagt detsamma till"
type textarea "x"
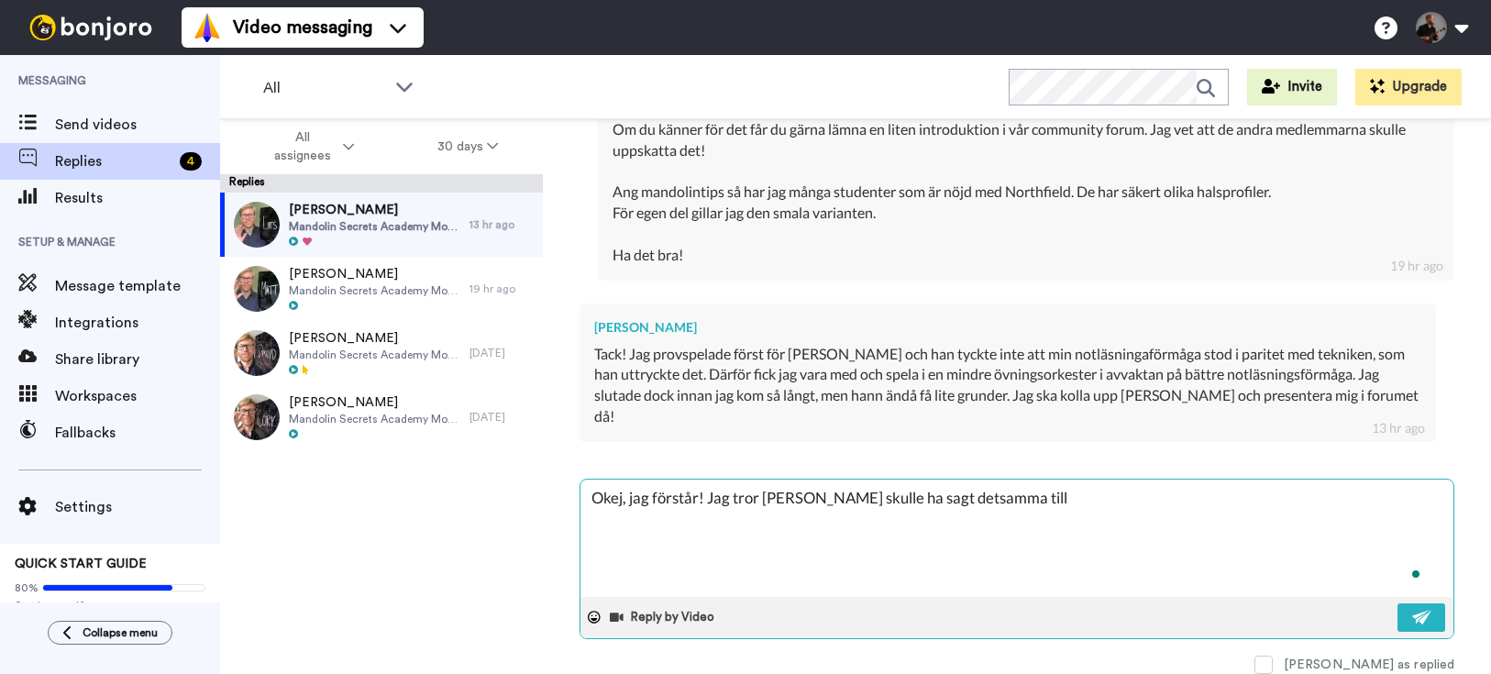
type textarea "Okej, jag förstår! Jag tror [PERSON_NAME] skulle ha sagt detsamma till"
type textarea "x"
type textarea "Okej, jag förstår! Jag tror [PERSON_NAME] skulle ha sagt detsamma till m"
type textarea "x"
type textarea "Okej, jag förstår! Jag tror [PERSON_NAME] skulle ha sagt detsamma till mi"
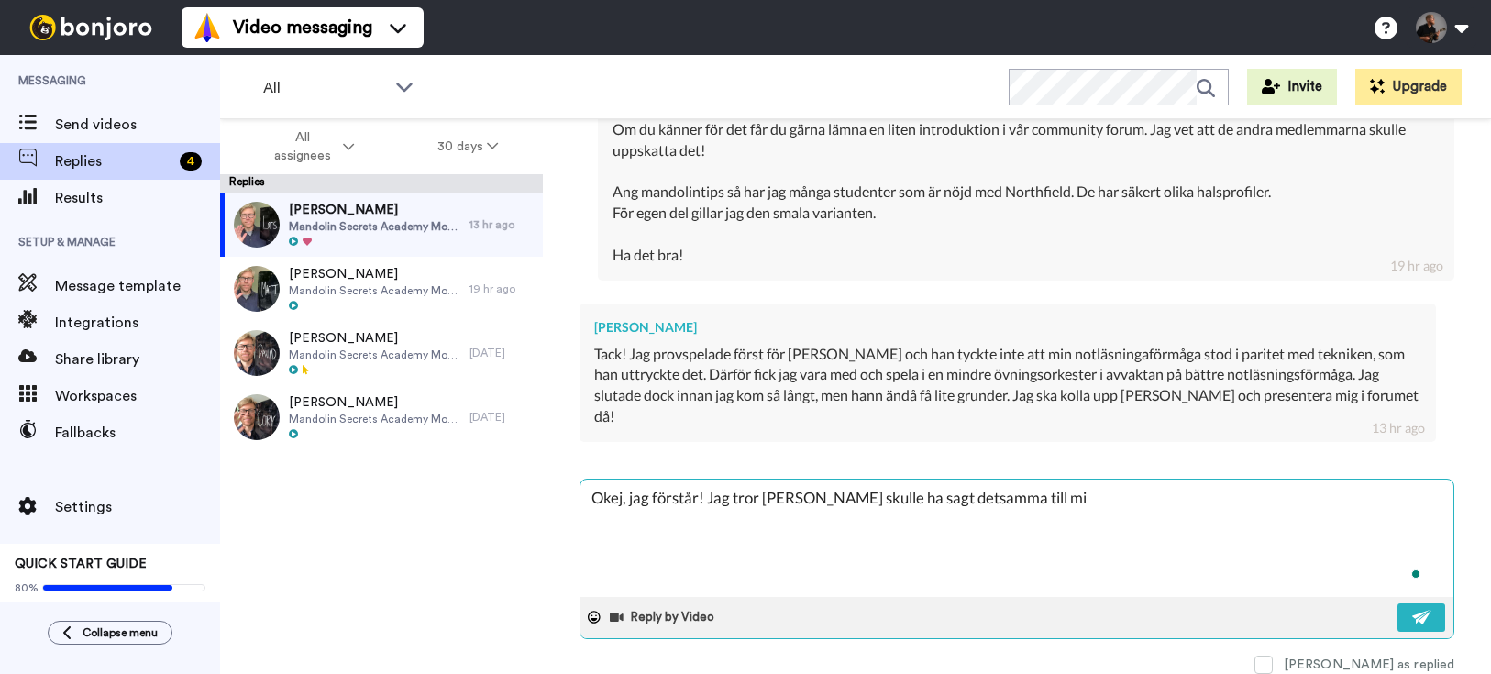
type textarea "x"
type textarea "Okej, jag förstår! Jag tror [PERSON_NAME] skulle ha sagt detsamma till mig"
type textarea "x"
type textarea "Okej, jag förstår! Jag tror [PERSON_NAME] skulle ha sagt detsamma till mig."
type textarea "x"
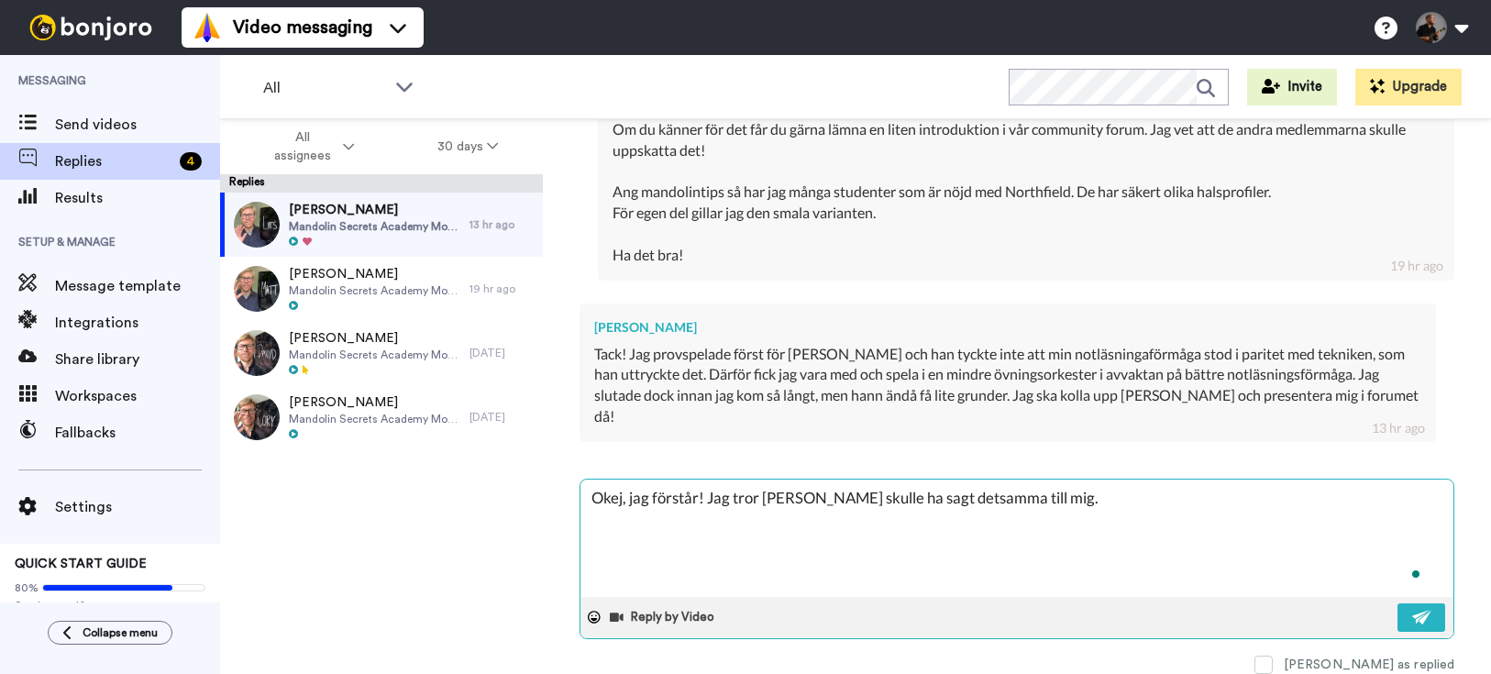
type textarea "Okej, jag förstår! Jag tror [PERSON_NAME] skulle ha sagt detsamma till mig."
type textarea "x"
type textarea "Okej, jag förstår! Jag tror [PERSON_NAME] skulle ha sagt detsamma till mig. ""
type textarea "x"
type textarea "Okej, jag förstår! Jag tror [PERSON_NAME] skulle ha sagt detsamma till mig. "D"
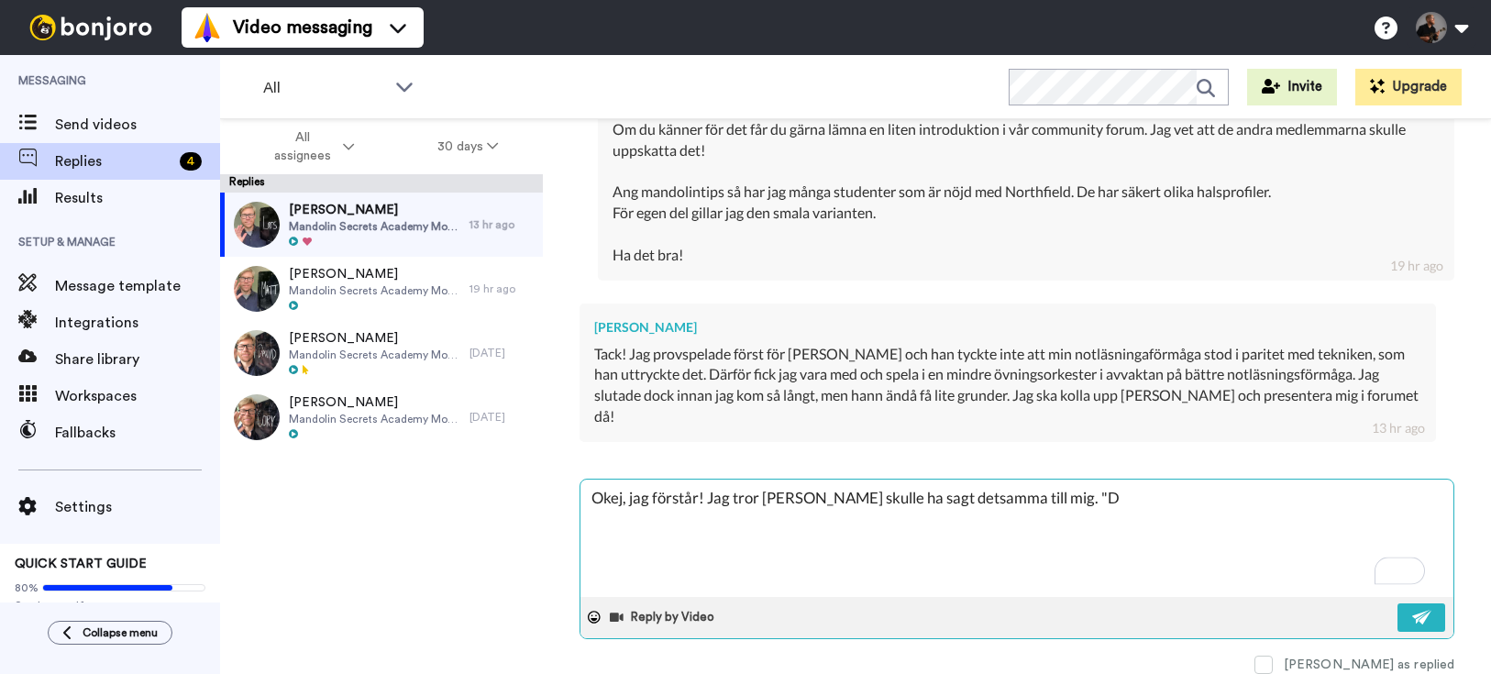
type textarea "x"
type textarea "Okej, jag förstår! Jag tror [PERSON_NAME] skulle ha sagt detsamma till mig. "Di"
type textarea "x"
type textarea "Okej, jag förstår! Jag tror [PERSON_NAME] skulle ha sagt detsamma till mig. "Din"
type textarea "x"
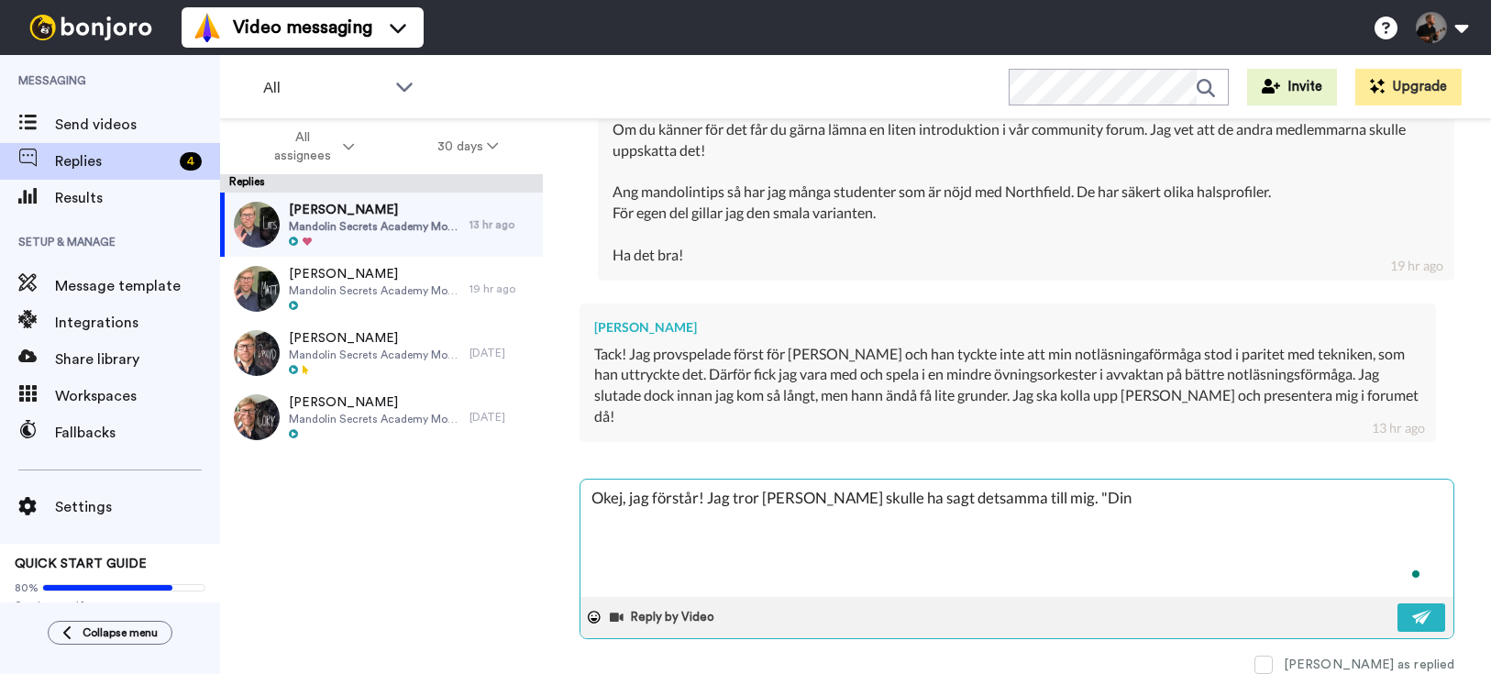
type textarea "Okej, jag förstår! Jag tror [PERSON_NAME] skulle ha sagt detsamma till mig. "Di…"
click at [1164, 521] on textarea "Okej, jag förstår! Jag tror [PERSON_NAME] skulle ha sagt detsamma till mig. "Di…" at bounding box center [1016, 537] width 873 height 117
click at [1221, 505] on textarea "Okej, jag förstår! Jag tror [PERSON_NAME] skulle ha sagt detsamma till mig. "Di…" at bounding box center [1016, 537] width 873 height 117
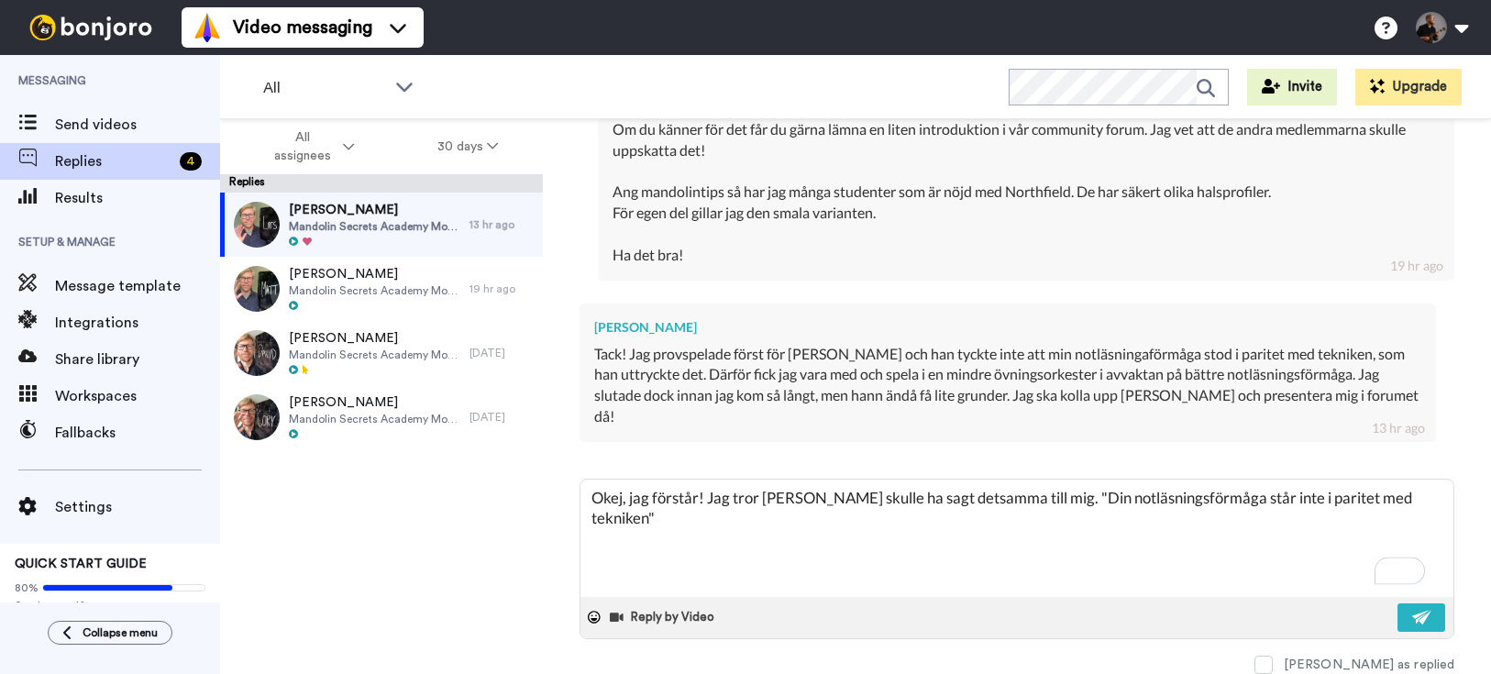
paste textarea "😅"
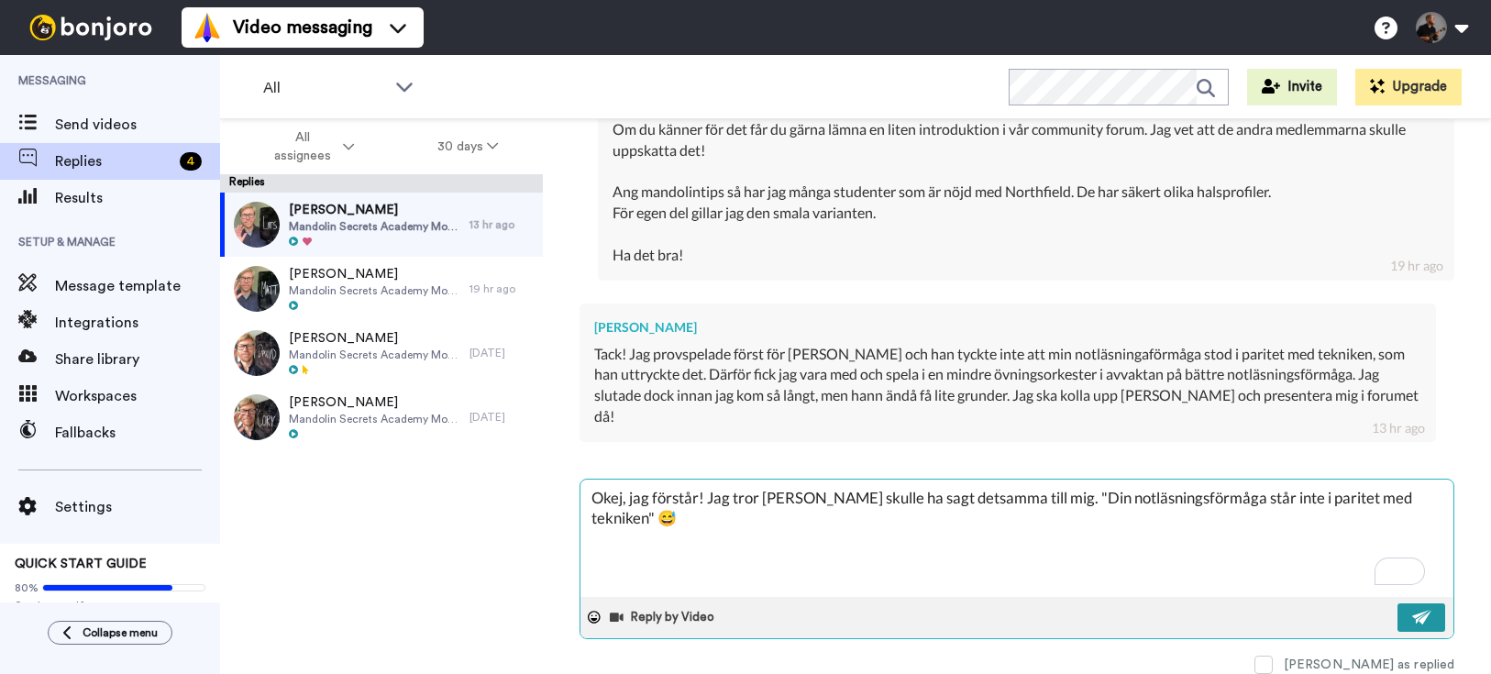
click at [1412, 621] on img at bounding box center [1422, 617] width 20 height 15
